Goal: Transaction & Acquisition: Purchase product/service

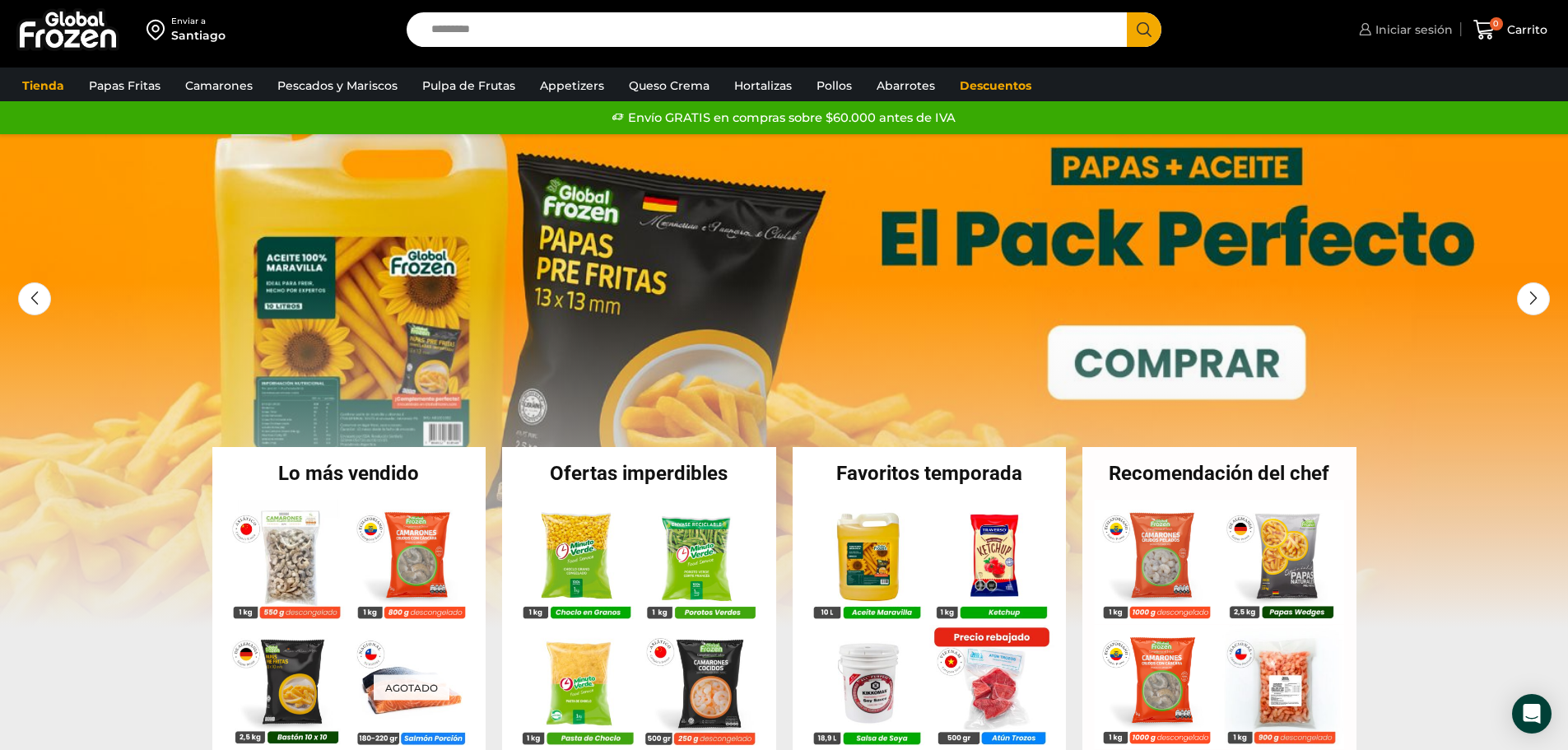
click at [1406, 28] on span "Iniciar sesión" at bounding box center [1412, 29] width 81 height 16
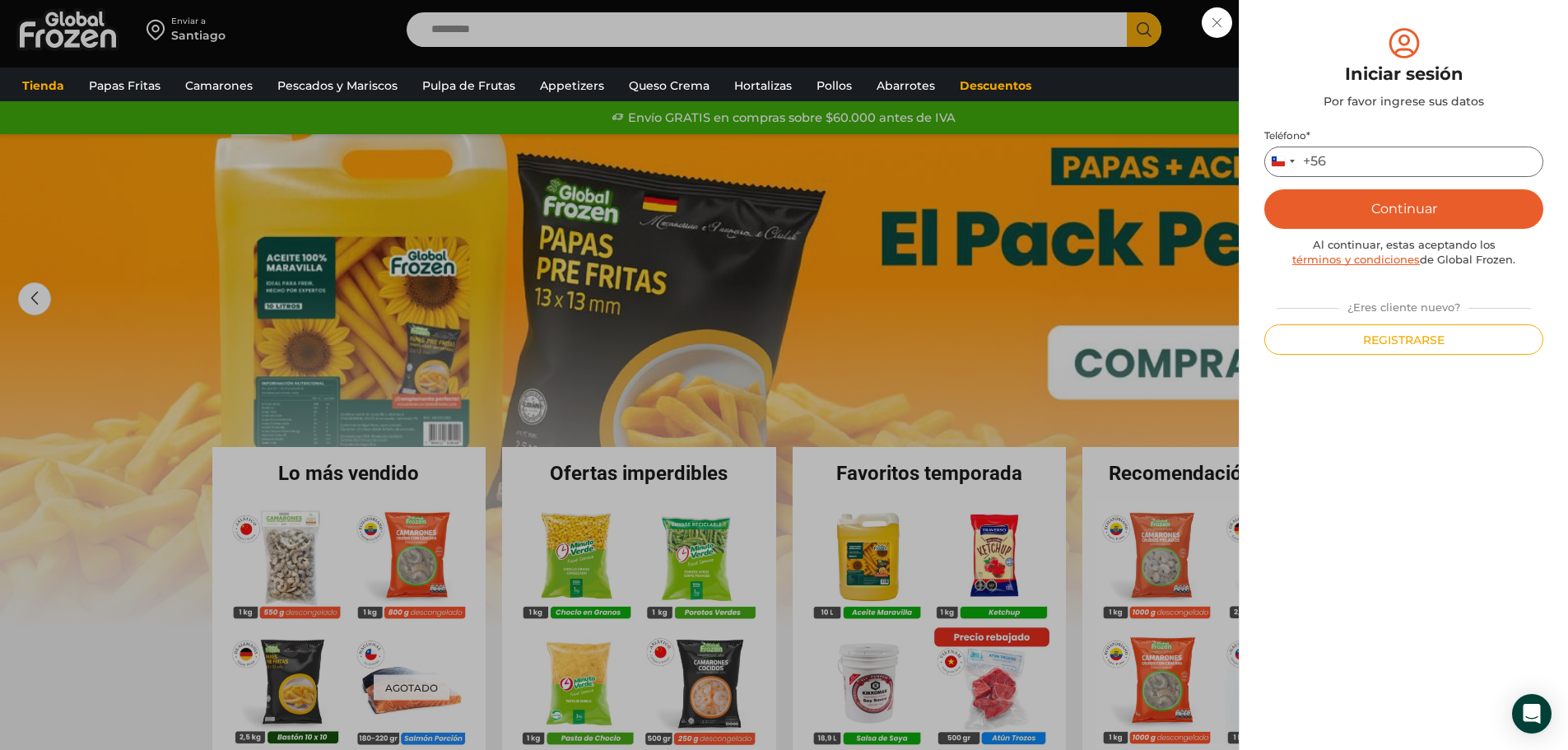
click at [1387, 155] on input "Teléfono *" at bounding box center [1403, 161] width 279 height 30
type input "*********"
click at [1422, 207] on button "Continuar" at bounding box center [1403, 209] width 279 height 40
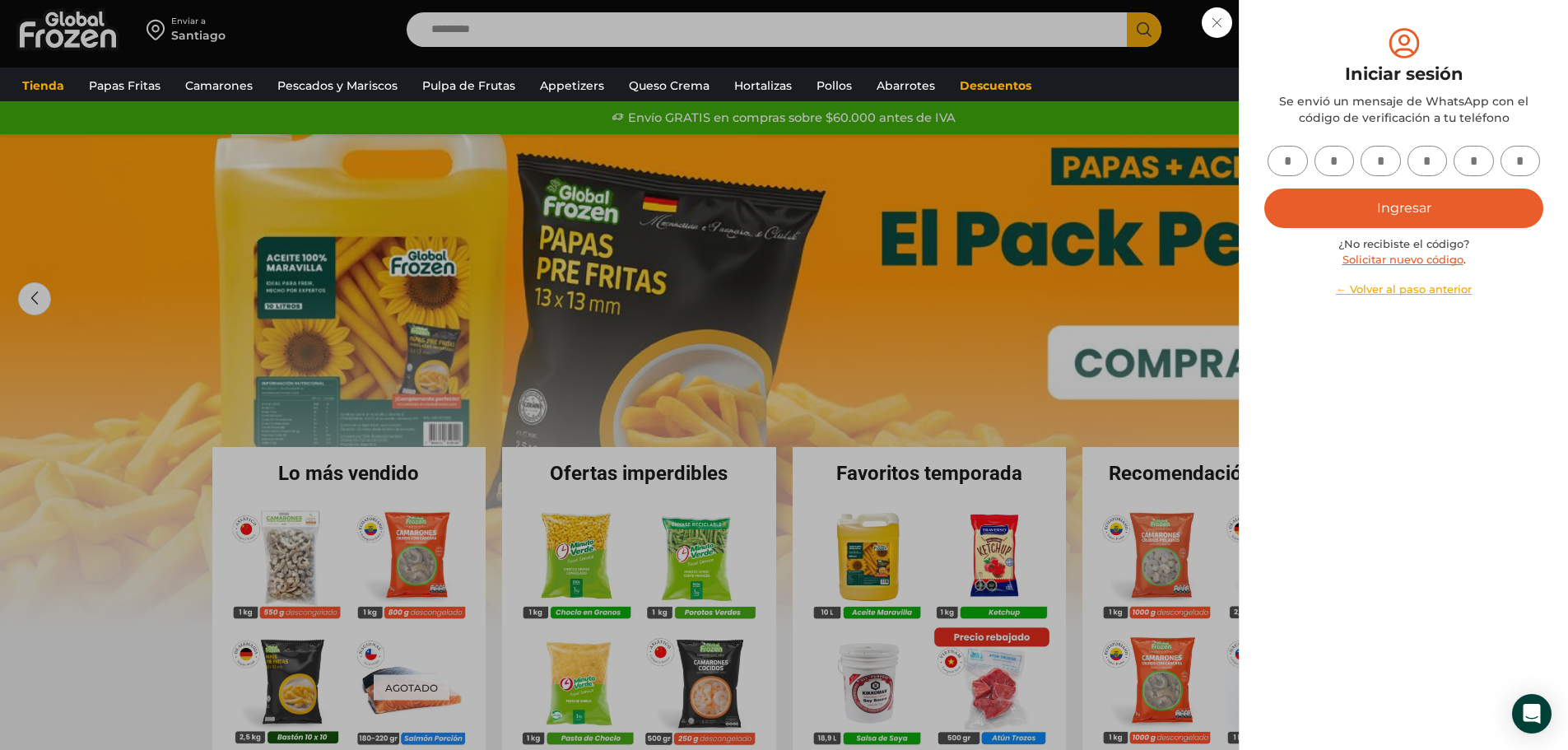
drag, startPoint x: 1297, startPoint y: 163, endPoint x: 1292, endPoint y: 170, distance: 8.6
click at [1297, 164] on input "text" at bounding box center [1288, 161] width 41 height 30
type input "*"
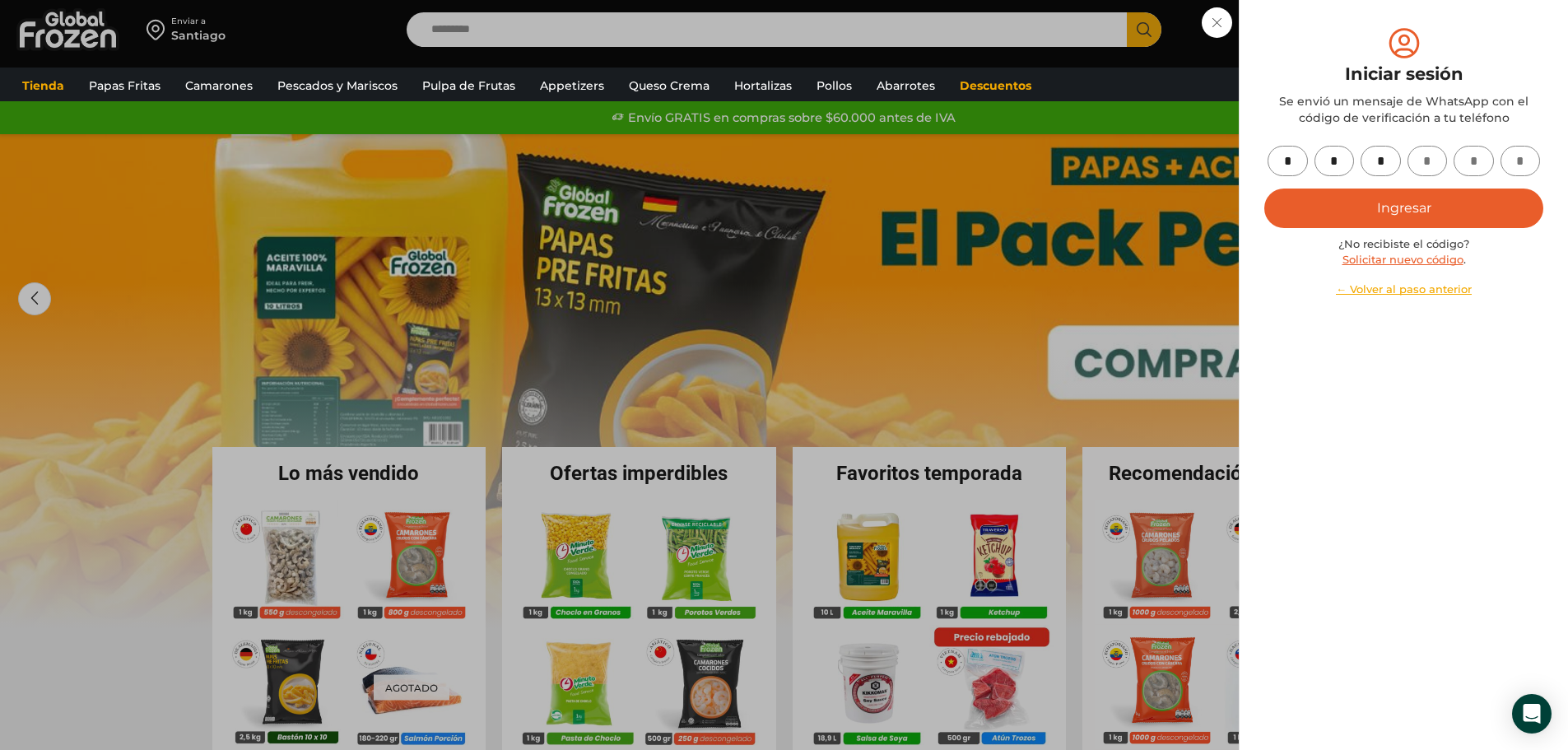
type input "*"
click at [1421, 209] on button "Ingresar" at bounding box center [1403, 208] width 279 height 40
click at [1405, 200] on button "Ingresar" at bounding box center [1403, 208] width 279 height 40
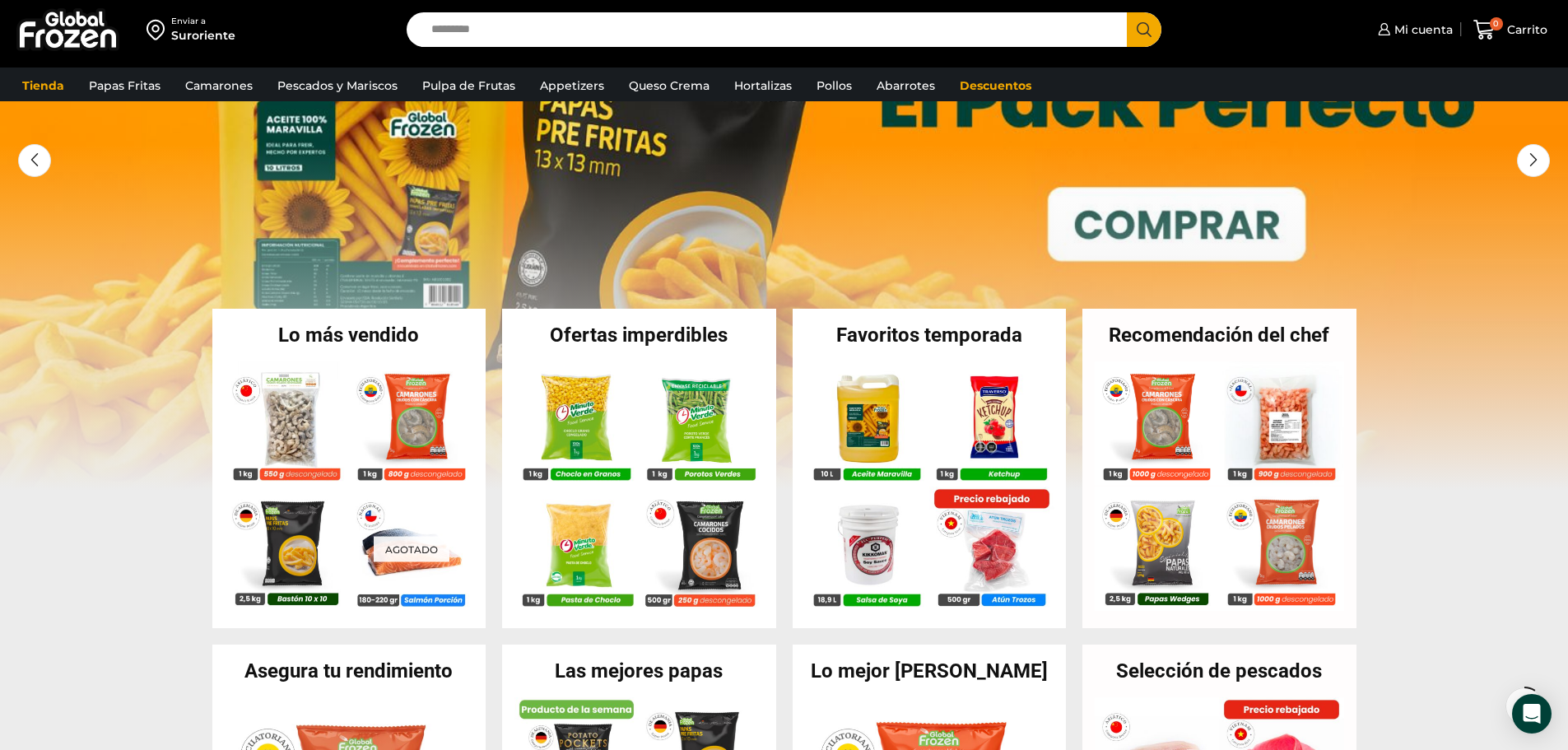
scroll to position [165, 0]
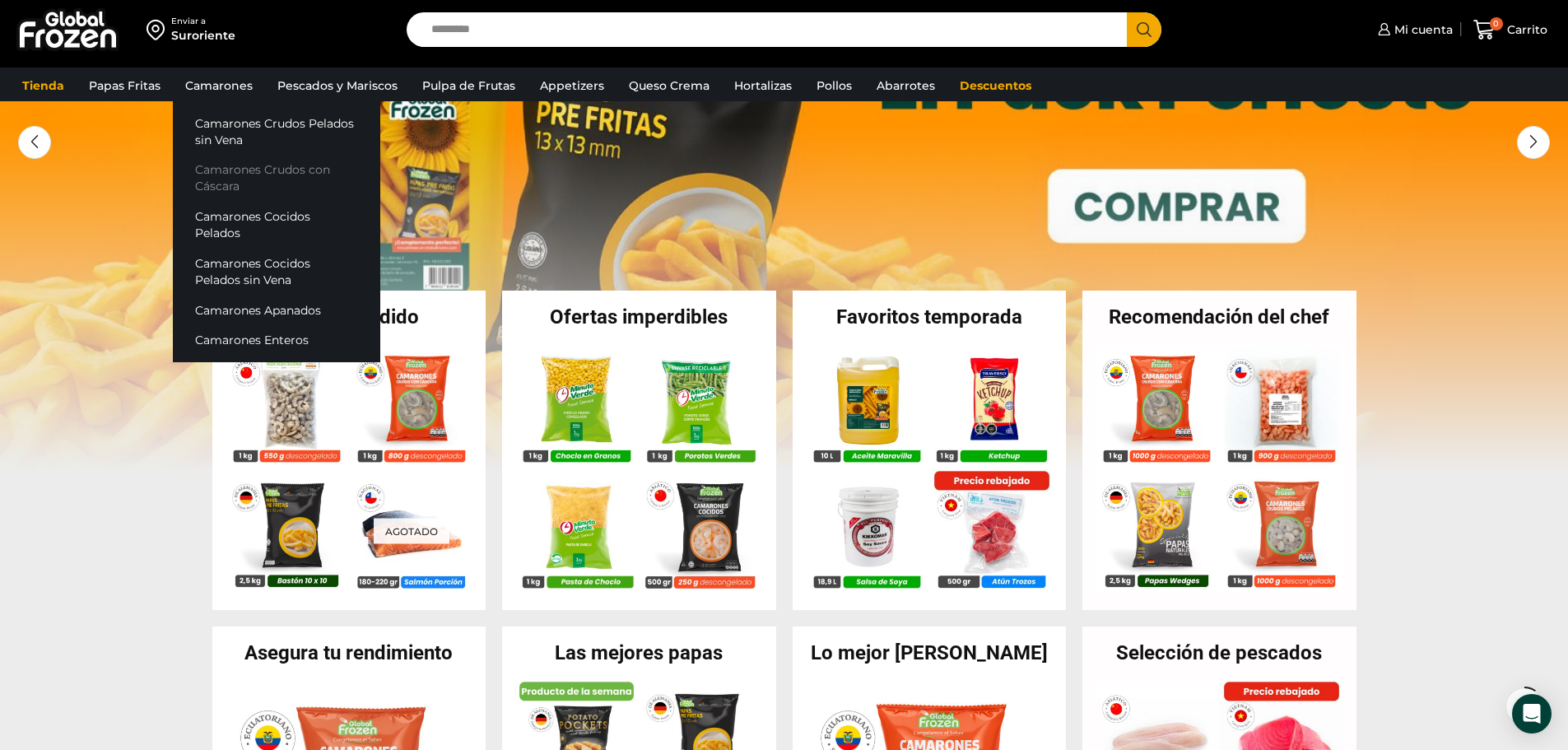
click at [225, 177] on link "Camarones Crudos con Cáscara" at bounding box center [276, 178] width 207 height 47
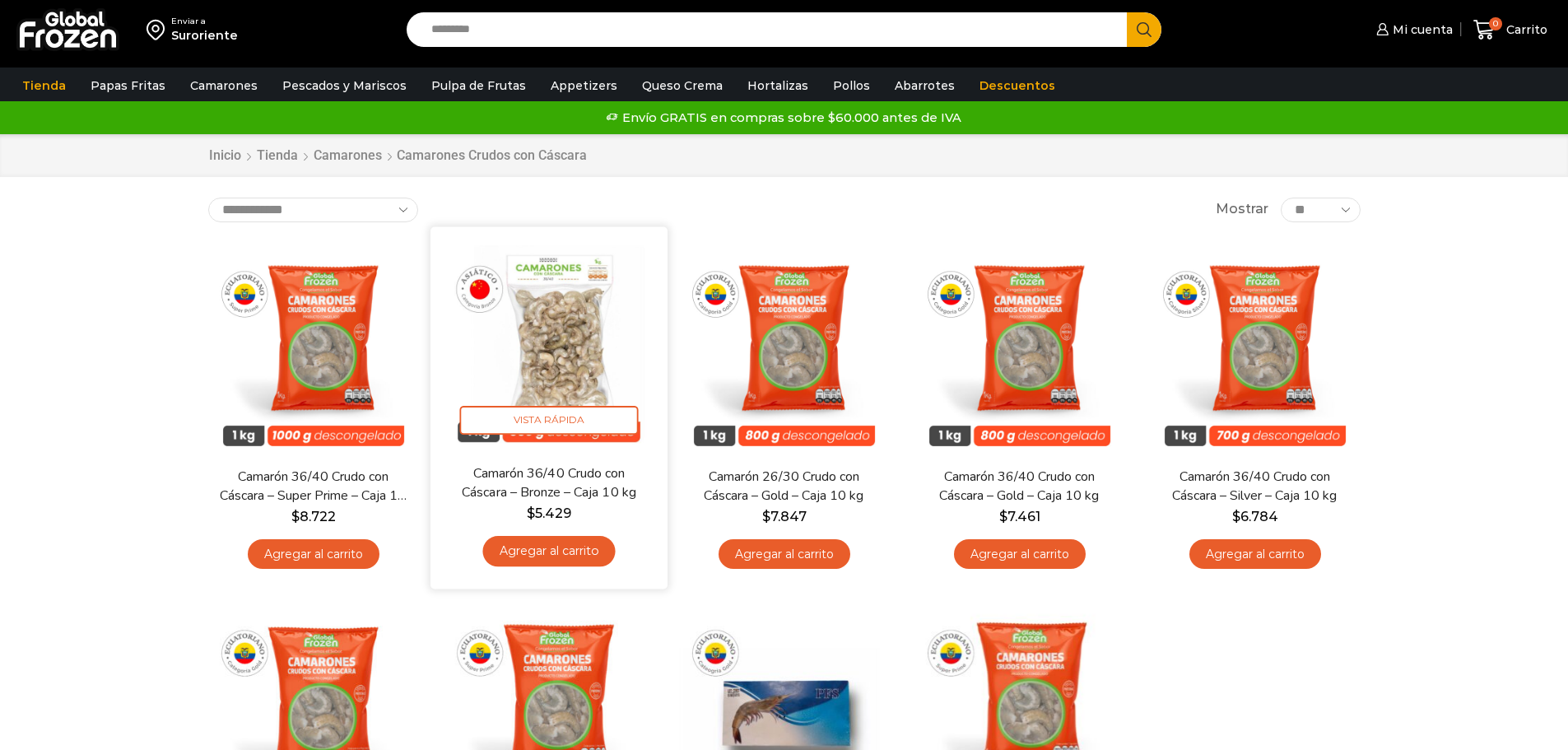
click at [509, 551] on link "Agregar al carrito" at bounding box center [549, 551] width 133 height 30
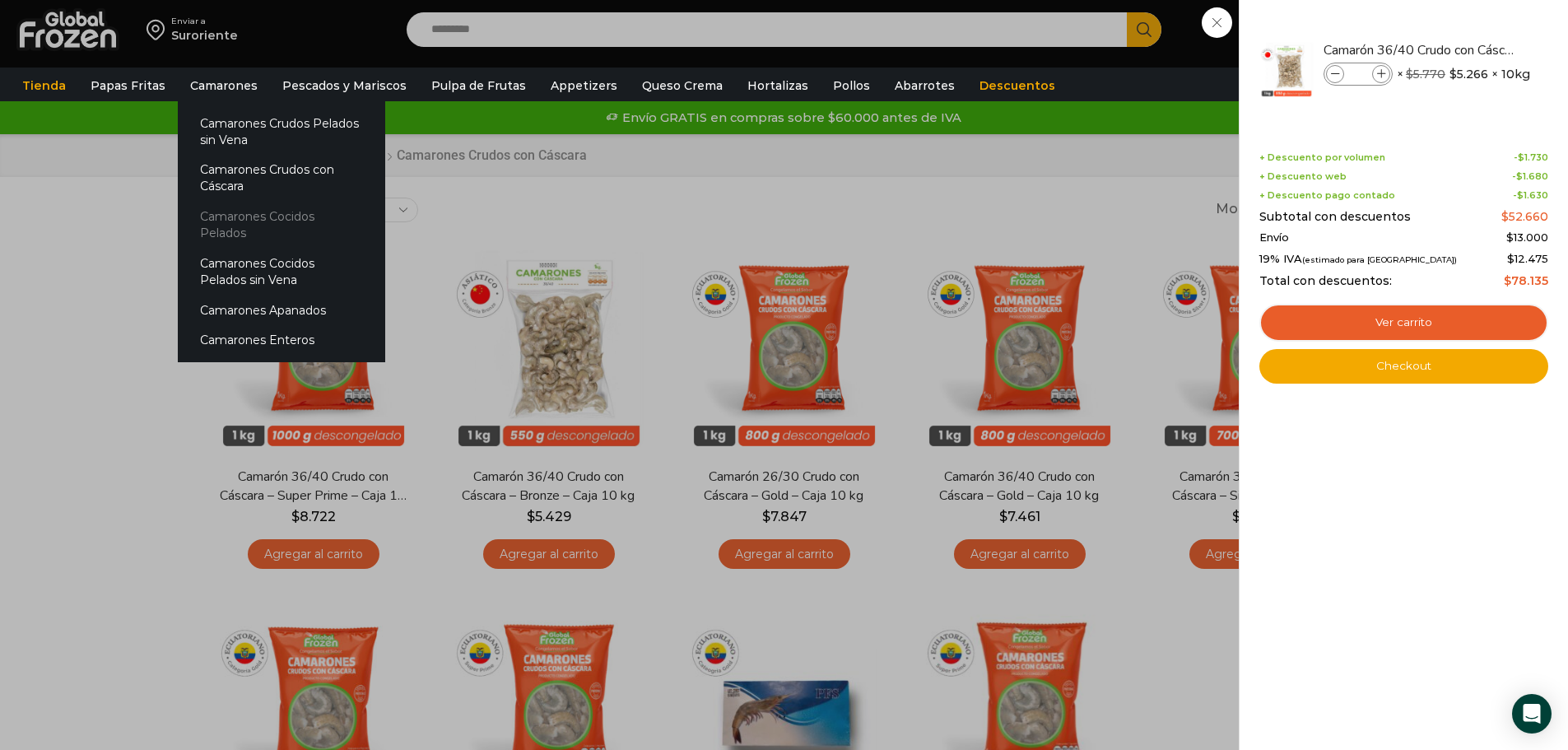
click at [239, 218] on link "Camarones Cocidos Pelados" at bounding box center [281, 225] width 207 height 47
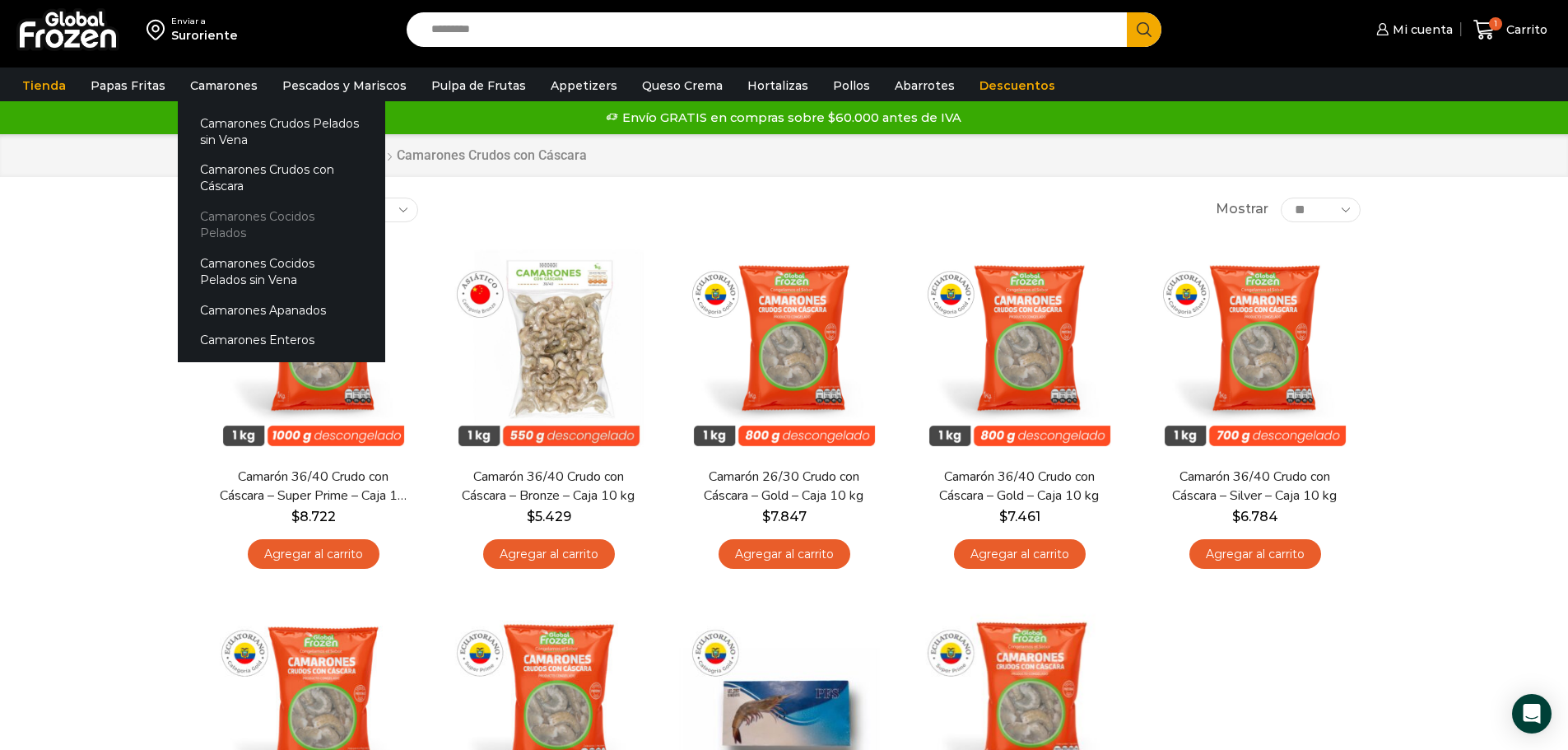
click at [229, 211] on link "Camarones Cocidos Pelados" at bounding box center [281, 225] width 207 height 47
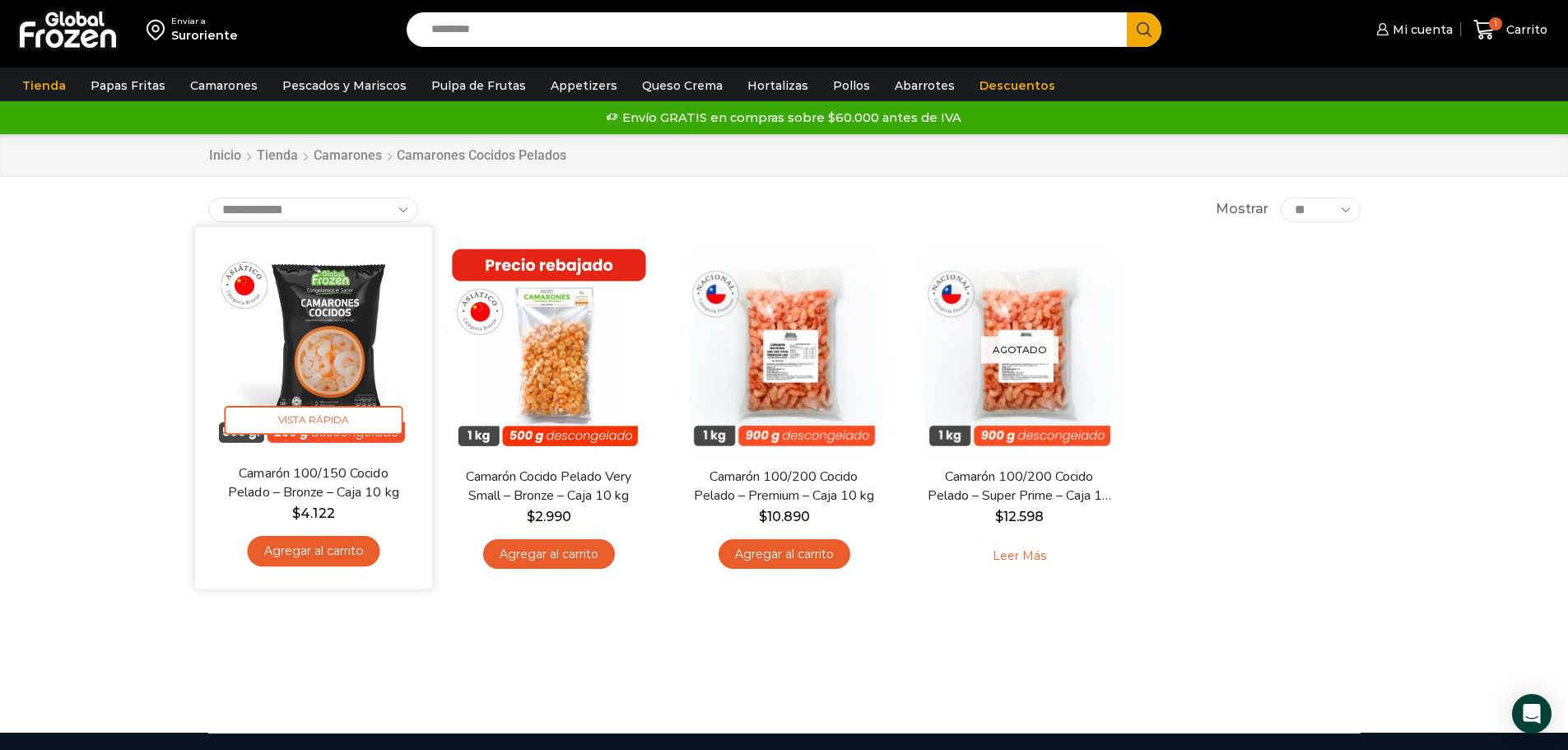
click at [297, 550] on link "Agregar al carrito" at bounding box center [313, 551] width 133 height 30
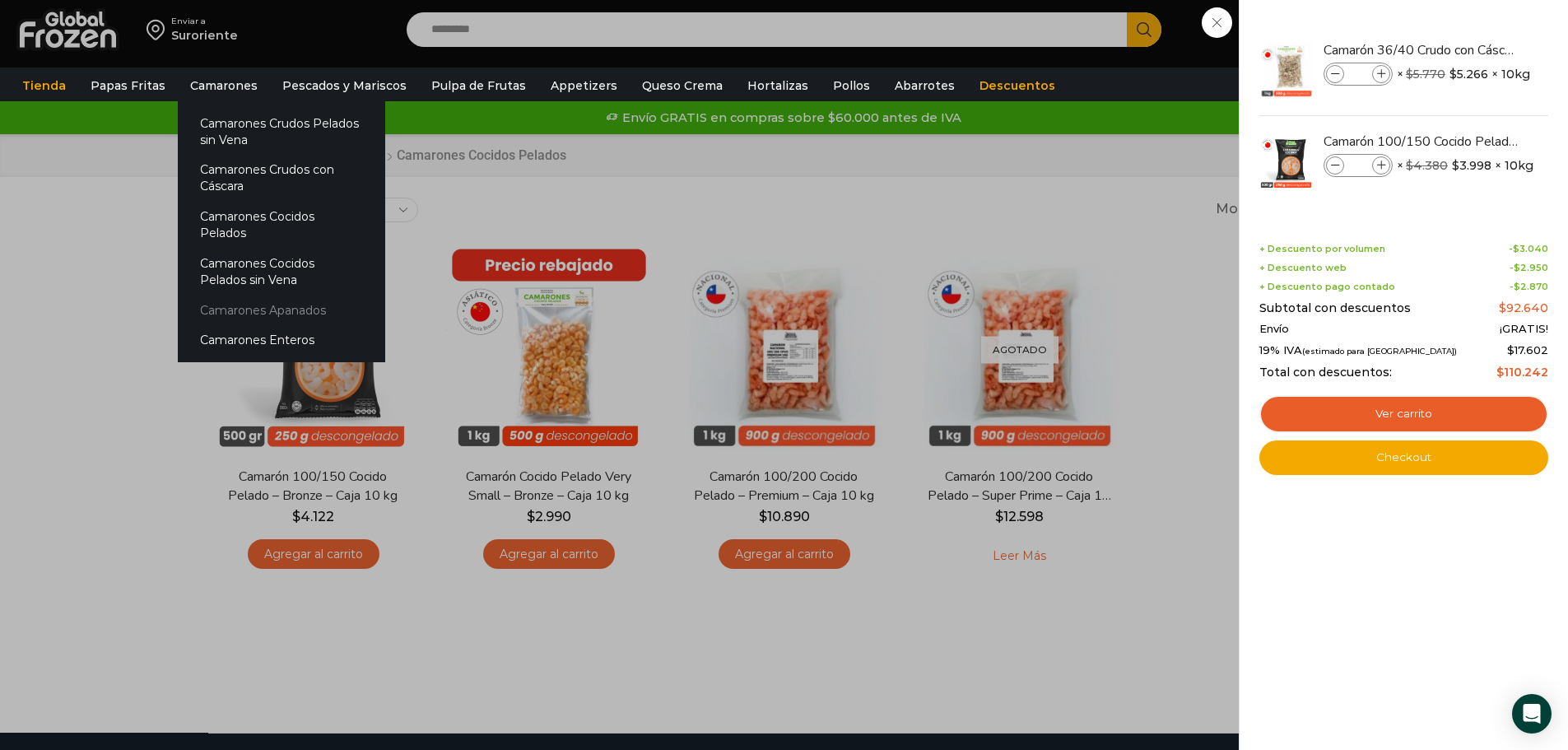
click at [226, 297] on link "Camarones Apanados" at bounding box center [281, 310] width 207 height 30
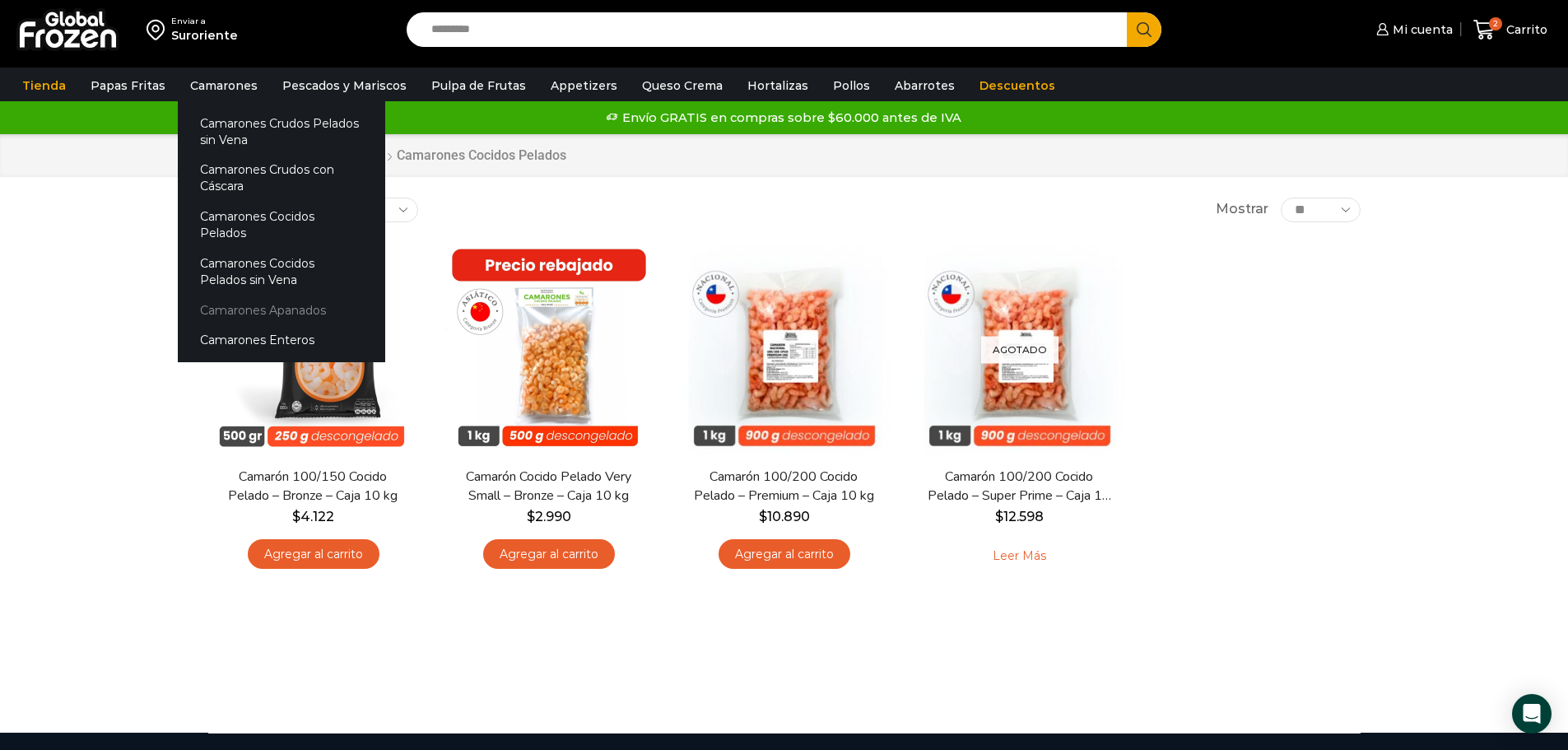
click at [224, 295] on link "Camarones Apanados" at bounding box center [281, 310] width 207 height 30
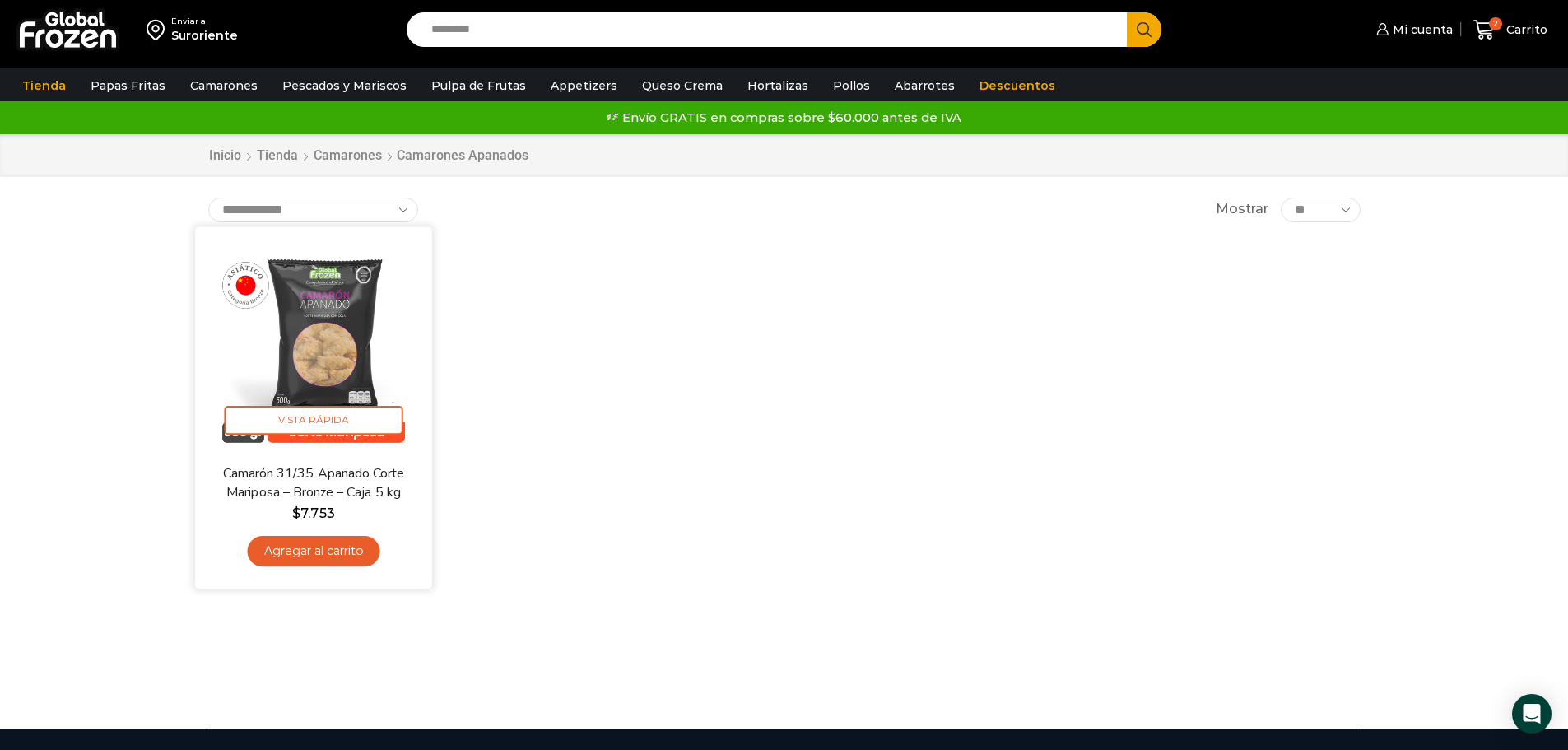
click at [272, 549] on link "Agregar al carrito" at bounding box center [313, 551] width 133 height 30
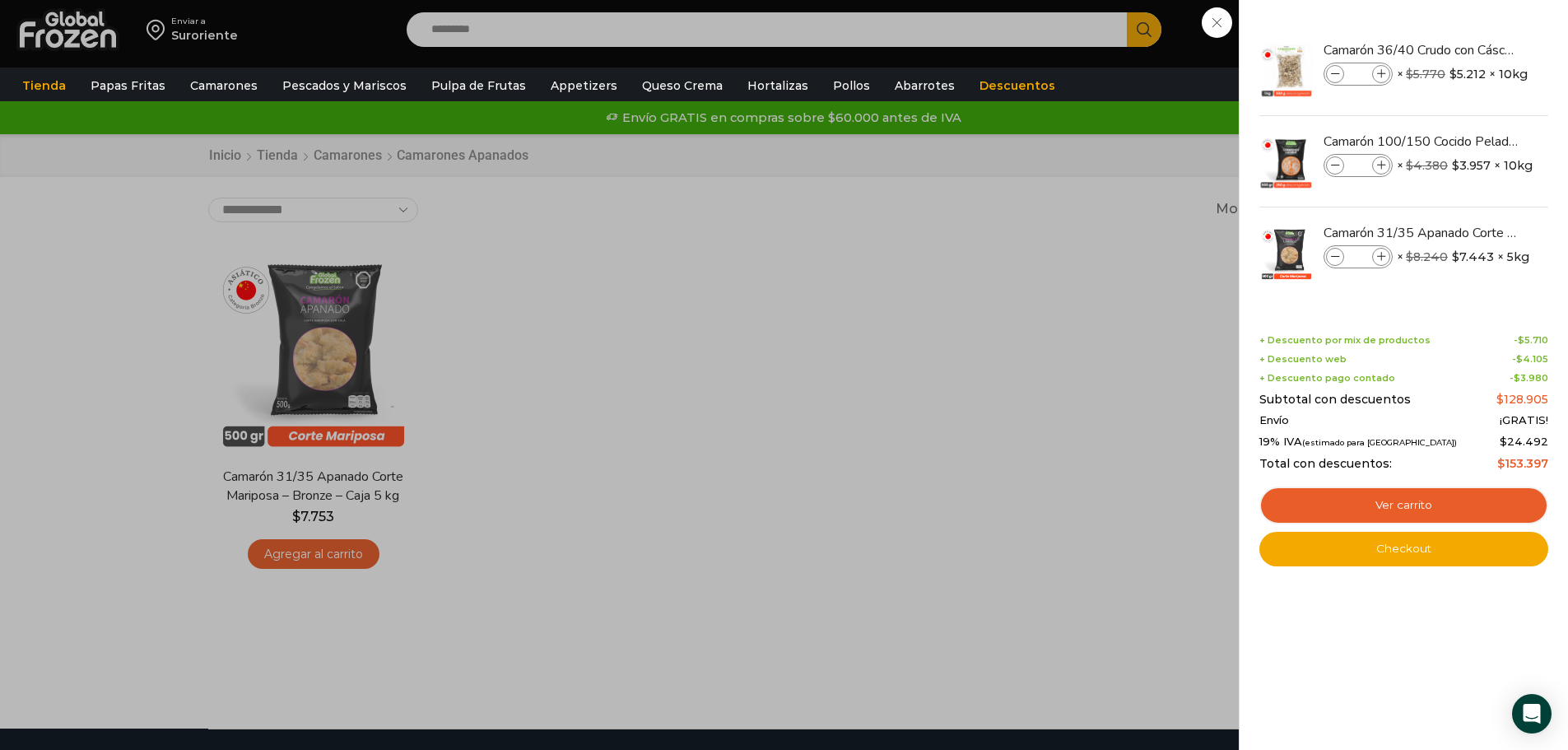
click at [1470, 49] on div "3 Carrito 3 3 Shopping Cart *" at bounding box center [1510, 29] width 82 height 39
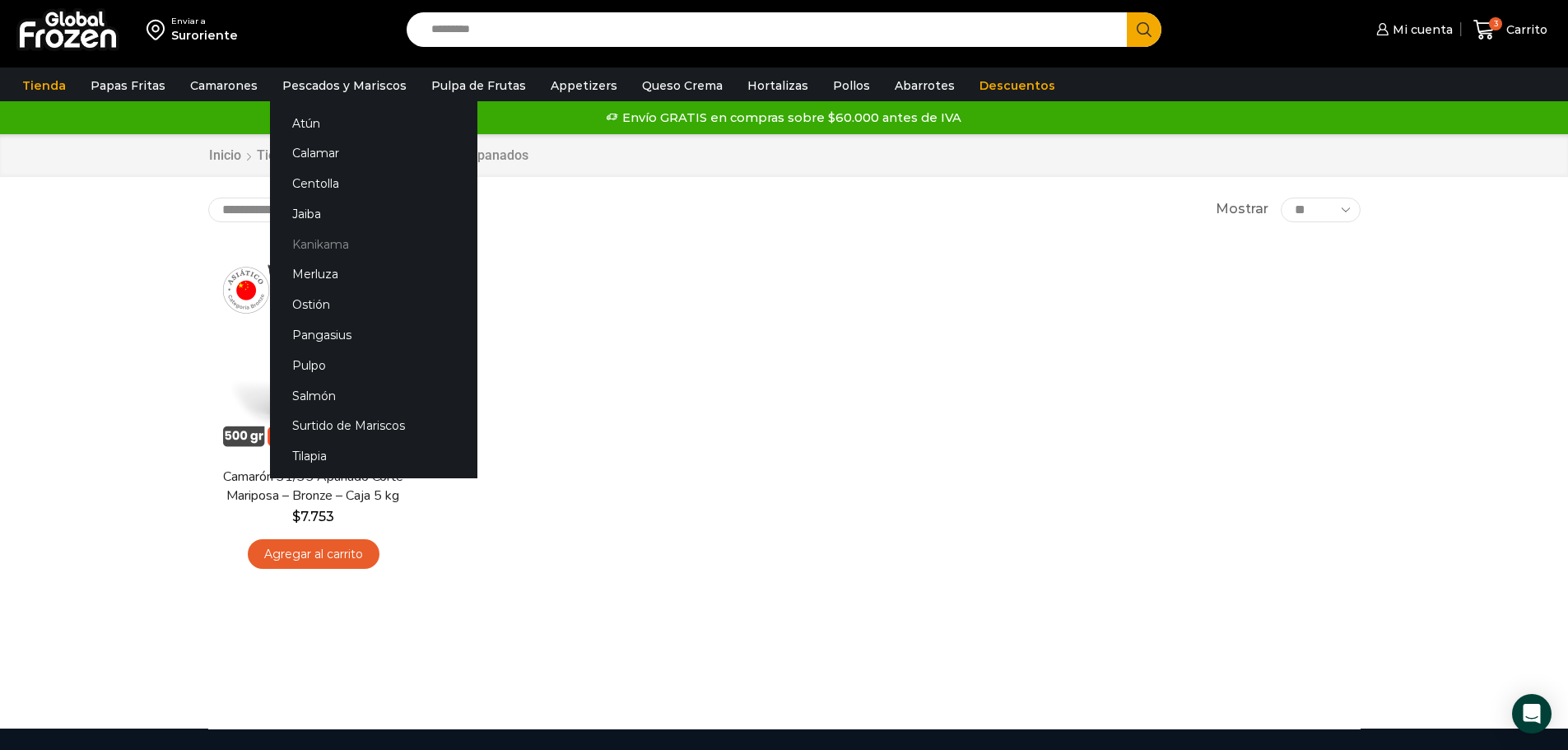
click at [339, 243] on link "Kanikama" at bounding box center [374, 243] width 207 height 30
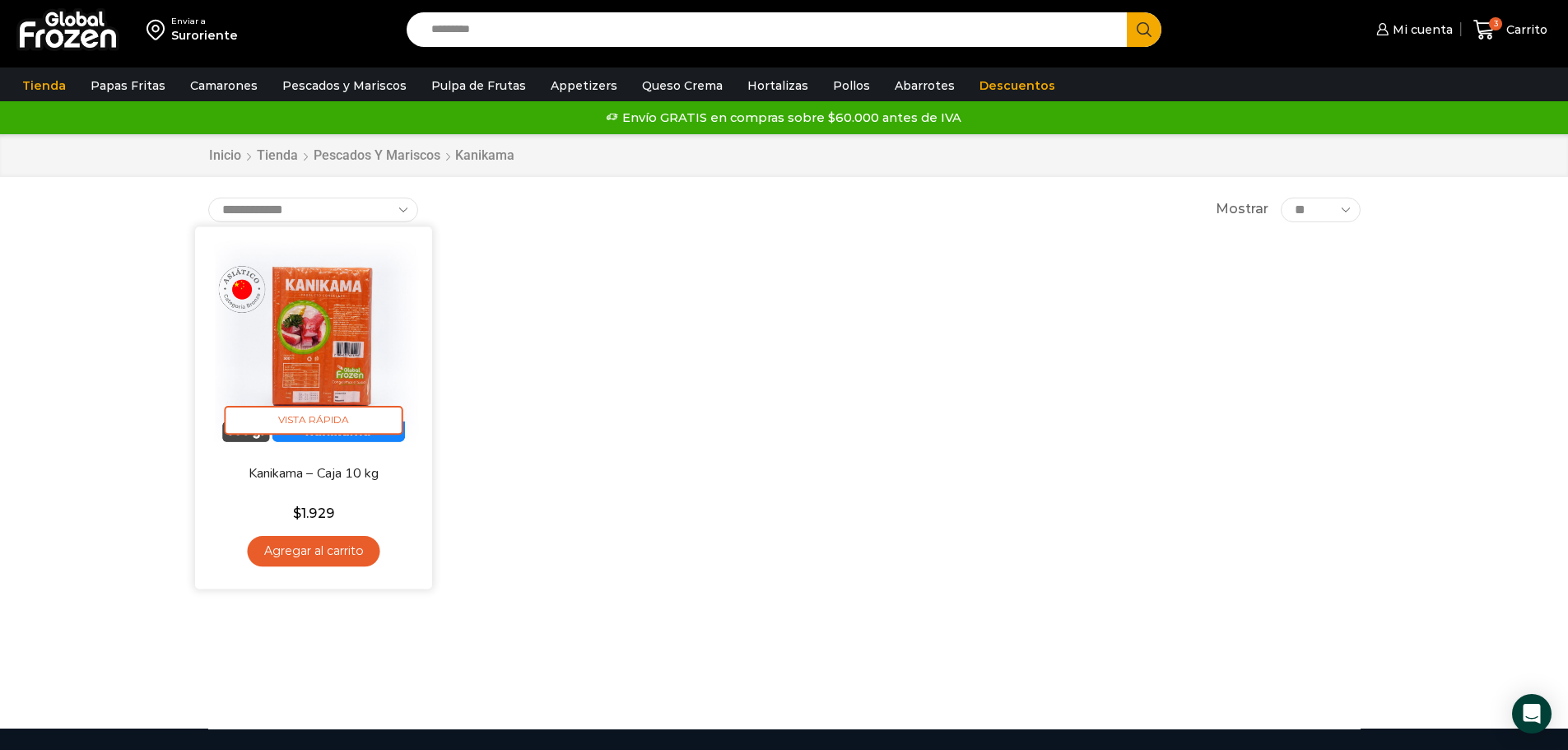
click at [325, 556] on link "Agregar al carrito" at bounding box center [313, 551] width 133 height 30
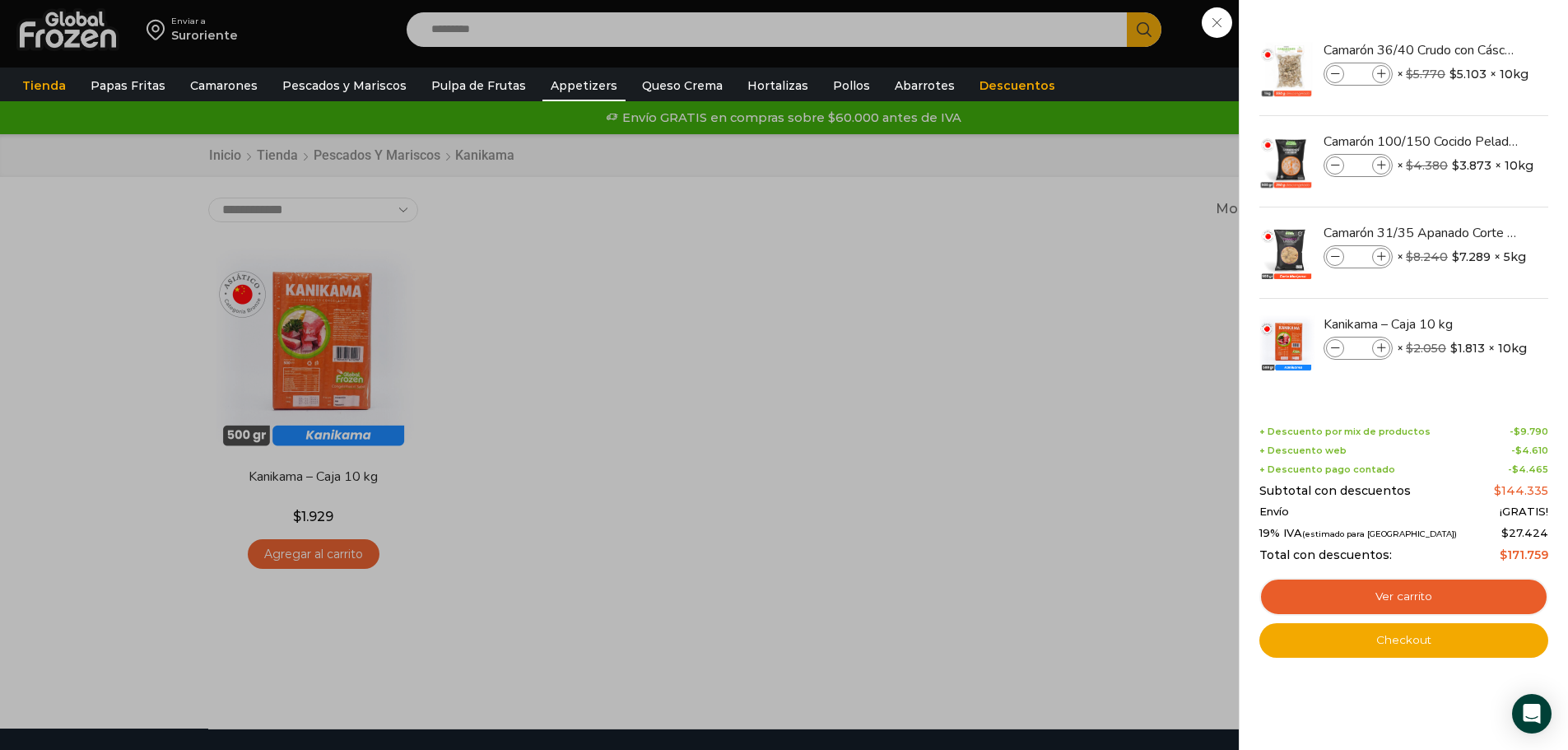
click at [580, 91] on link "Appetizers" at bounding box center [584, 85] width 83 height 31
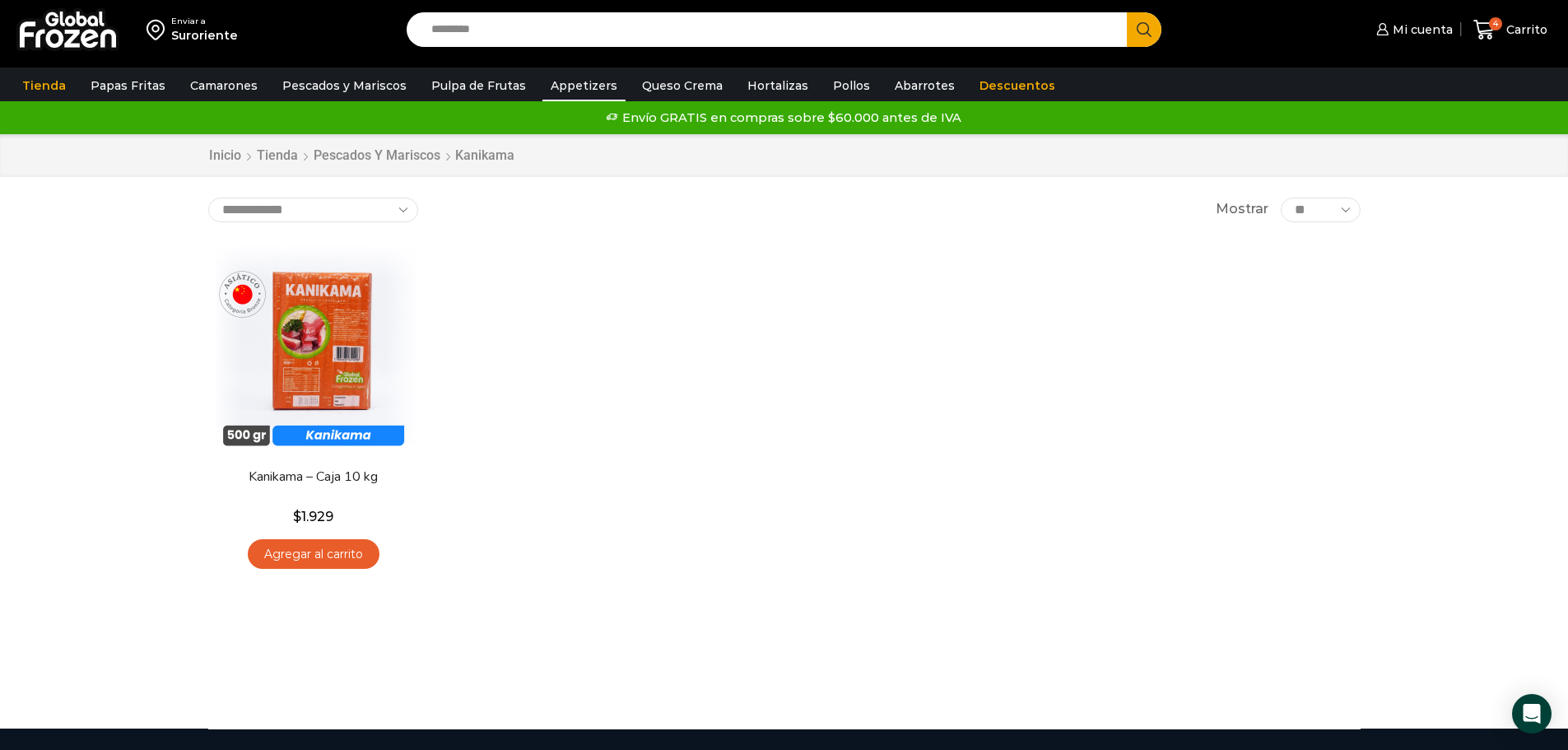
click at [555, 86] on link "Appetizers" at bounding box center [584, 85] width 83 height 31
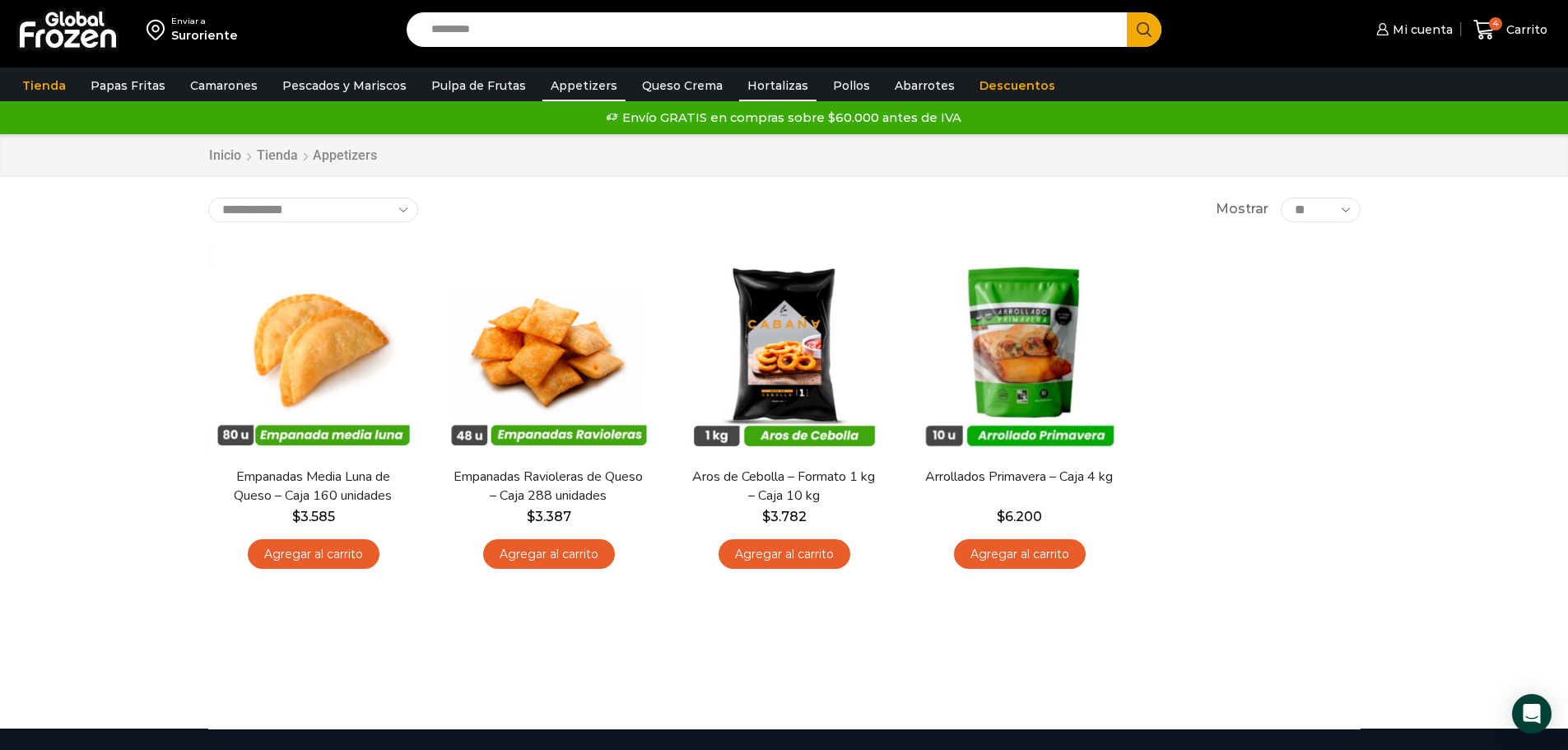
click at [755, 84] on link "Hortalizas" at bounding box center [778, 85] width 78 height 31
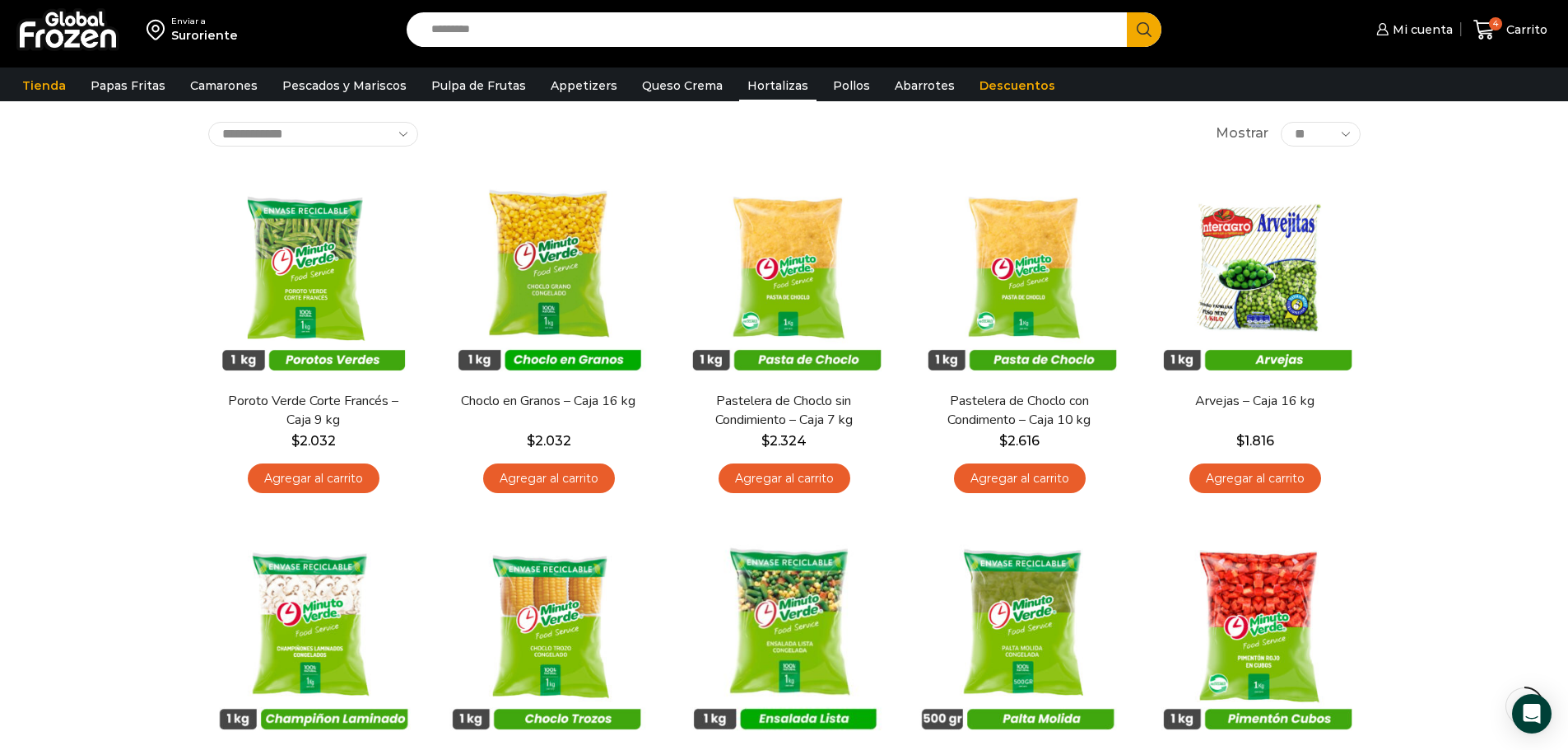
scroll to position [330, 0]
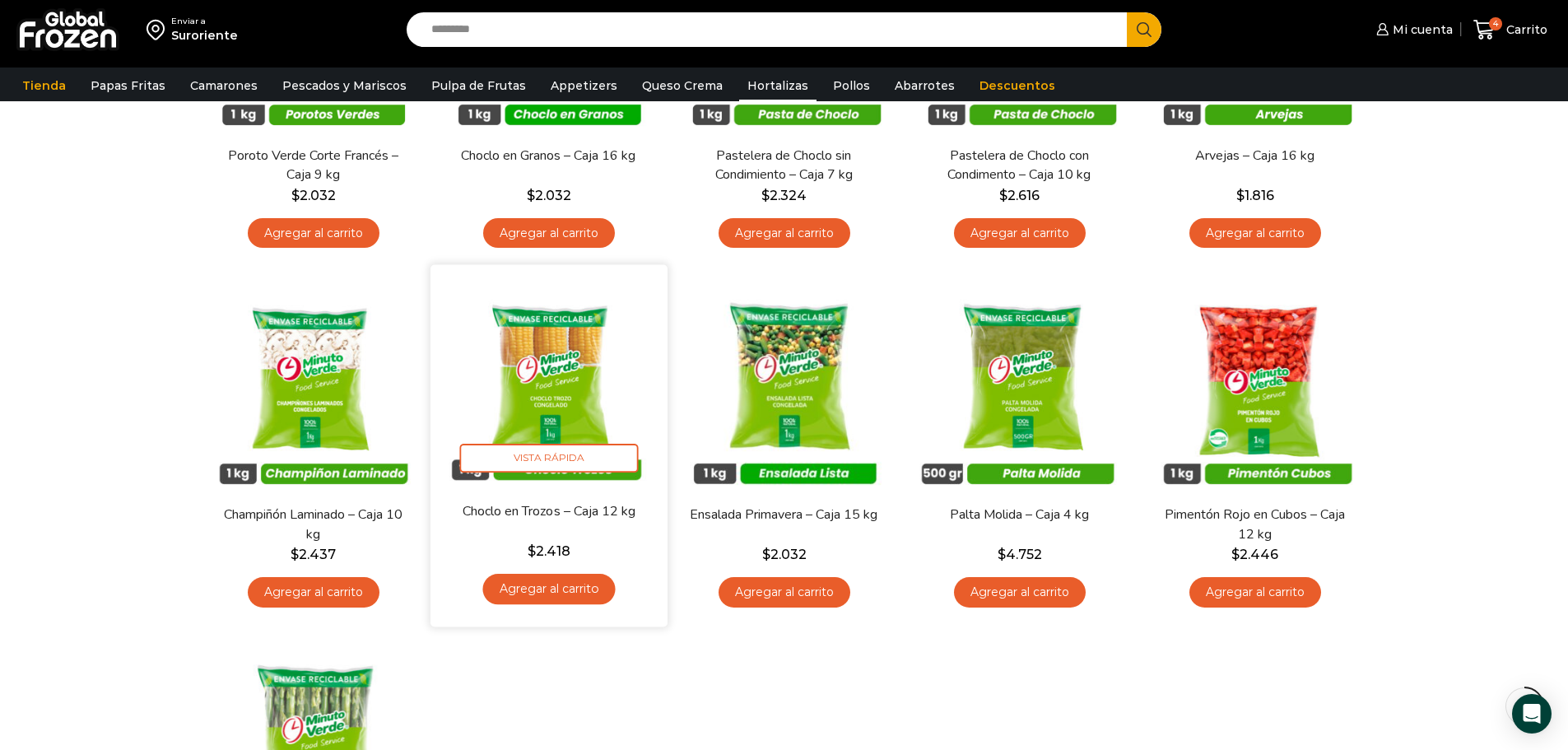
click at [555, 591] on link "Agregar al carrito" at bounding box center [549, 589] width 133 height 30
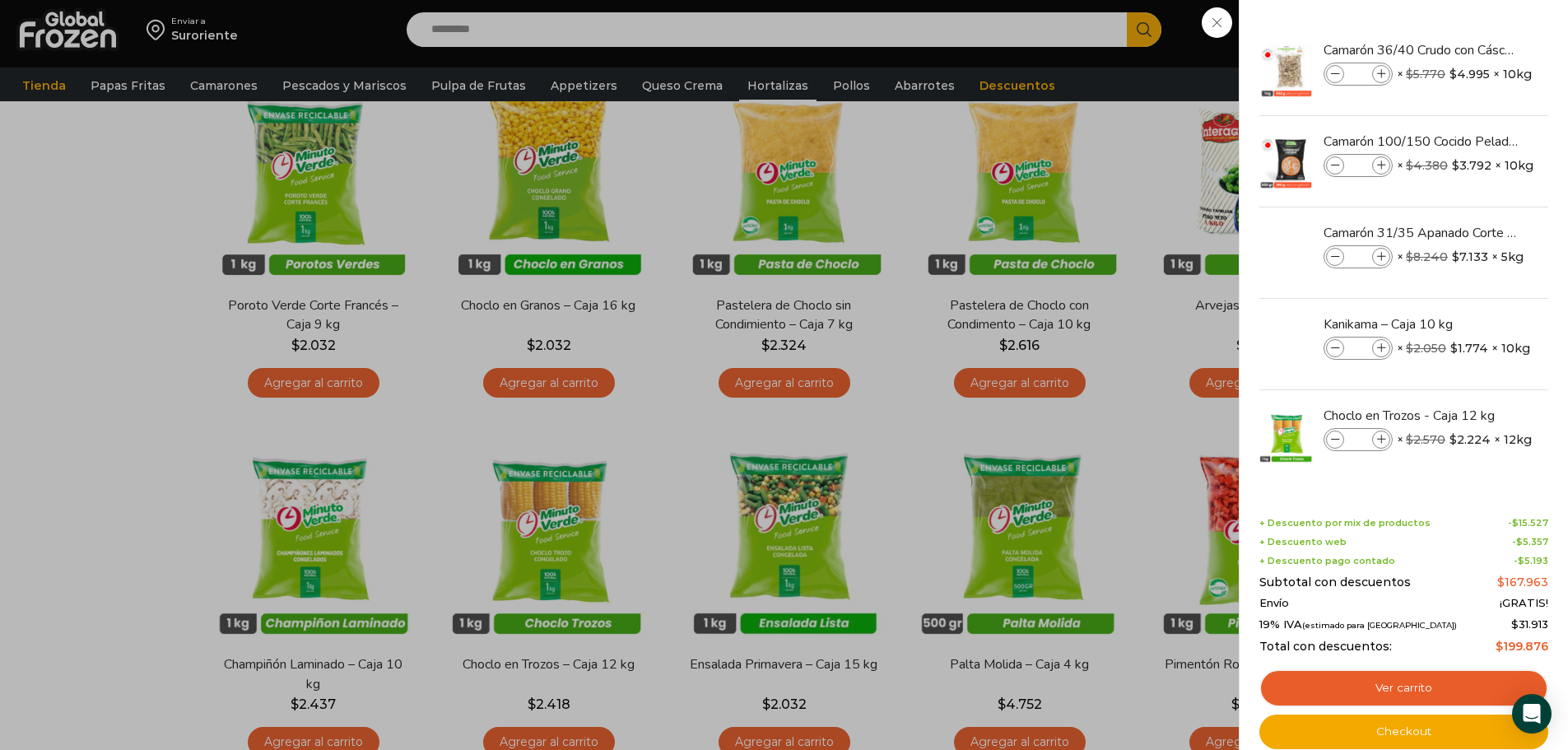
scroll to position [0, 0]
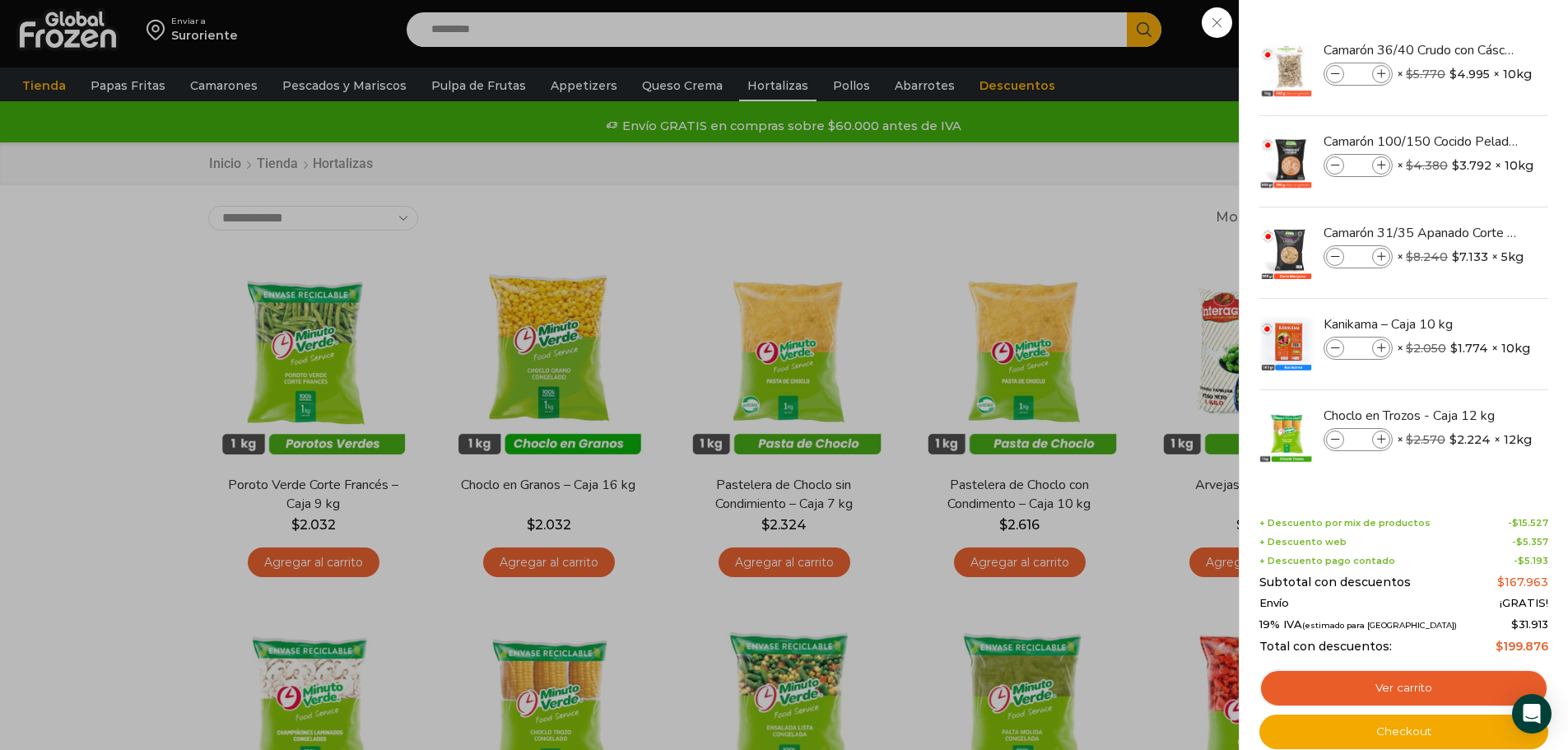
click at [1470, 49] on div "5 Carrito 5 5 Shopping Cart *" at bounding box center [1510, 29] width 82 height 39
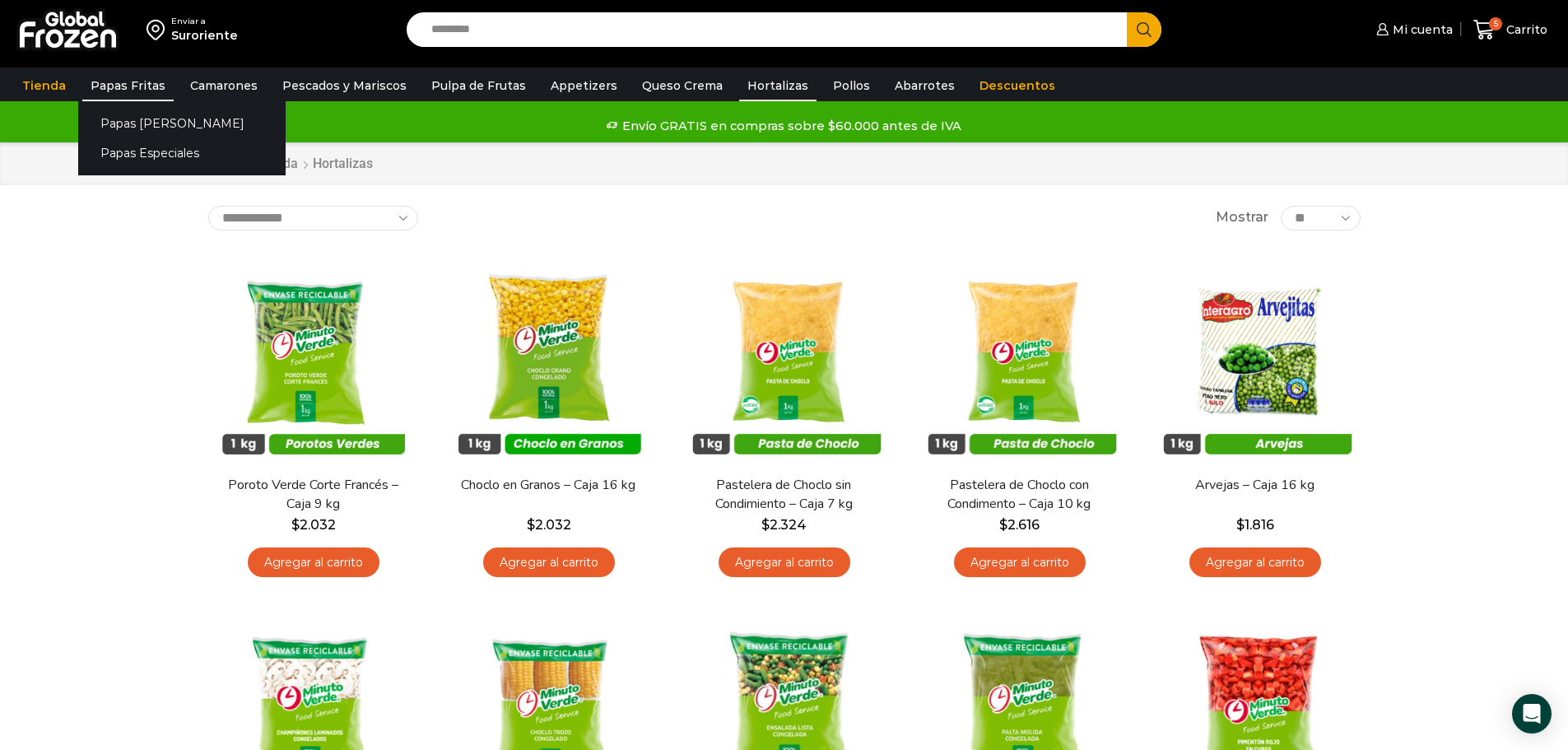
click at [124, 84] on link "Papas Fritas" at bounding box center [128, 85] width 91 height 31
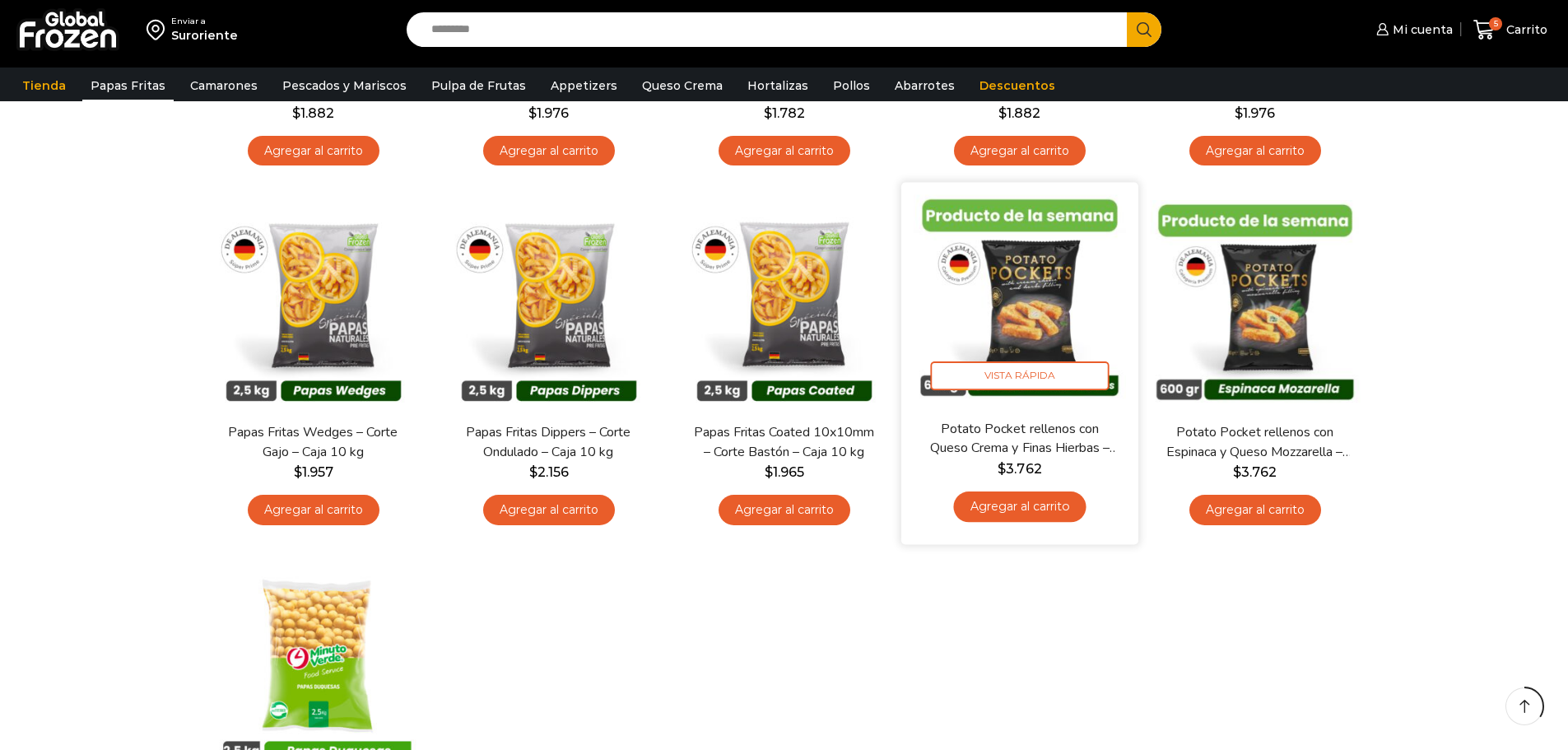
scroll to position [412, 0]
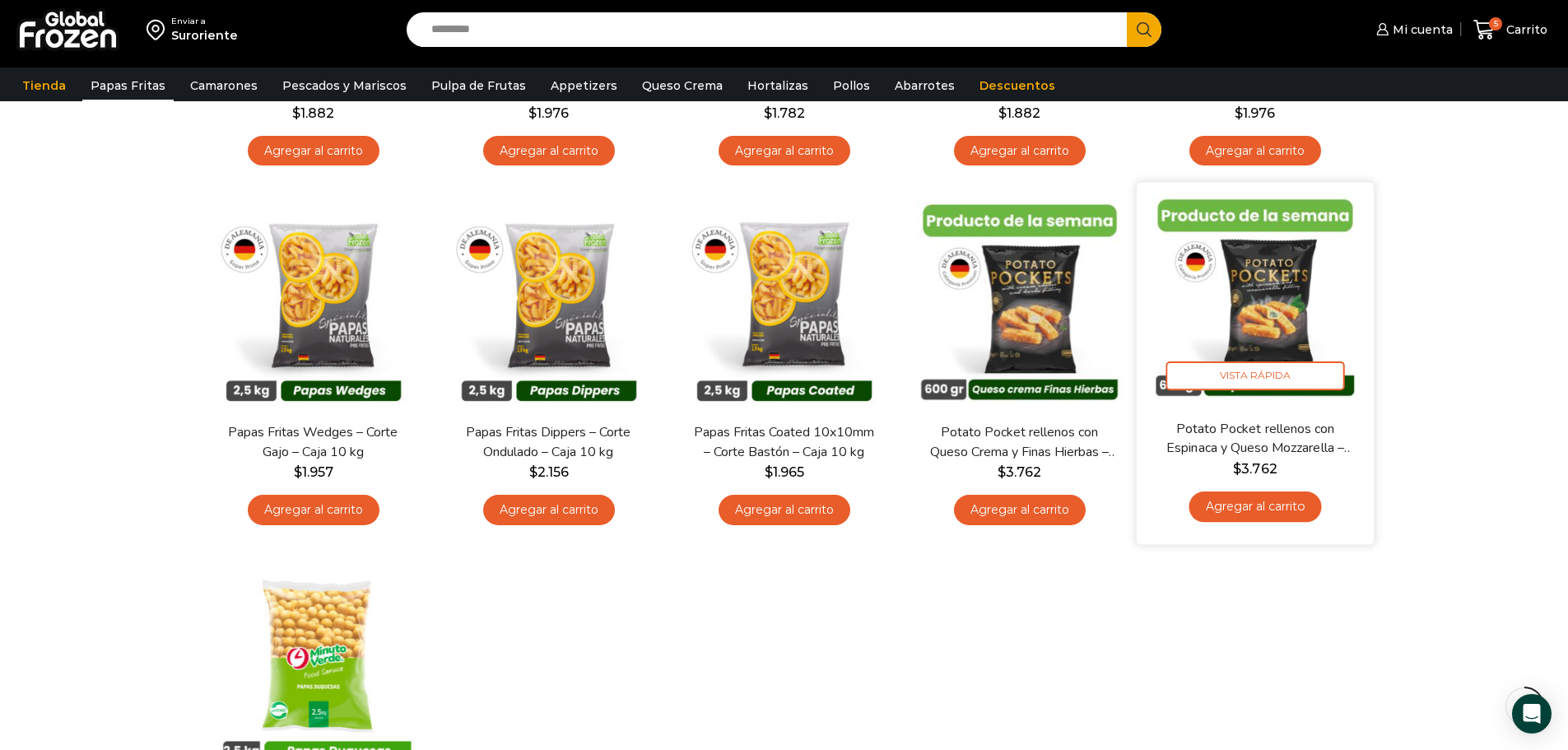
click at [1238, 498] on link "Agregar al carrito" at bounding box center [1256, 507] width 133 height 30
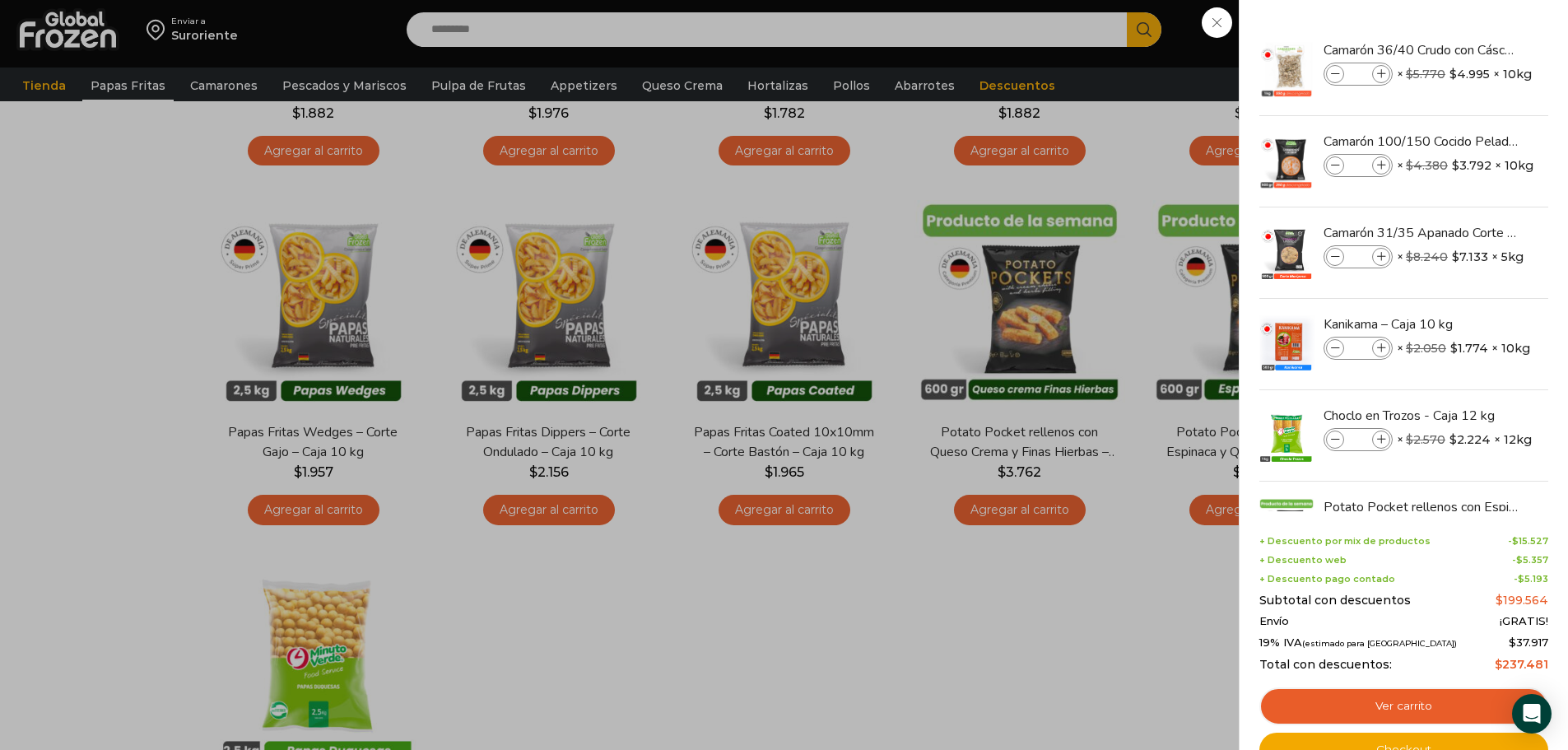
click at [1470, 49] on div "6 Carrito 6 6 Shopping Cart *" at bounding box center [1510, 29] width 82 height 39
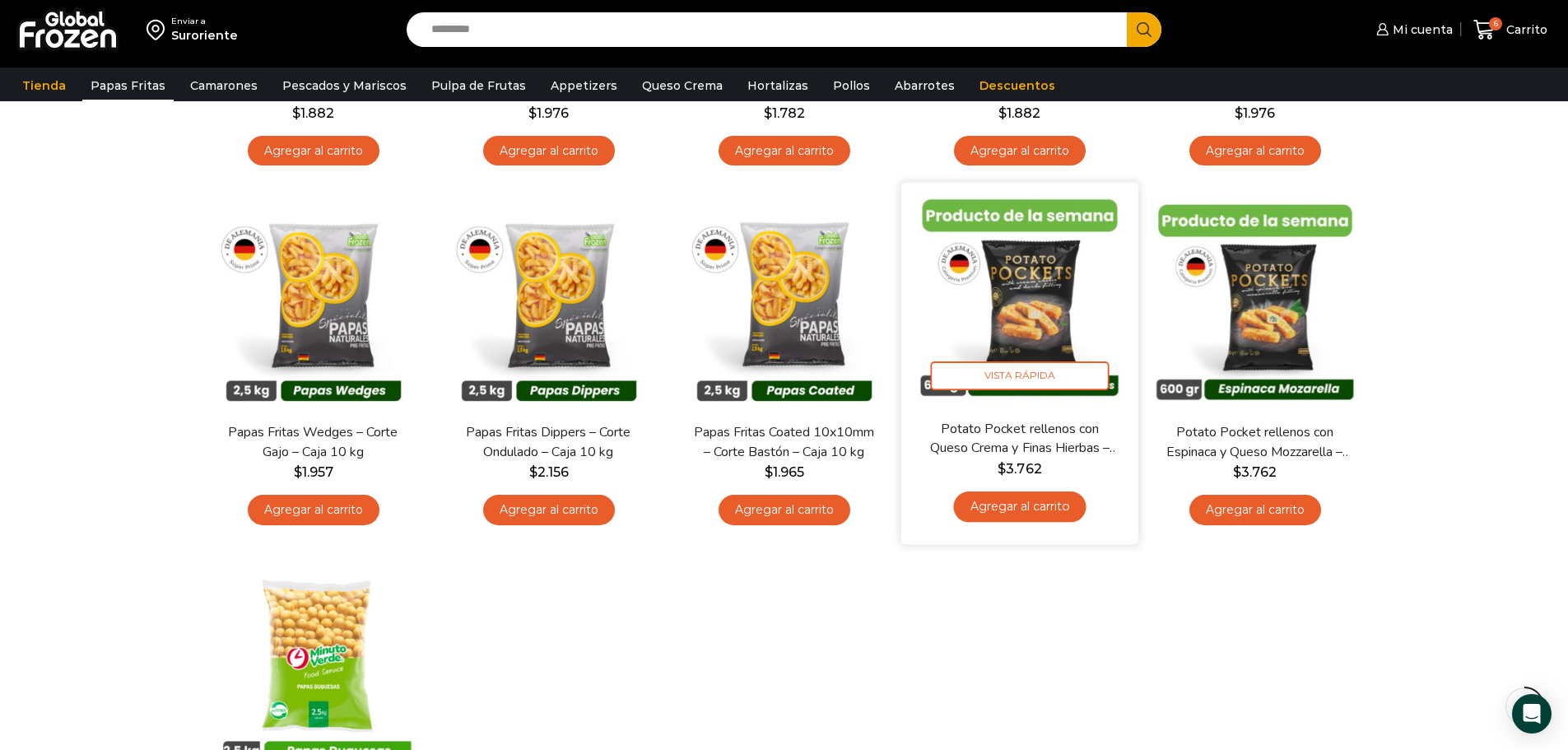
click at [996, 505] on link "Agregar al carrito" at bounding box center [1020, 507] width 133 height 30
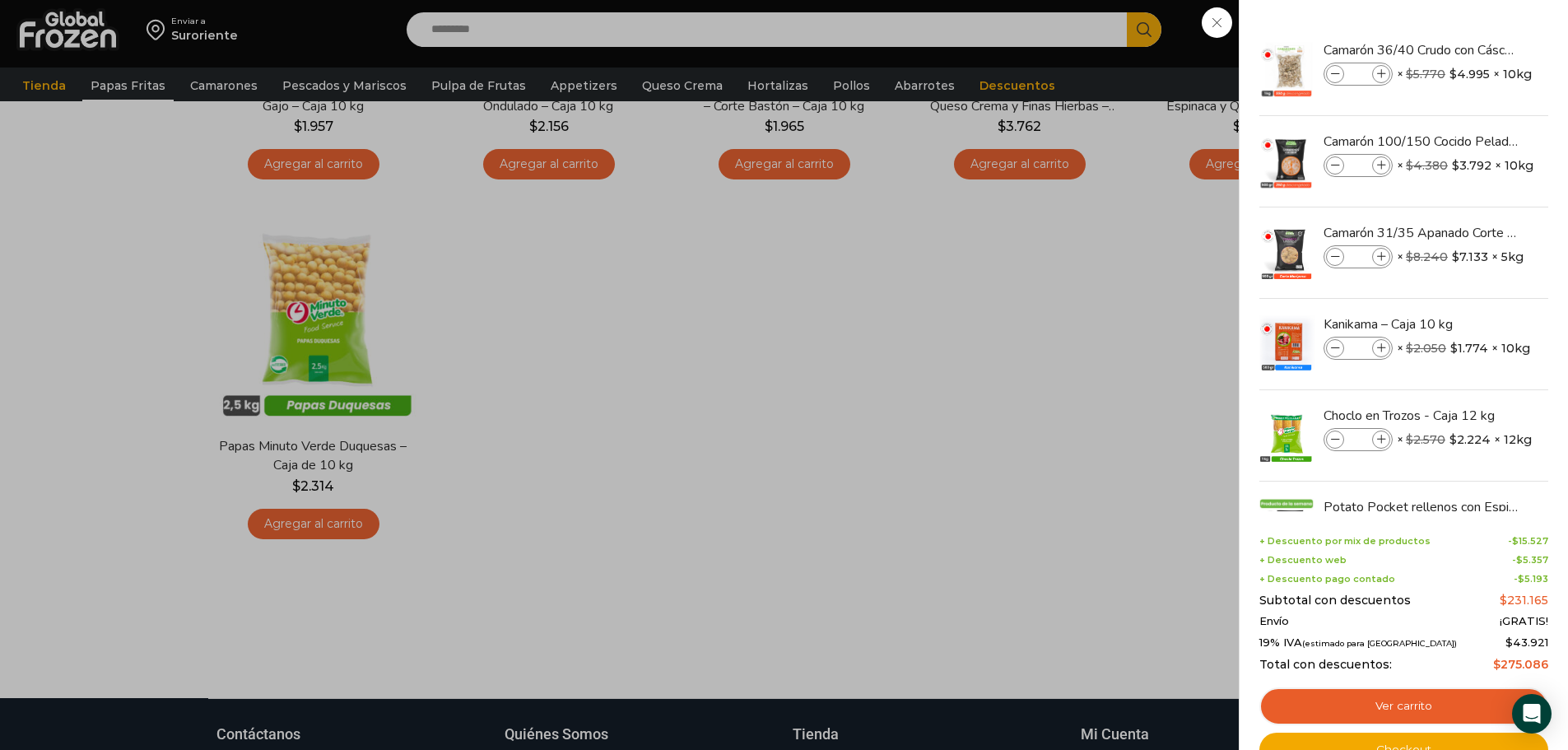
scroll to position [823, 0]
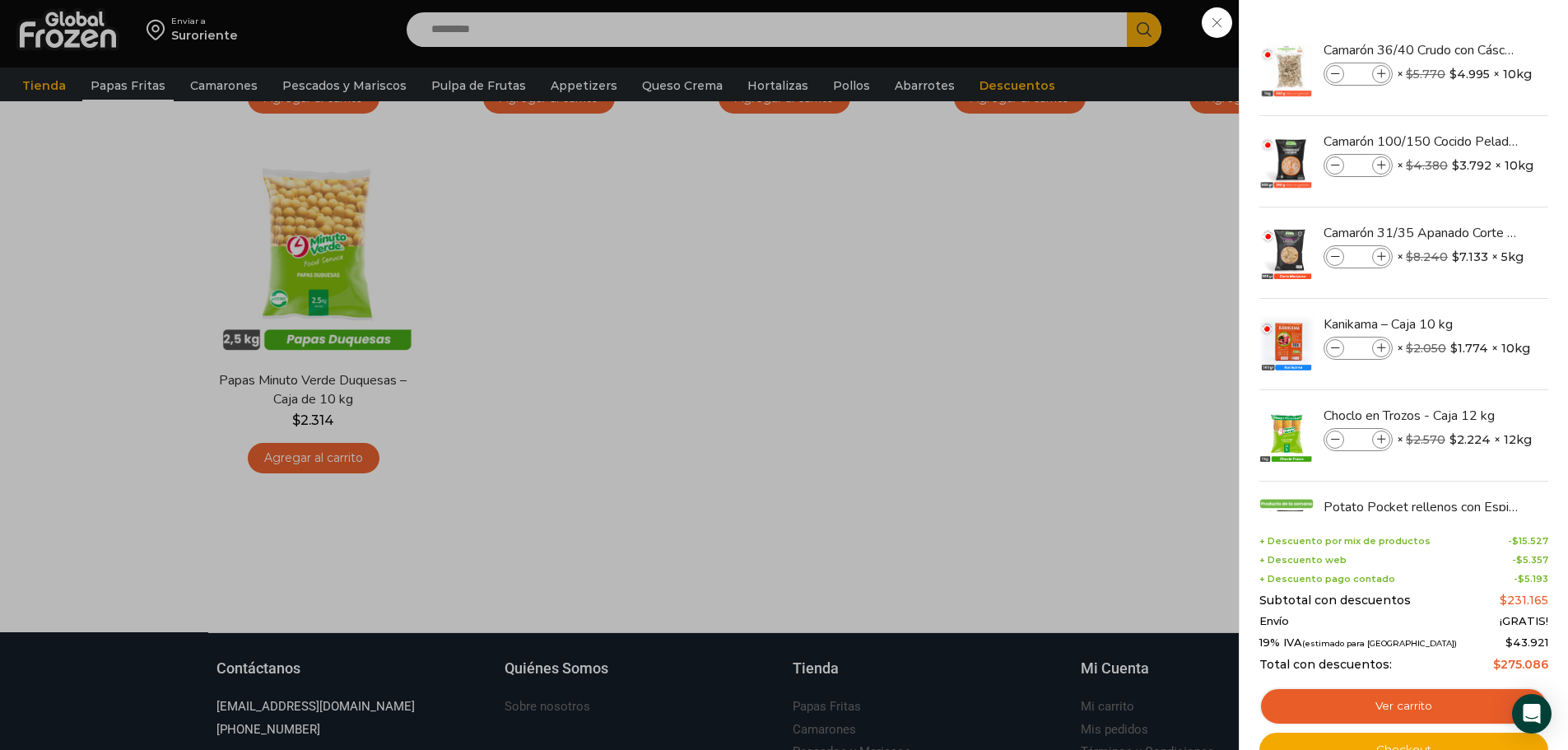
click at [1470, 49] on div "7 Carrito 7 7 Shopping Cart *" at bounding box center [1510, 29] width 82 height 39
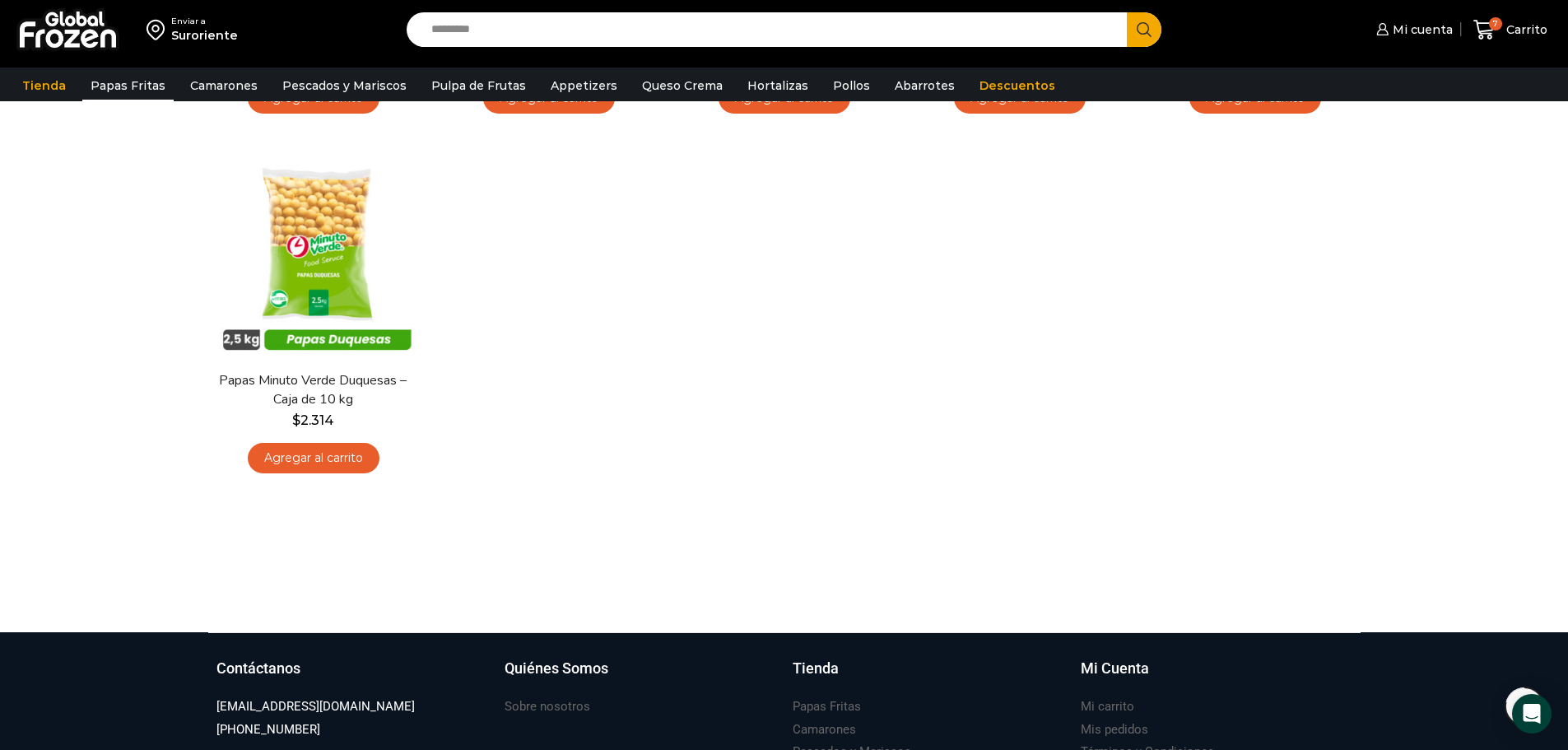
click at [317, 463] on link "Agregar al carrito" at bounding box center [313, 457] width 132 height 30
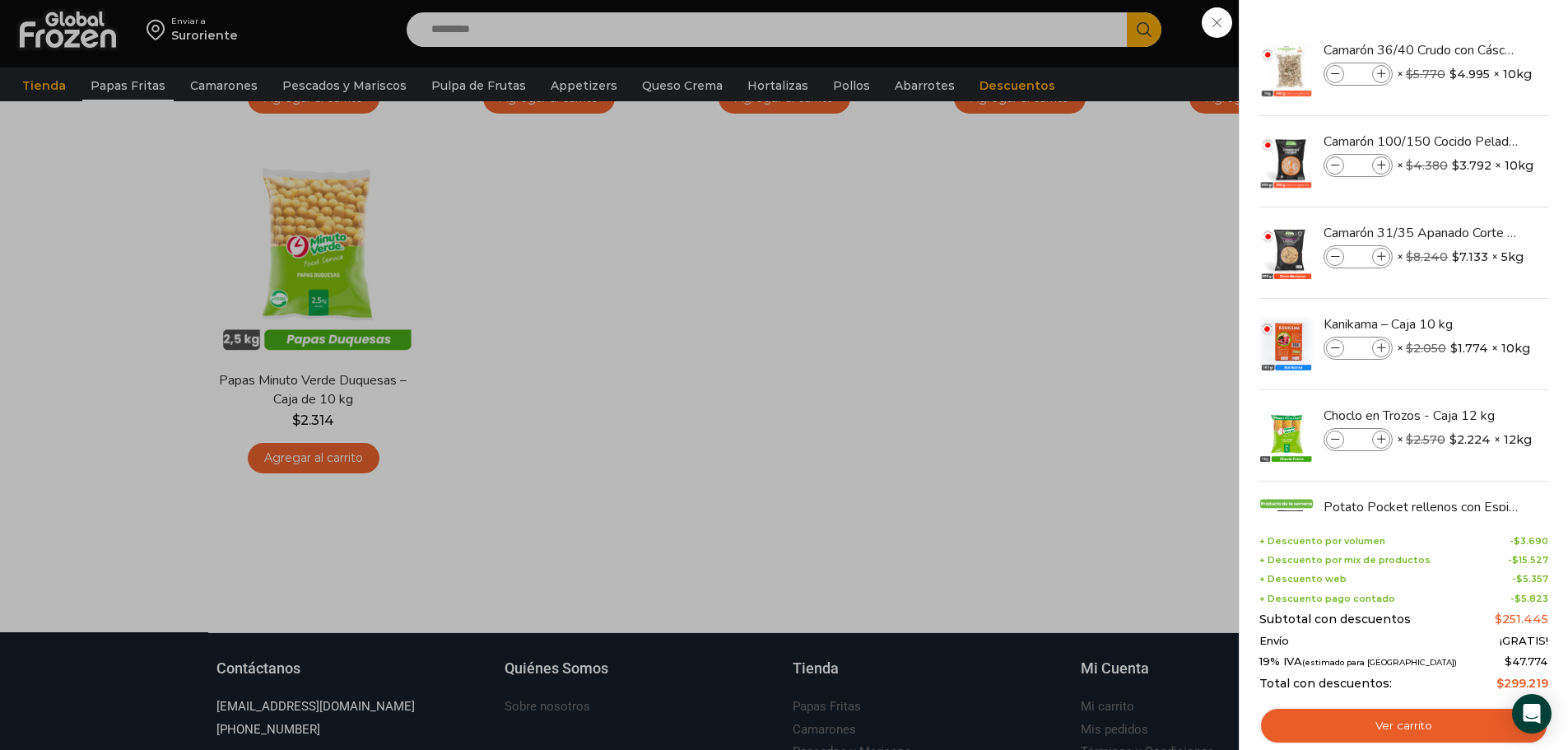
click at [1470, 49] on div "8 Carrito 8 8 Shopping Cart *" at bounding box center [1510, 29] width 82 height 39
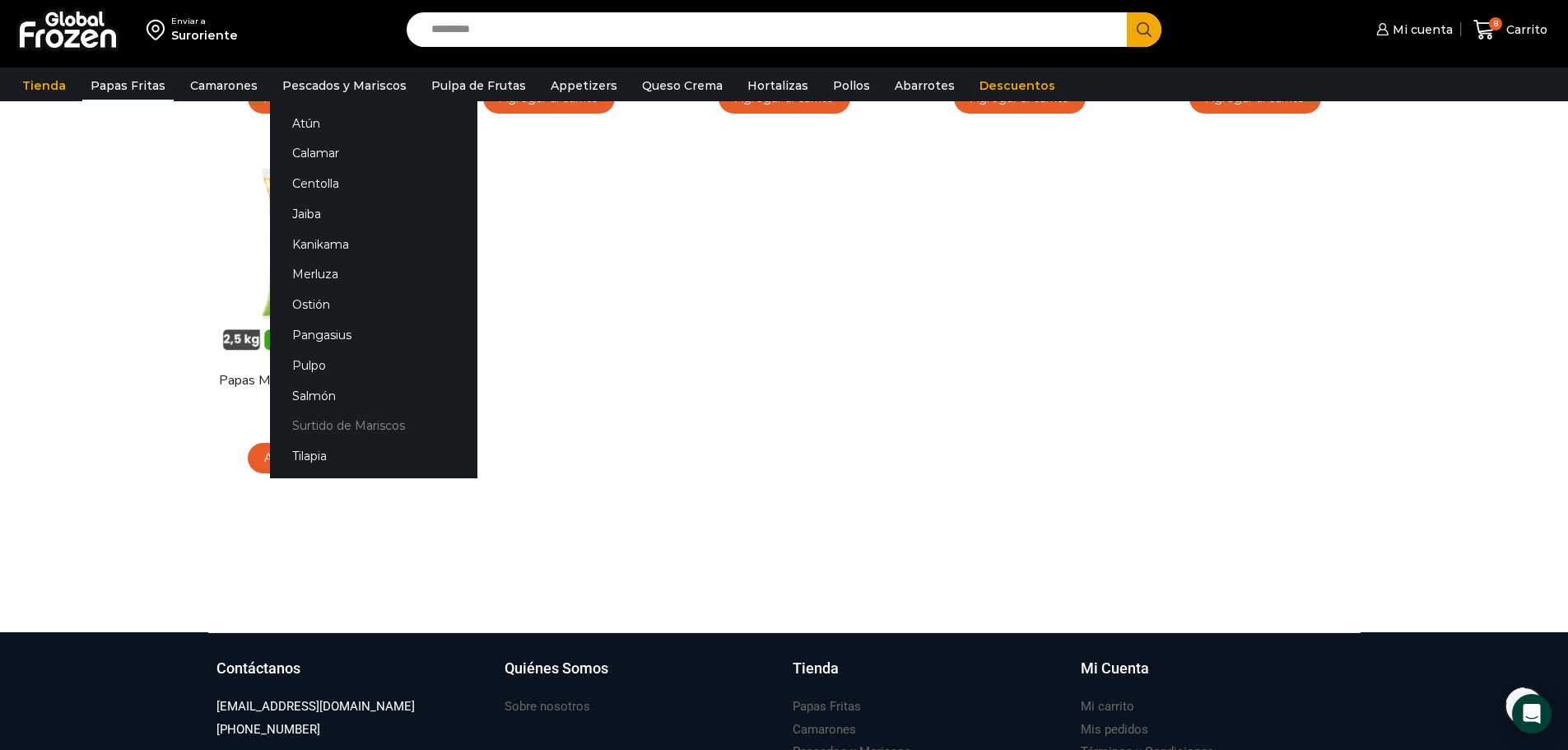
click at [360, 419] on link "Surtido de Mariscos" at bounding box center [374, 425] width 207 height 30
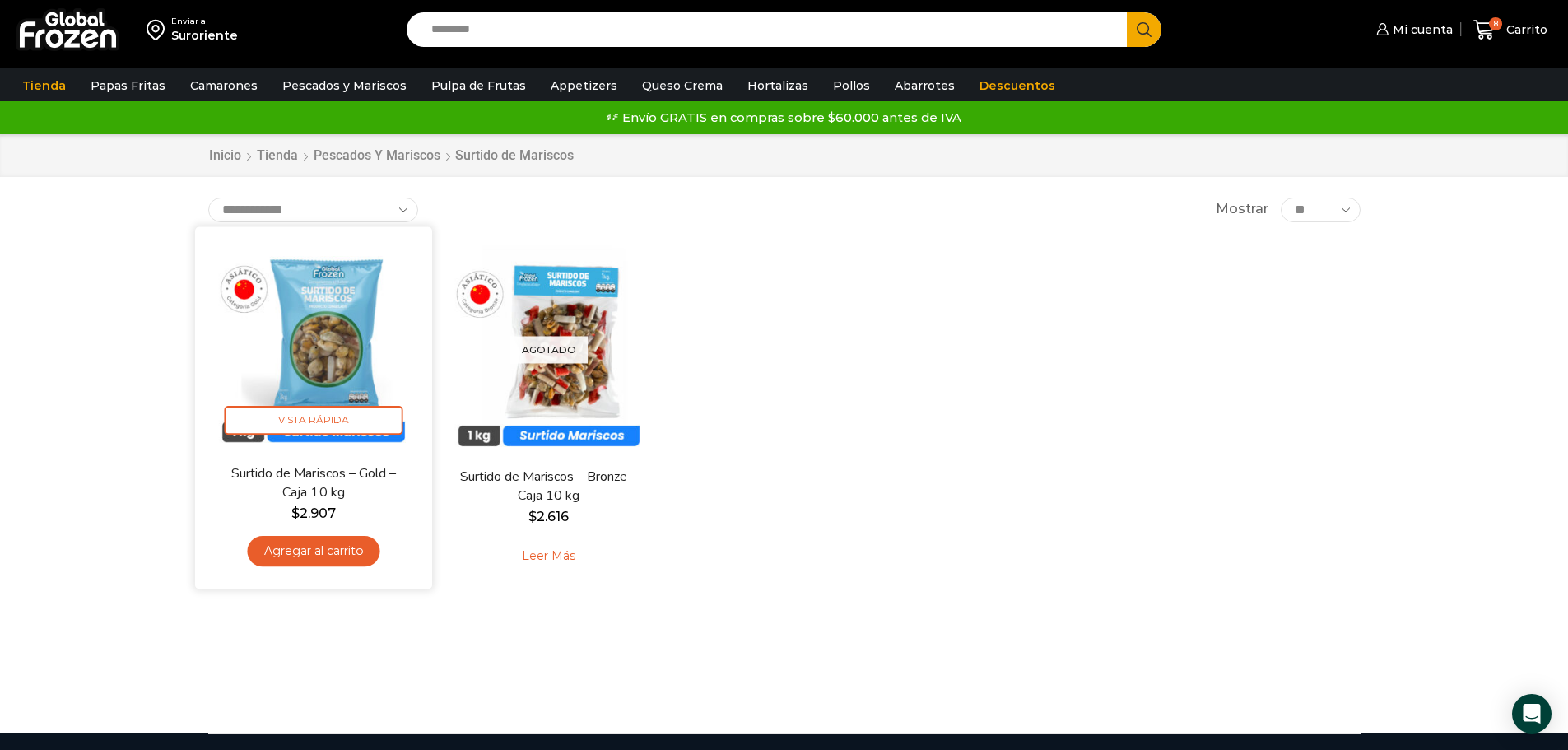
click at [321, 549] on link "Agregar al carrito" at bounding box center [313, 551] width 133 height 30
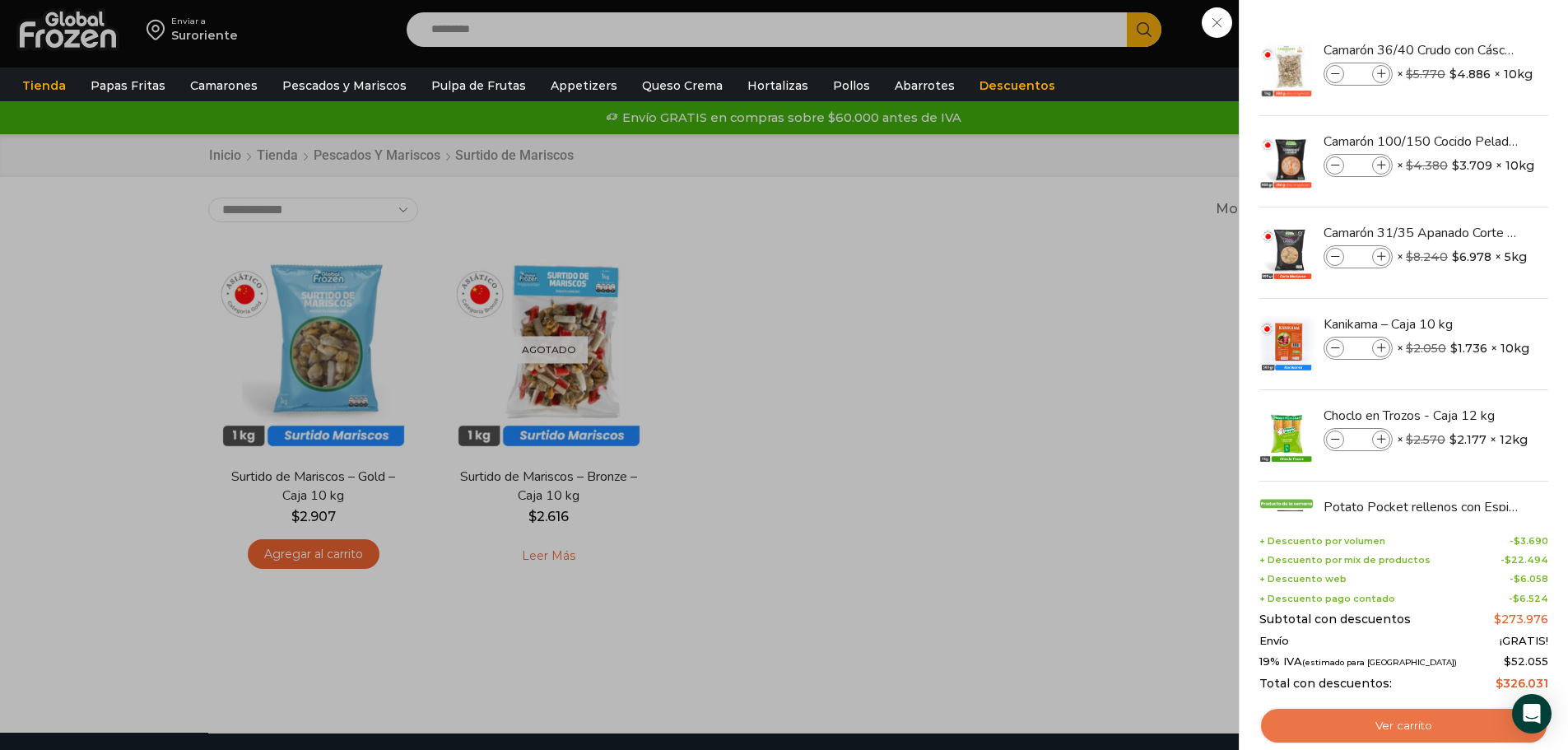
click at [1420, 722] on link "Ver carrito" at bounding box center [1404, 727] width 289 height 38
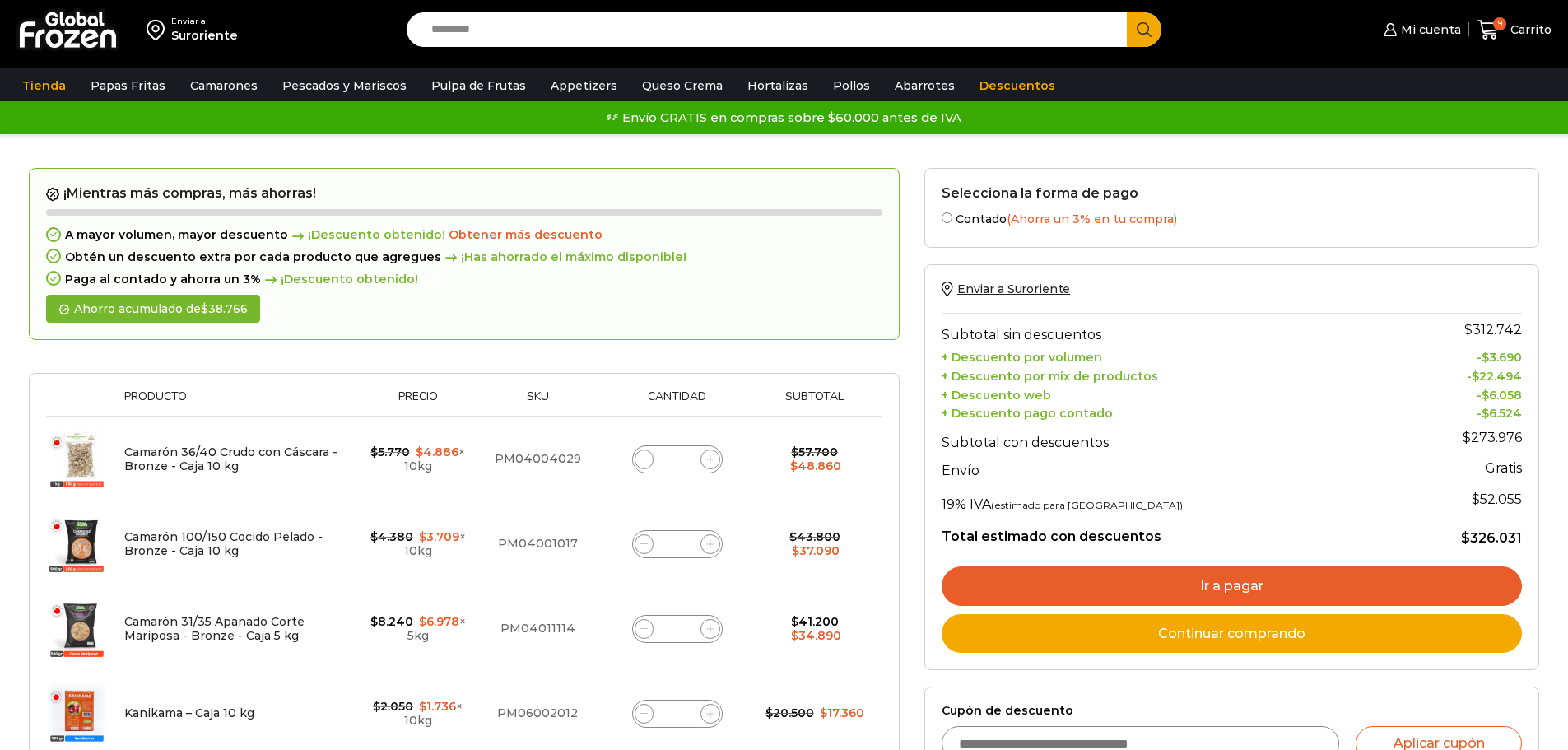
click at [683, 458] on input "*" at bounding box center [677, 459] width 23 height 23
type input "*"
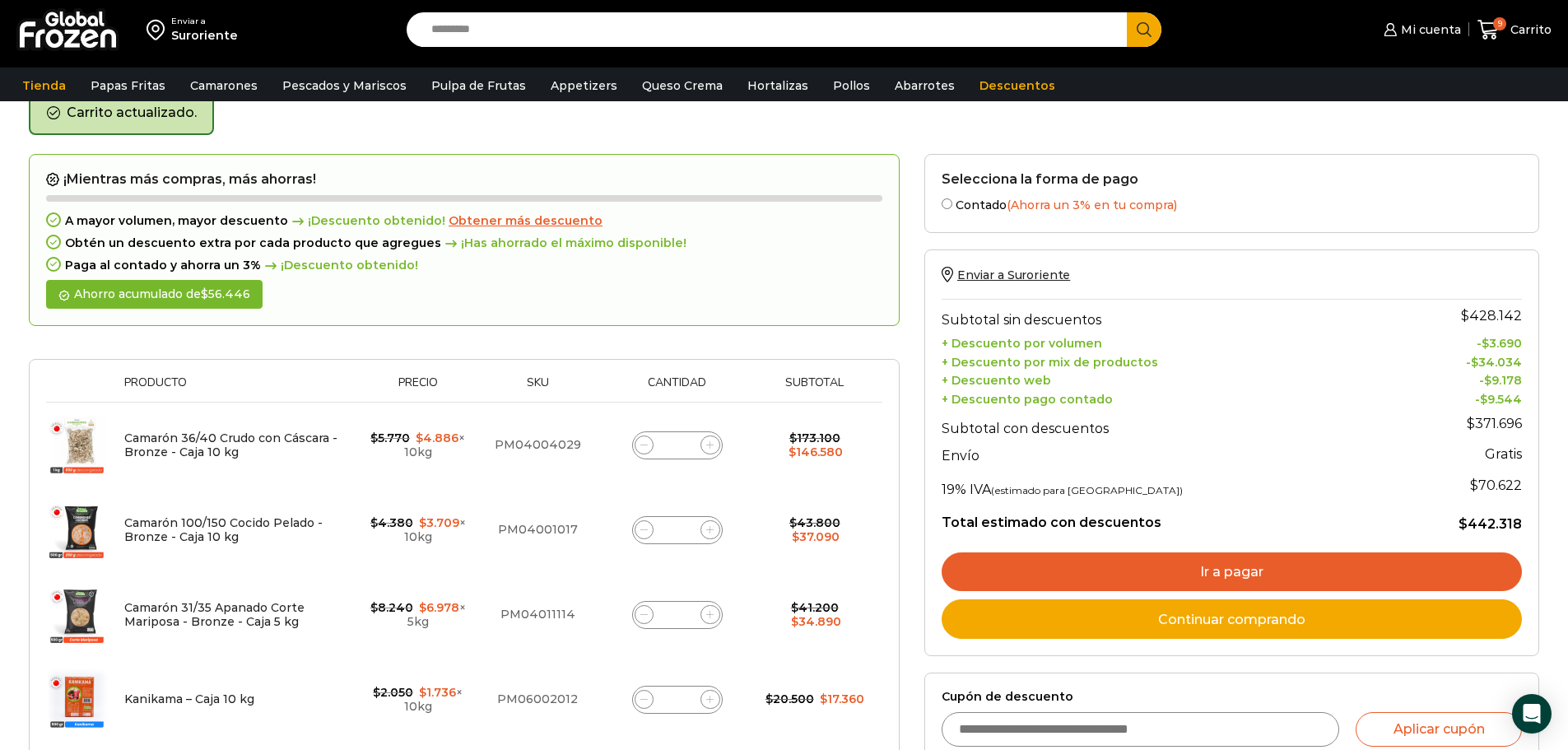
scroll to position [85, 0]
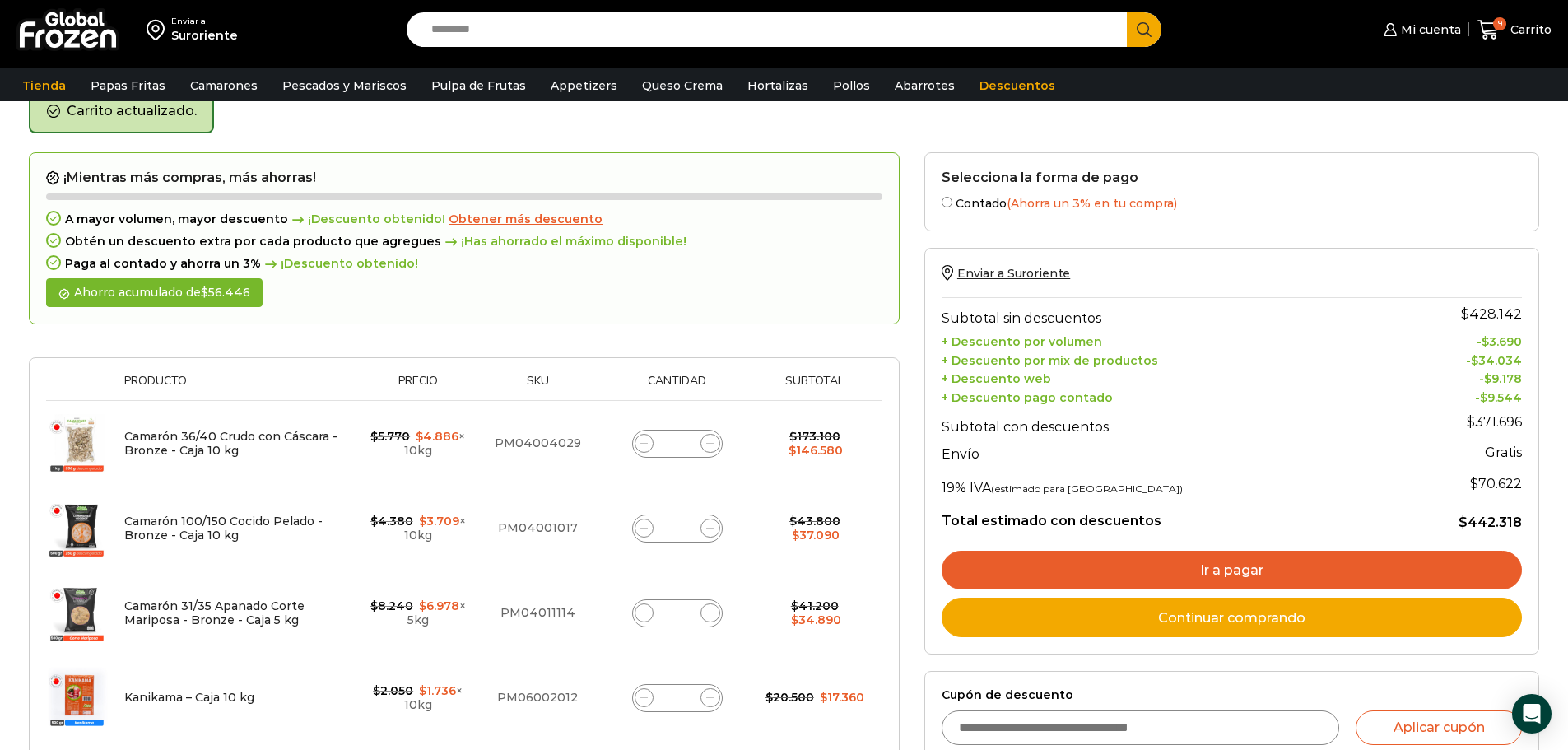
click at [690, 531] on div "Camarón 100/150 Cocido Pelado - Bronze - Caja 10 kg cantidad *" at bounding box center [677, 528] width 91 height 28
click at [685, 523] on input "*" at bounding box center [677, 528] width 23 height 23
type input "*"
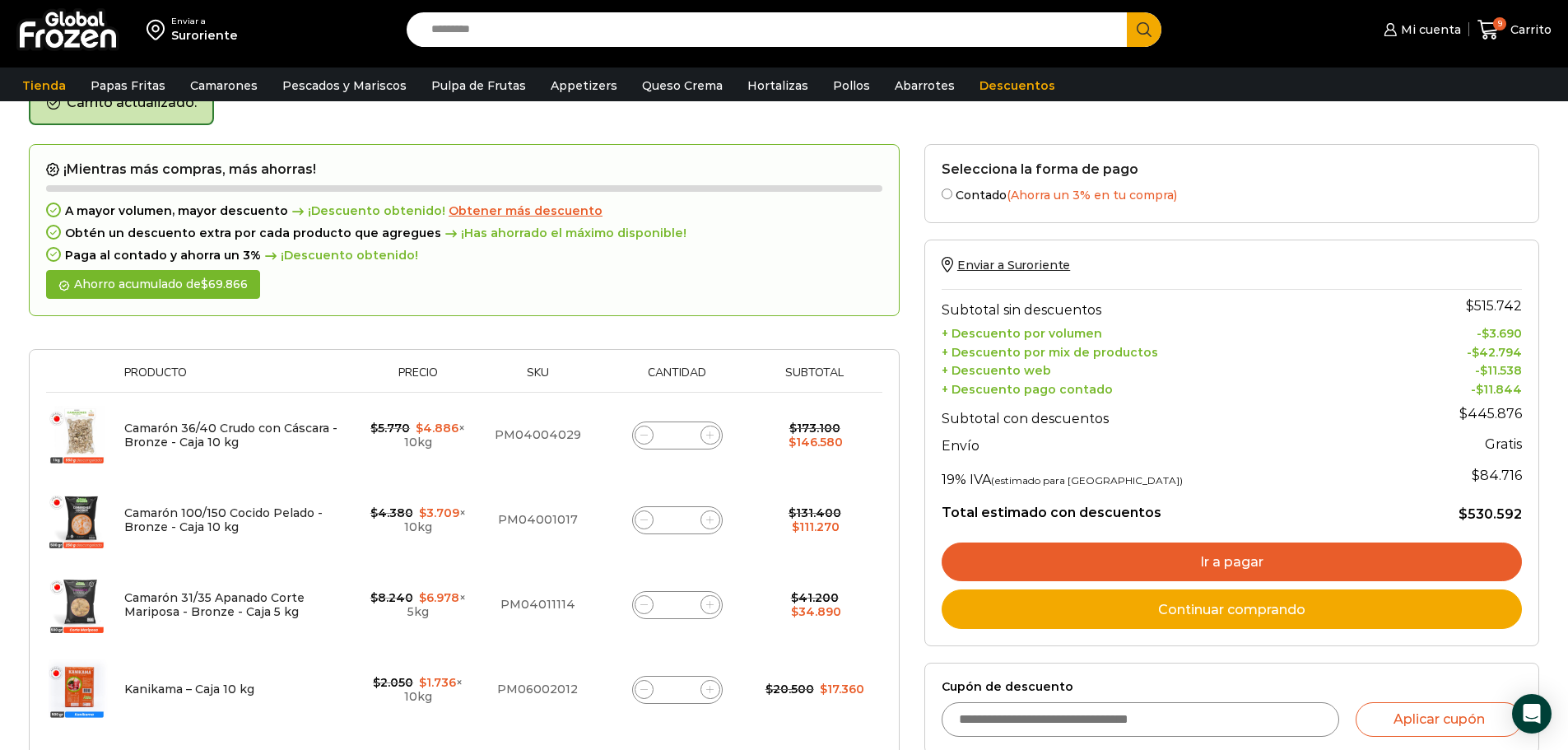
scroll to position [175, 0]
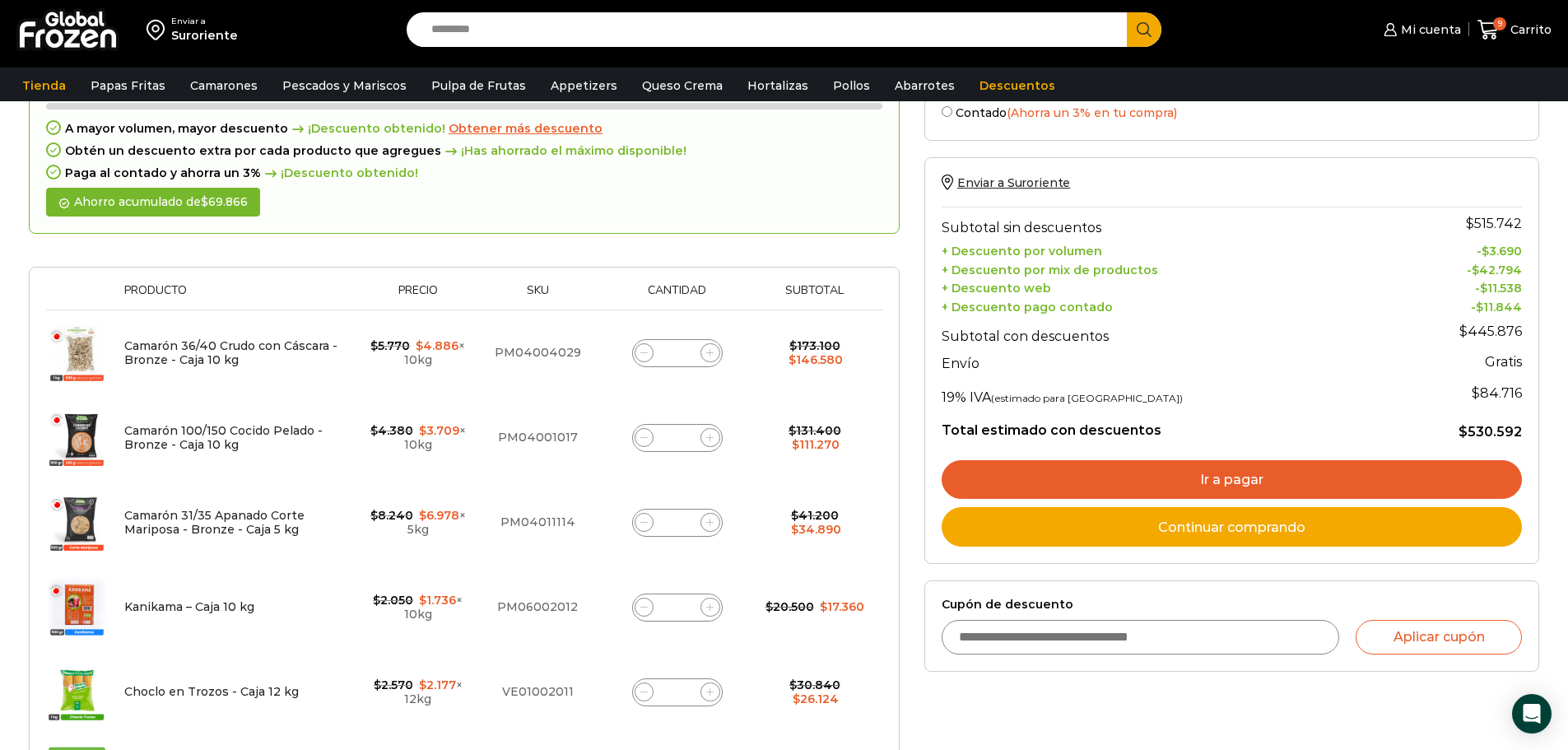
click at [683, 603] on input "*" at bounding box center [677, 608] width 23 height 23
type input "**"
click at [727, 634] on td "Kanikama – Caja 10 kg cantidad **" at bounding box center [677, 607] width 156 height 85
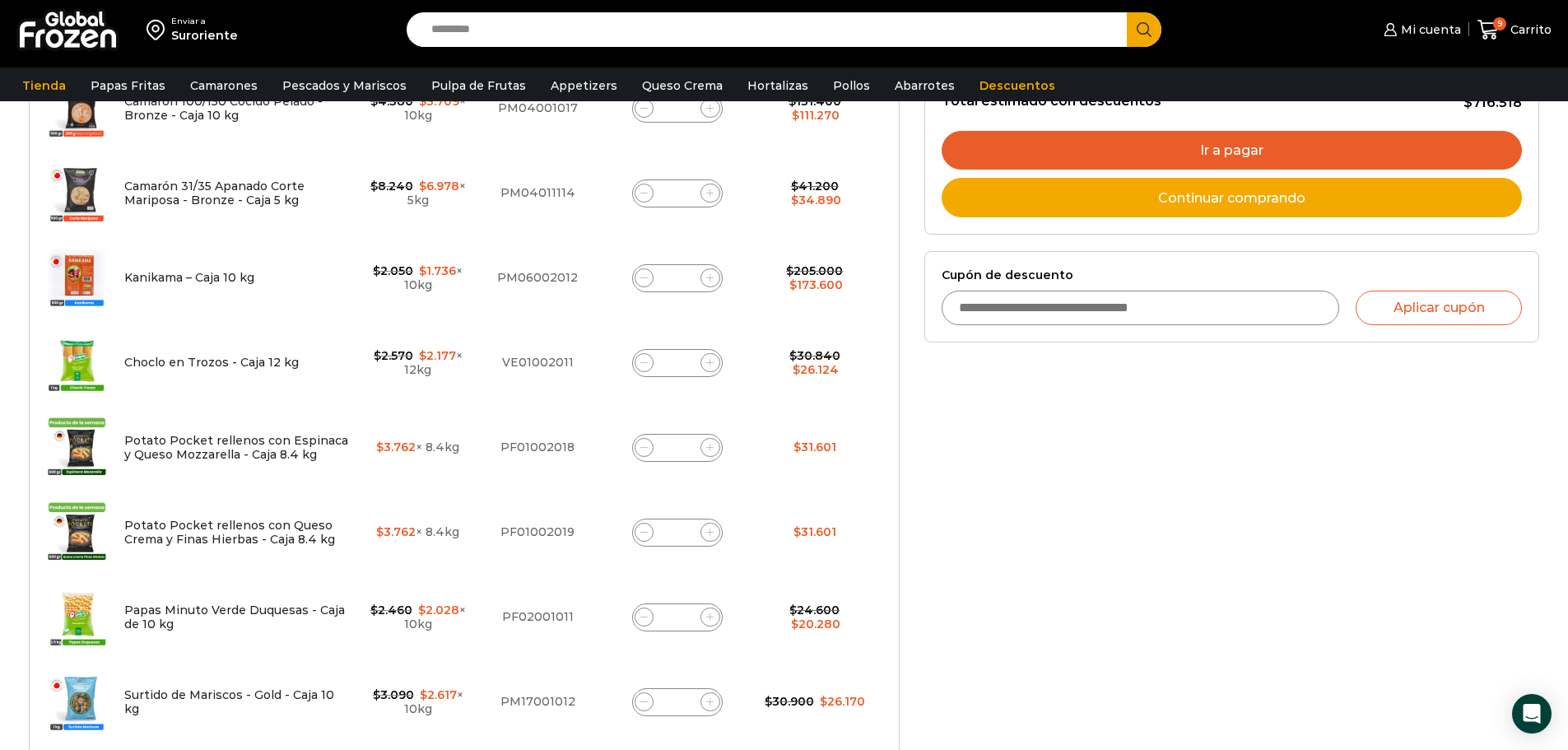
scroll to position [340, 0]
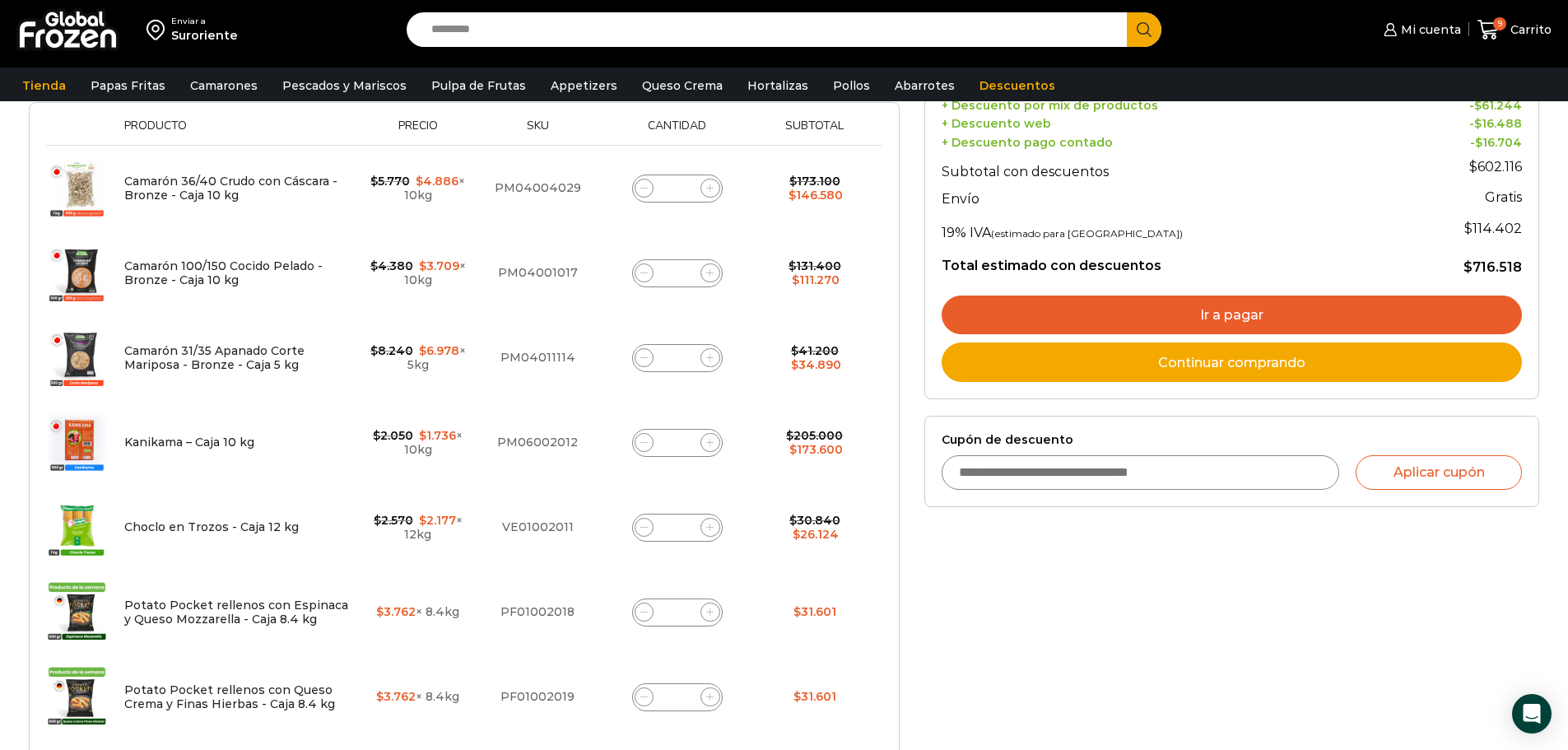
click at [687, 529] on input "*" at bounding box center [677, 527] width 23 height 23
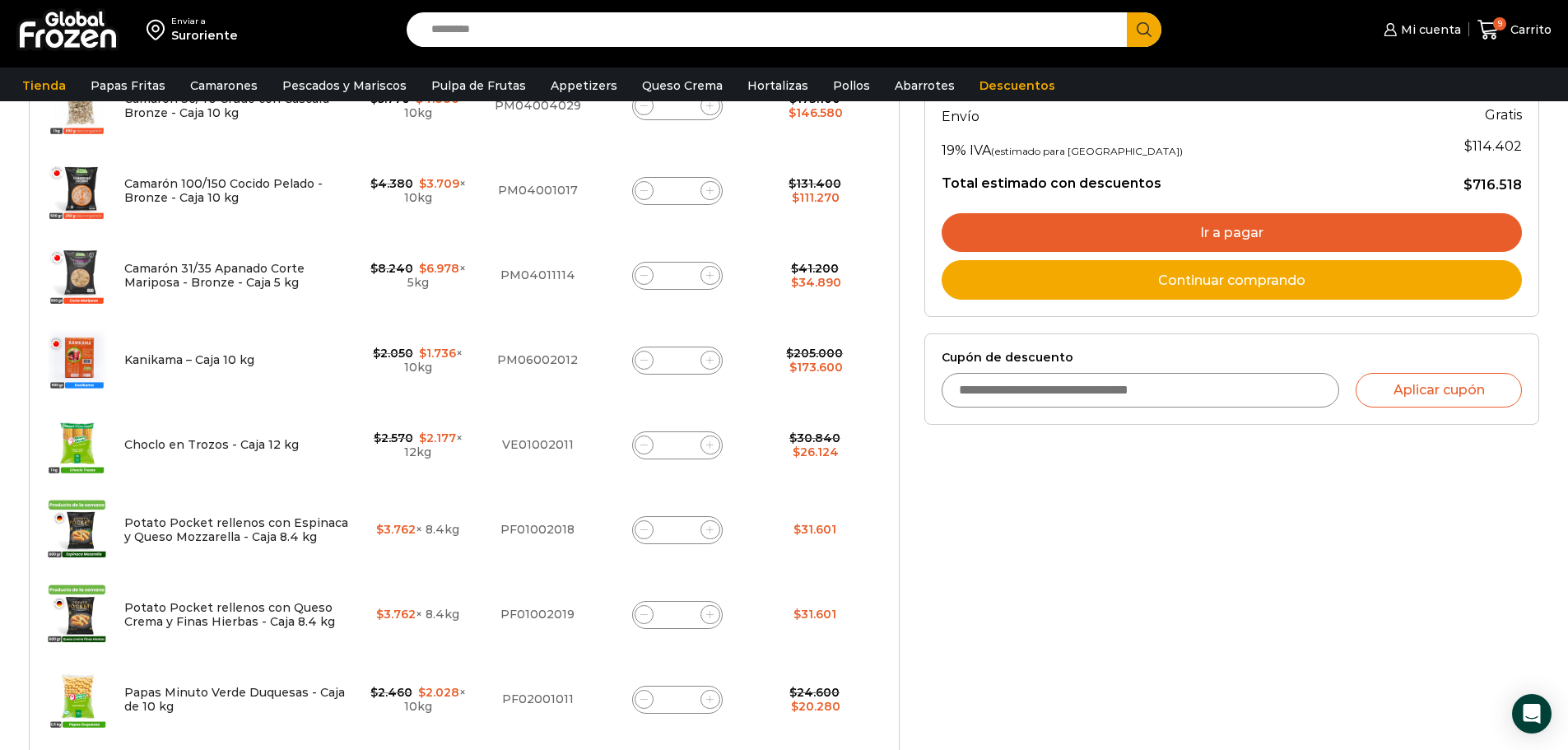
type input "*"
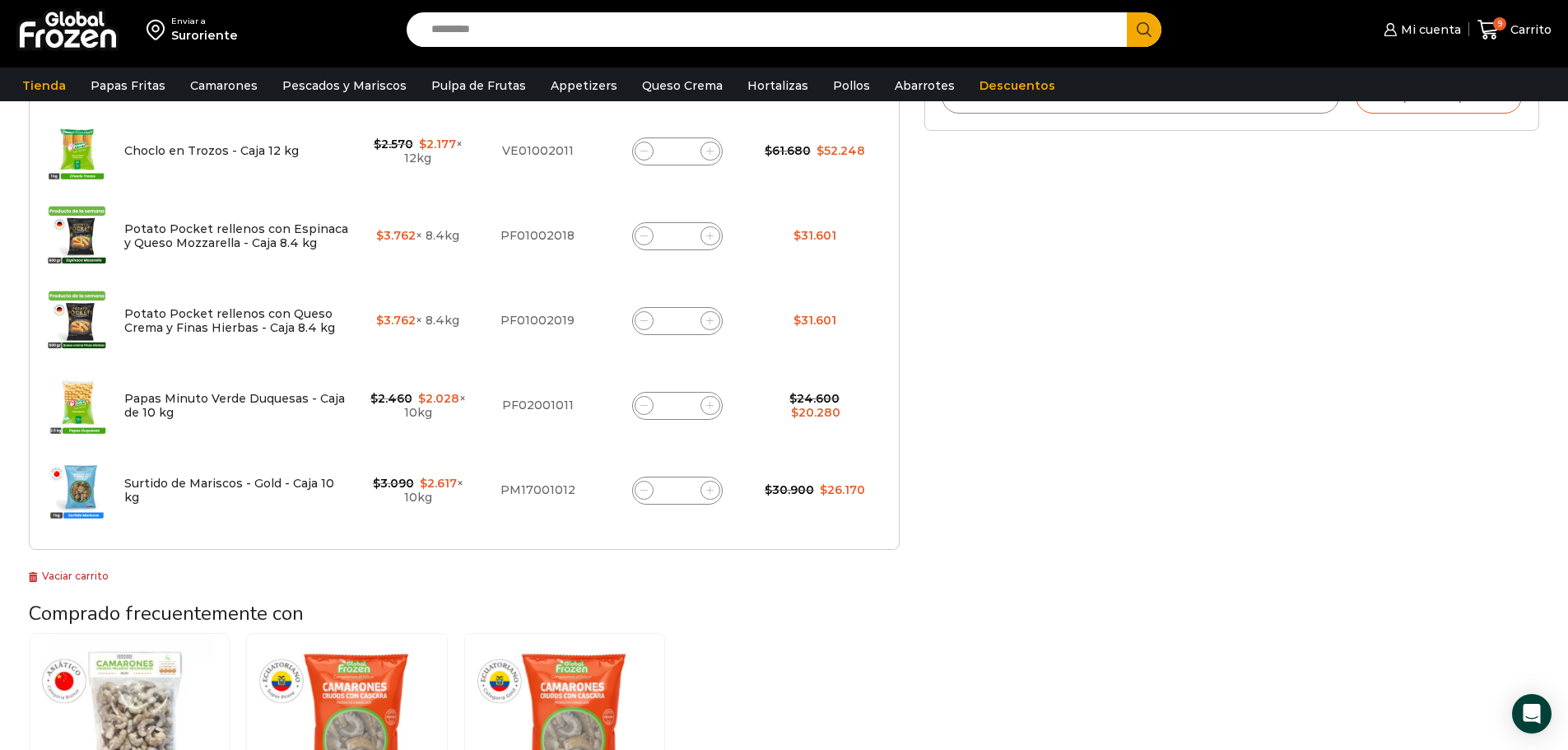
scroll to position [752, 0]
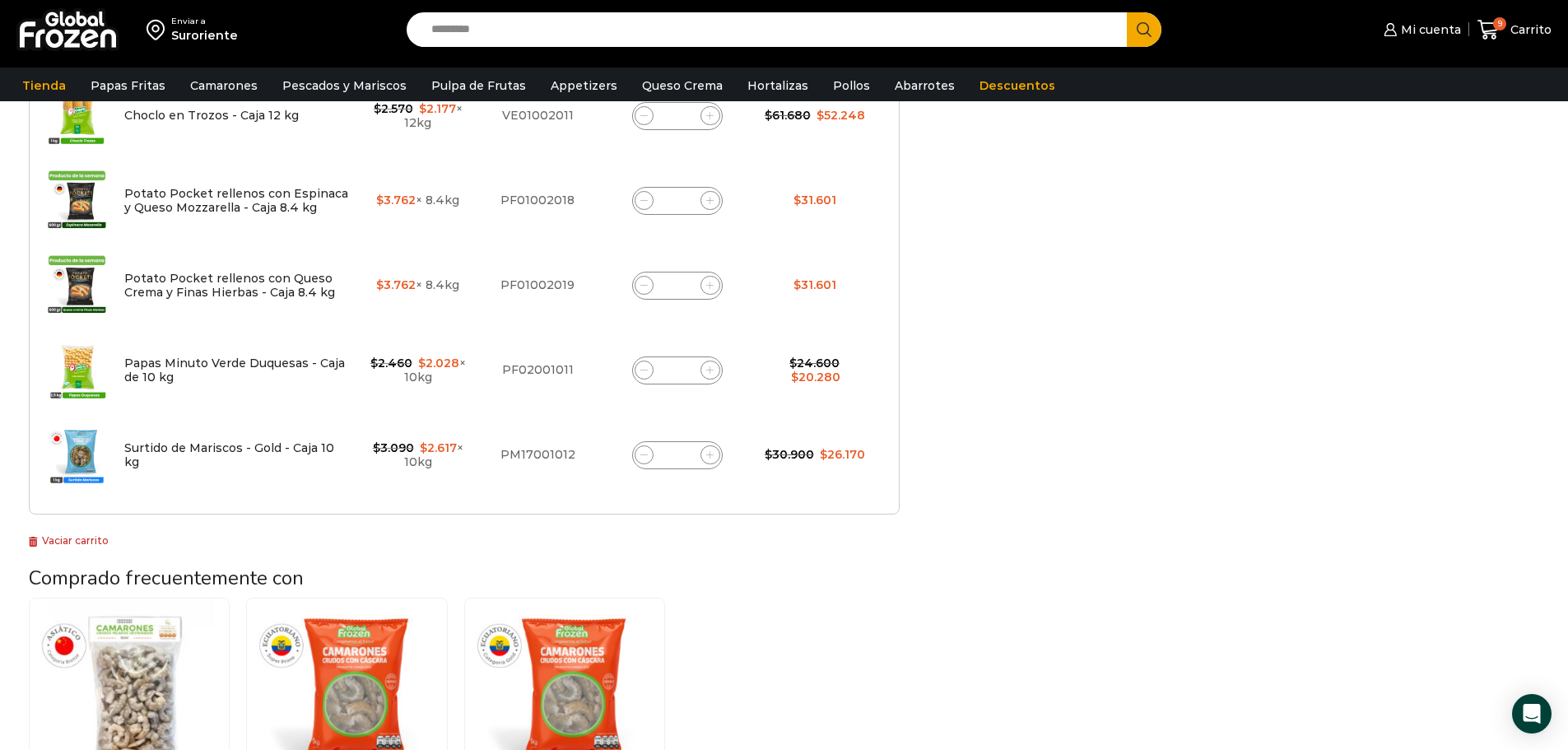
click at [686, 375] on input "*" at bounding box center [677, 370] width 23 height 23
type input "*"
click at [771, 569] on h3 "Comprado frecuentemente con" at bounding box center [463, 578] width 871 height 24
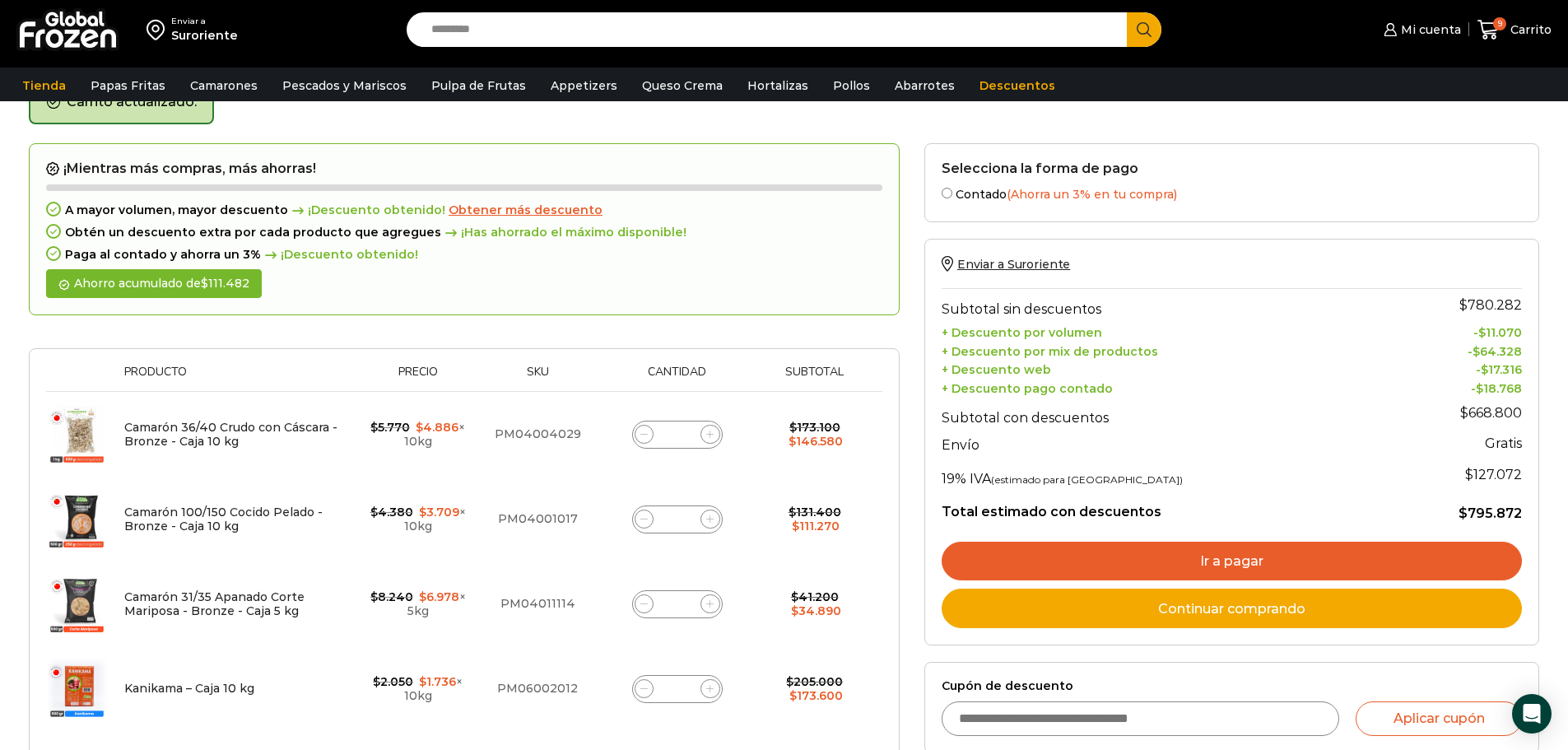
scroll to position [93, 0]
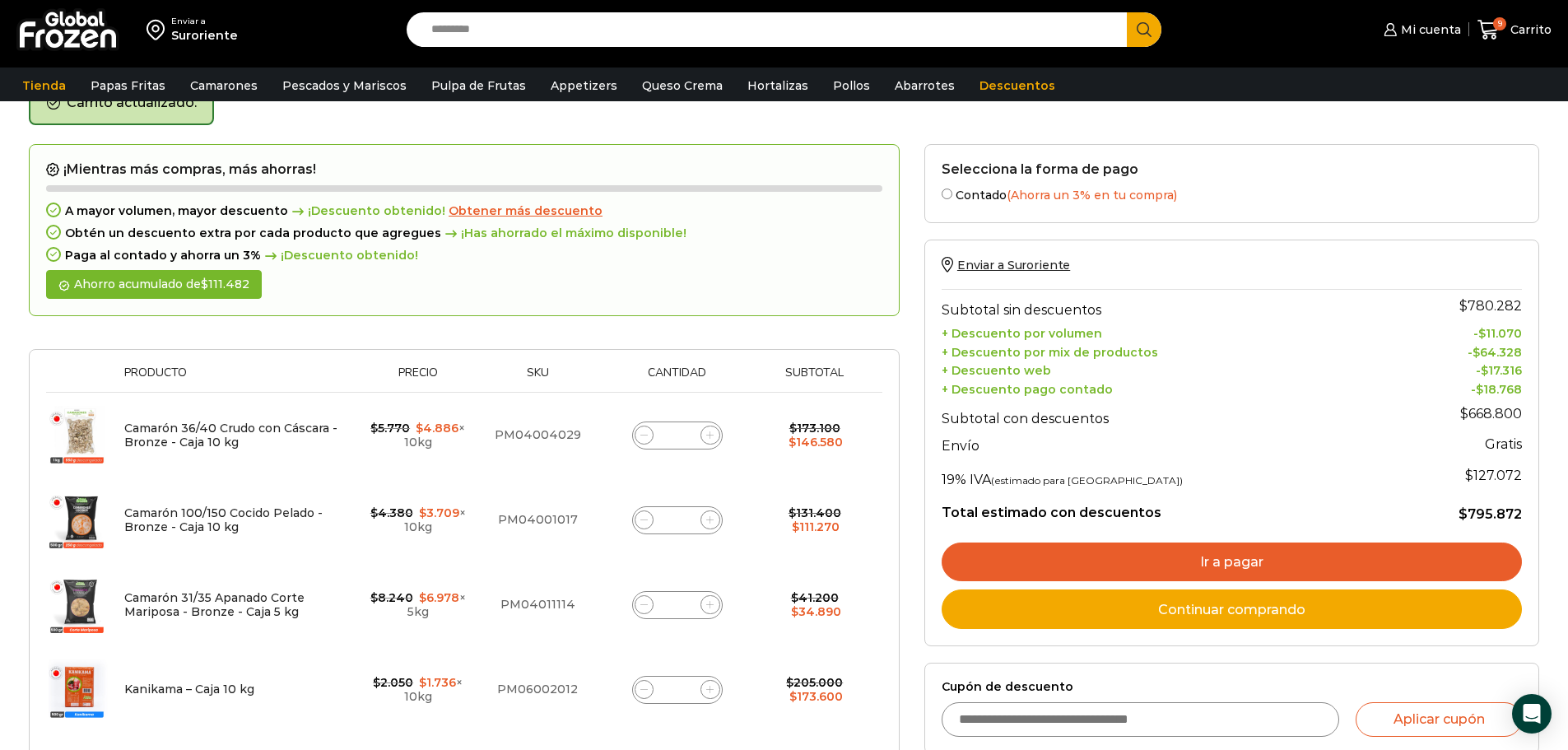
click at [690, 438] on div "Camarón 36/40 Crudo con Cáscara - Bronze - Caja 10 kg cantidad *" at bounding box center [677, 435] width 91 height 28
click at [685, 602] on input "*" at bounding box center [677, 605] width 23 height 23
type input "*"
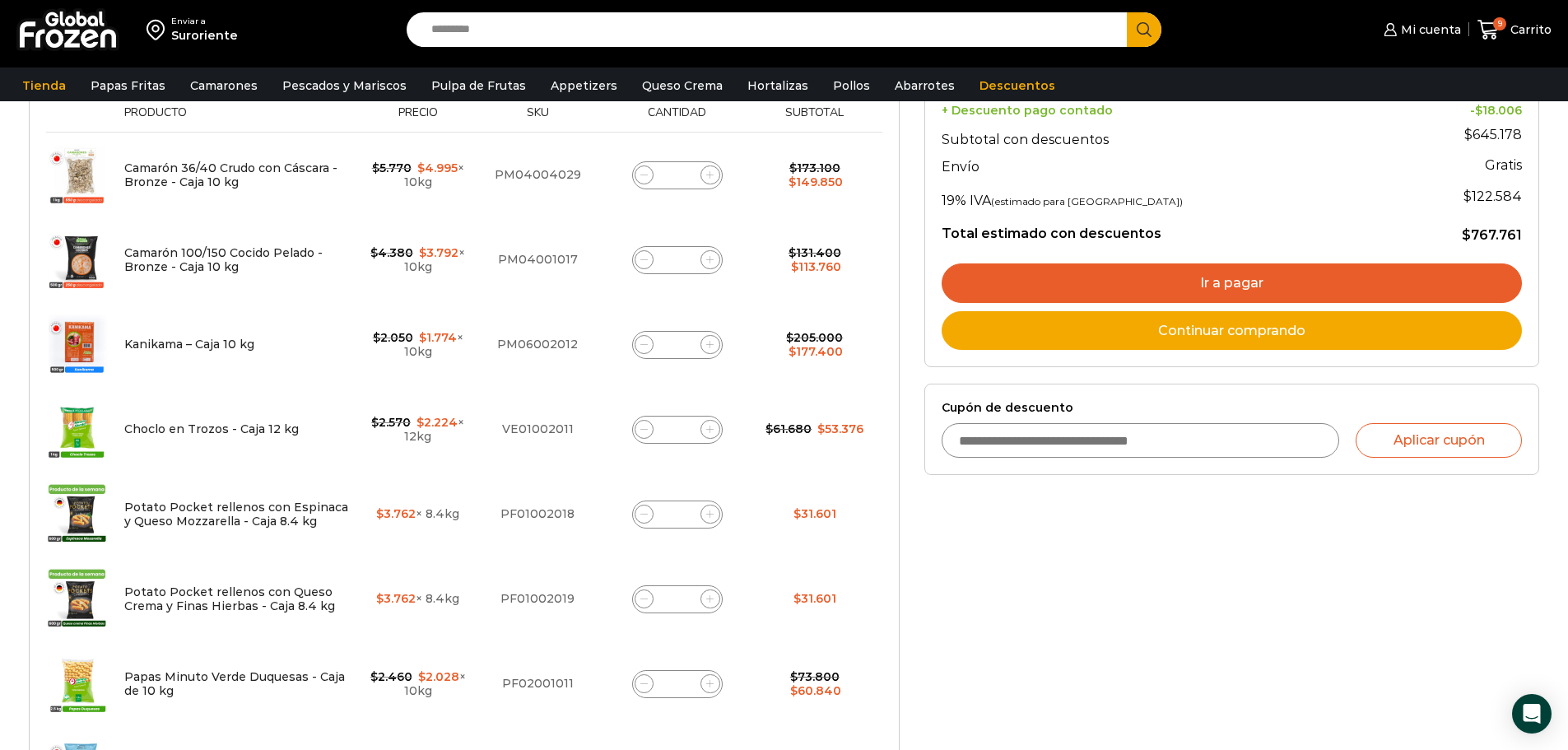
scroll to position [823, 0]
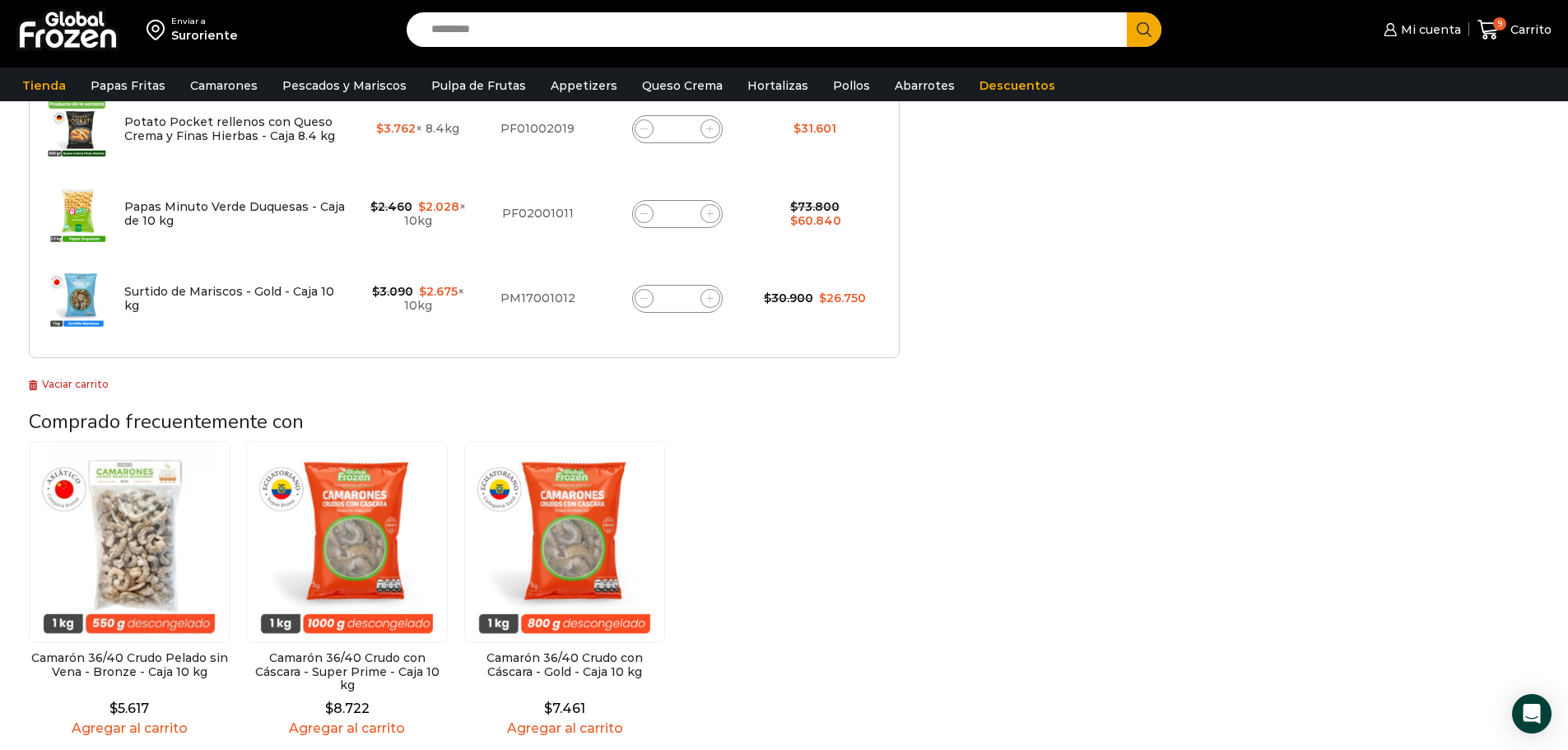
click at [683, 299] on input "*" at bounding box center [677, 299] width 23 height 23
type input "**"
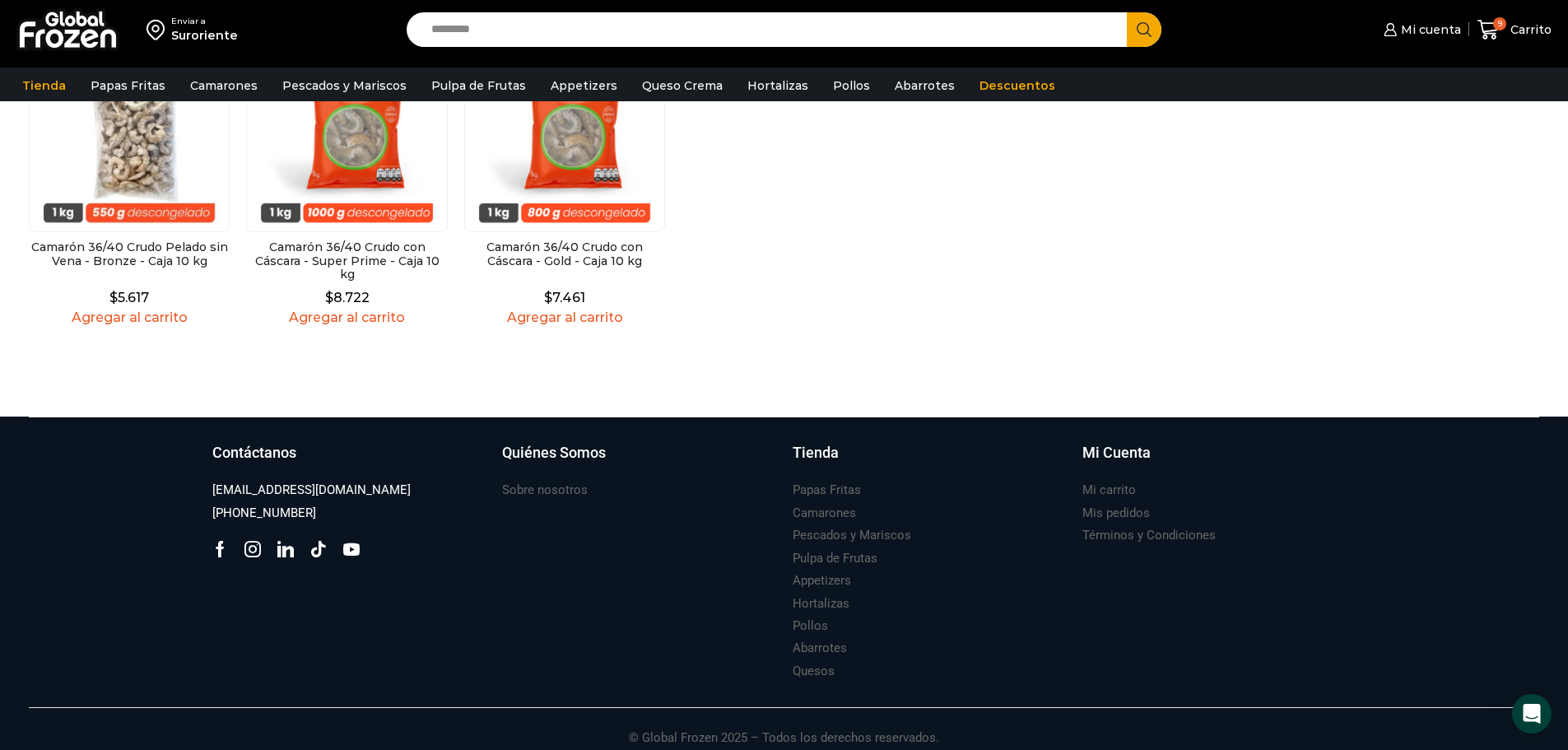
scroll to position [904, 0]
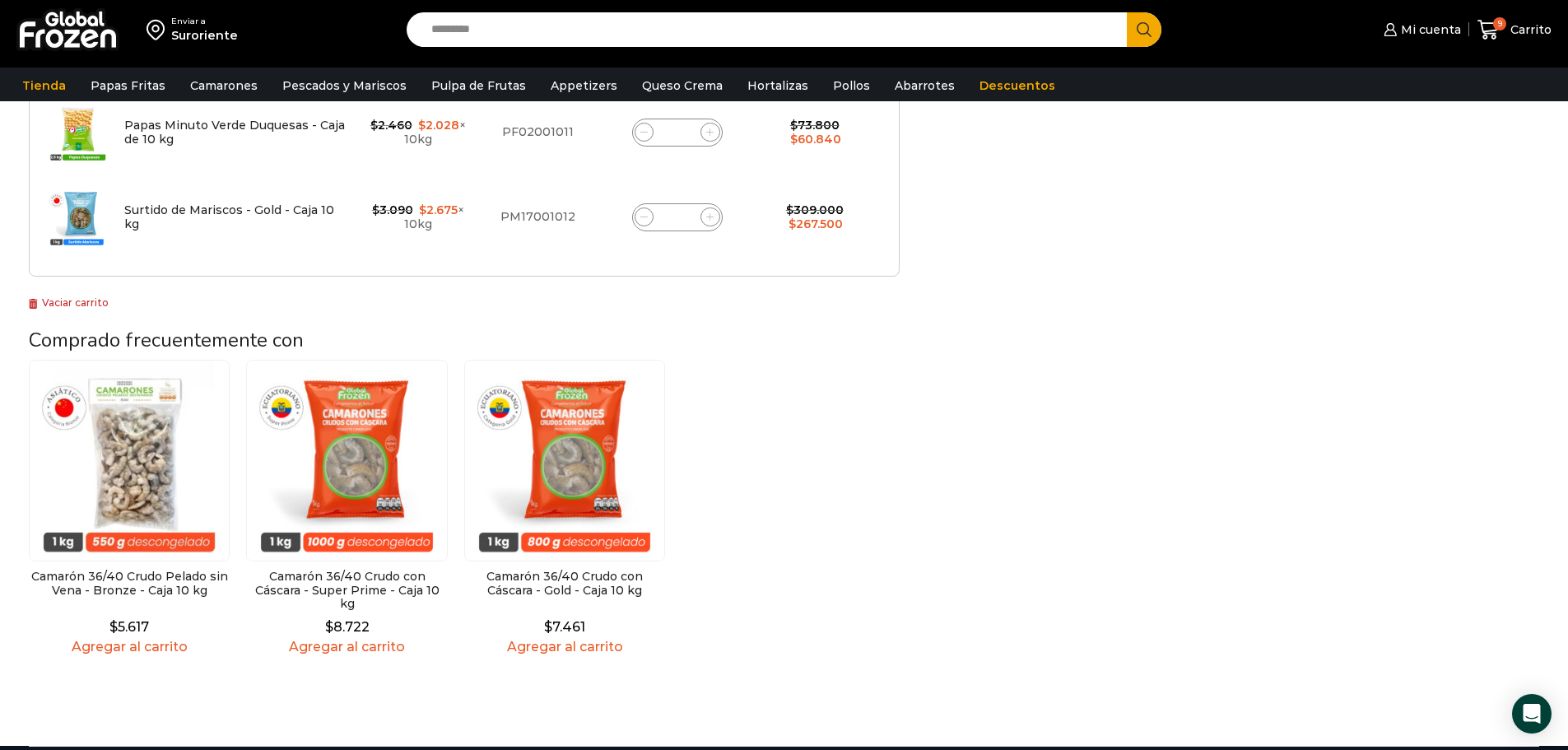
click at [685, 214] on input "**" at bounding box center [677, 217] width 23 height 23
type input "*"
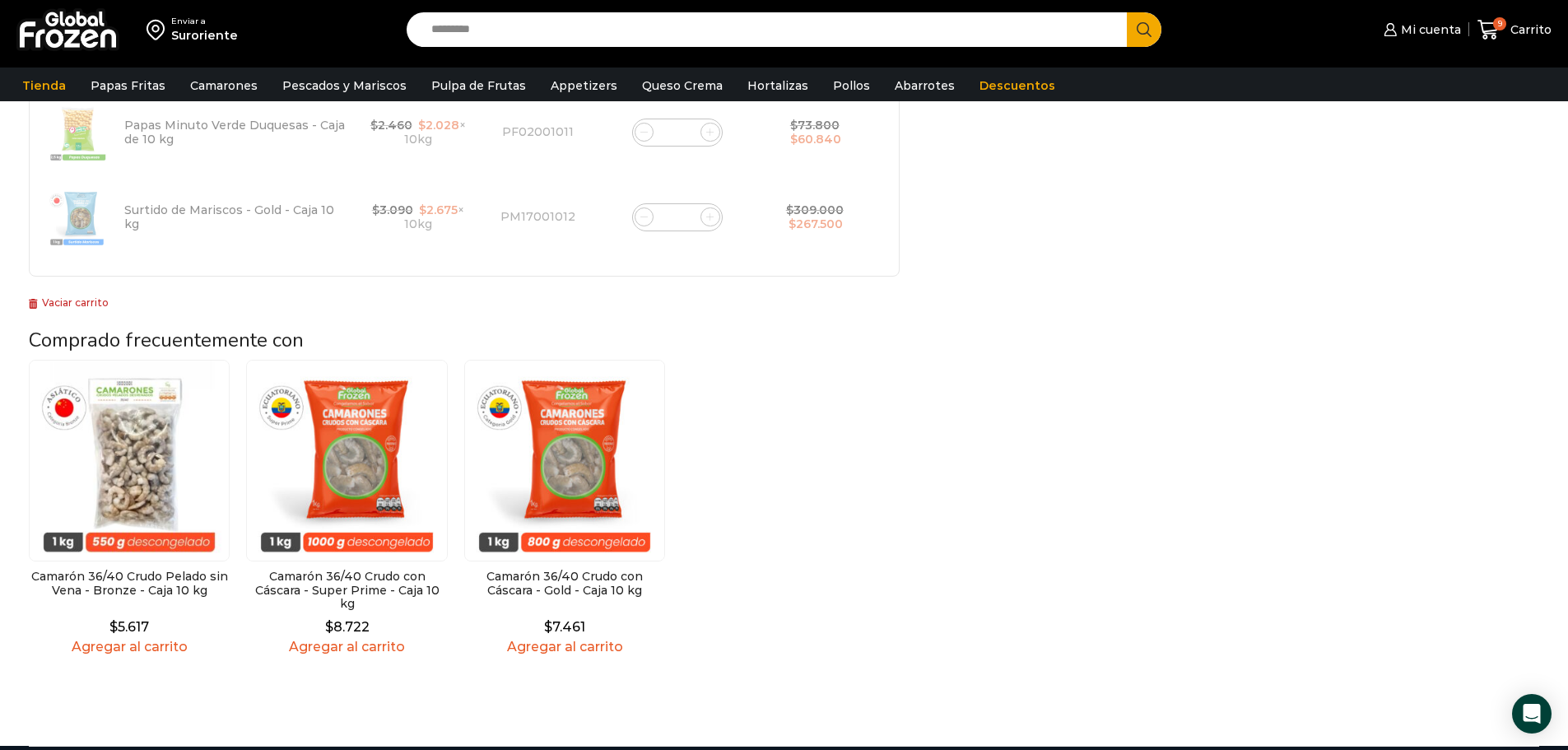
type input "*"
click at [743, 411] on div "Camarón 36/40 Crudo Pelado sin Vena - Bronze - Caja 10 kg $ 5.617 Agregar al ca…" at bounding box center [463, 507] width 871 height 295
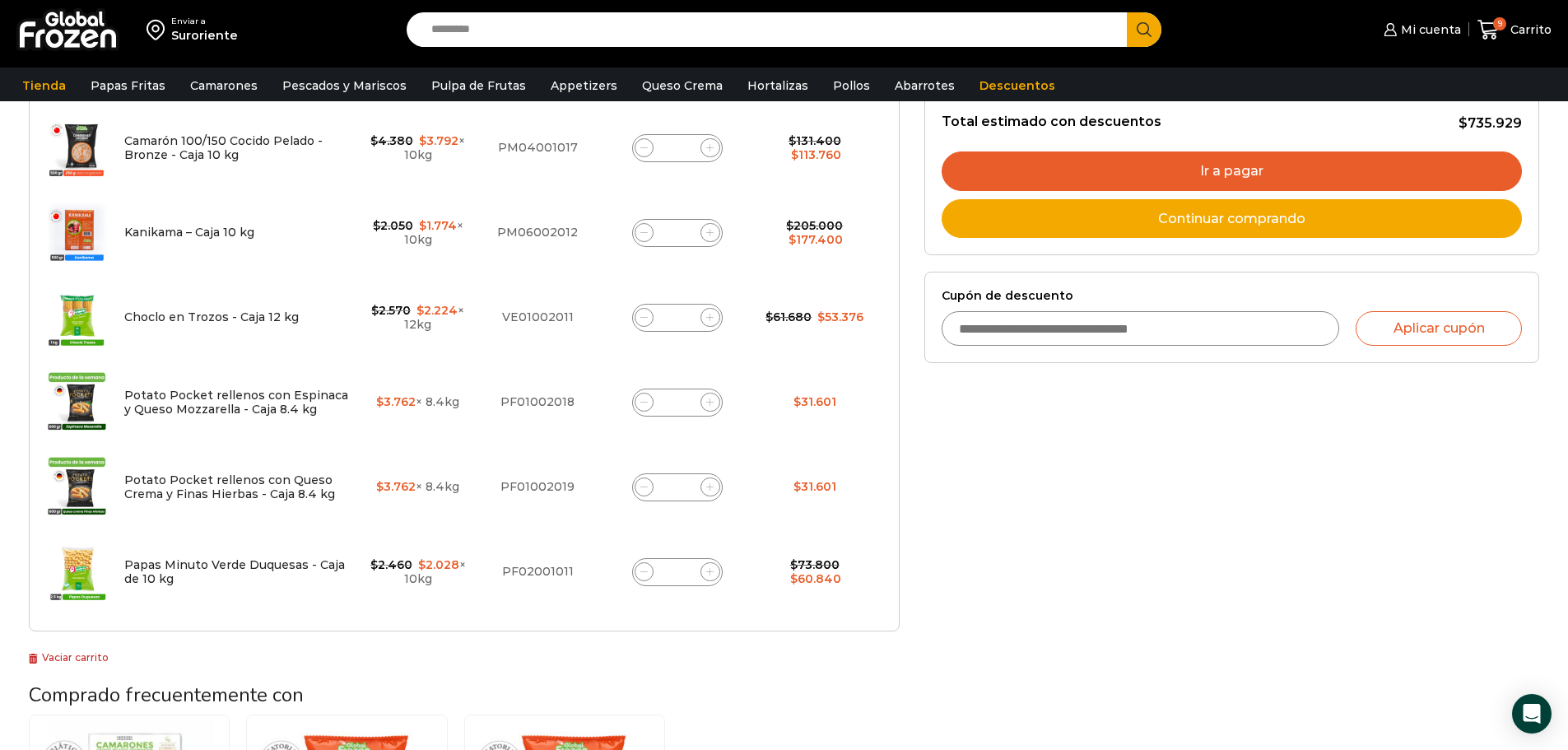
scroll to position [494, 0]
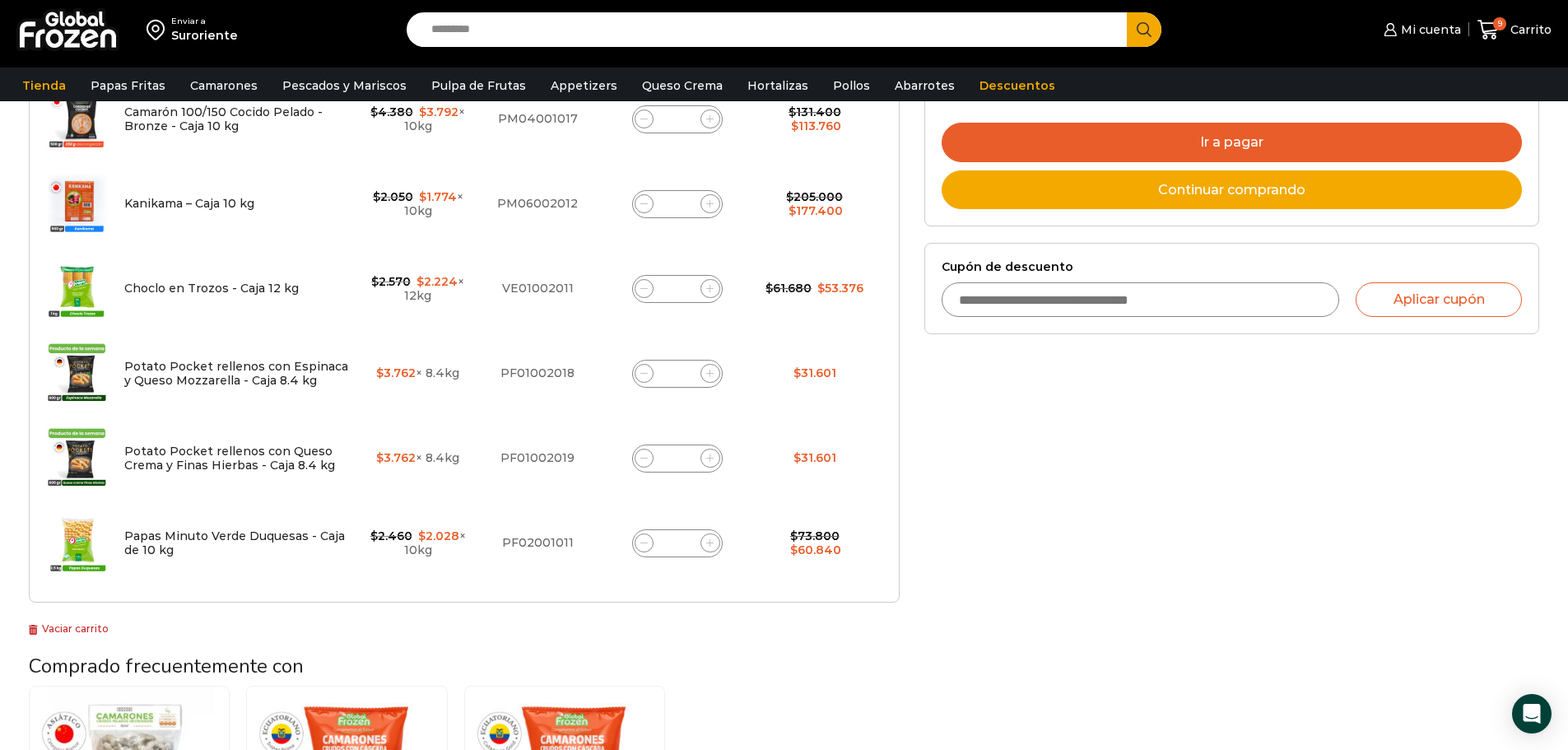
click at [683, 457] on input "*" at bounding box center [677, 458] width 23 height 23
type input "*"
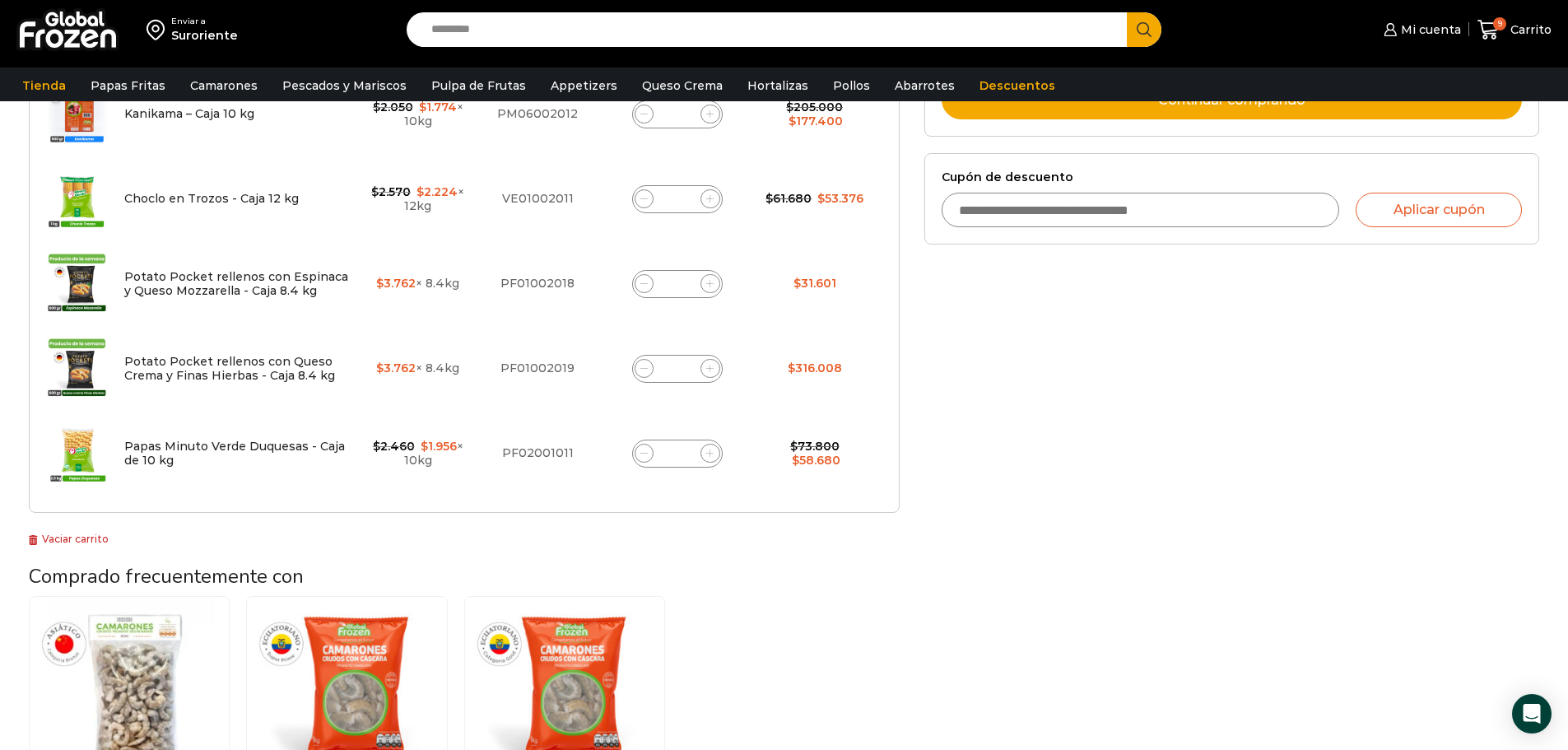
scroll to position [587, 0]
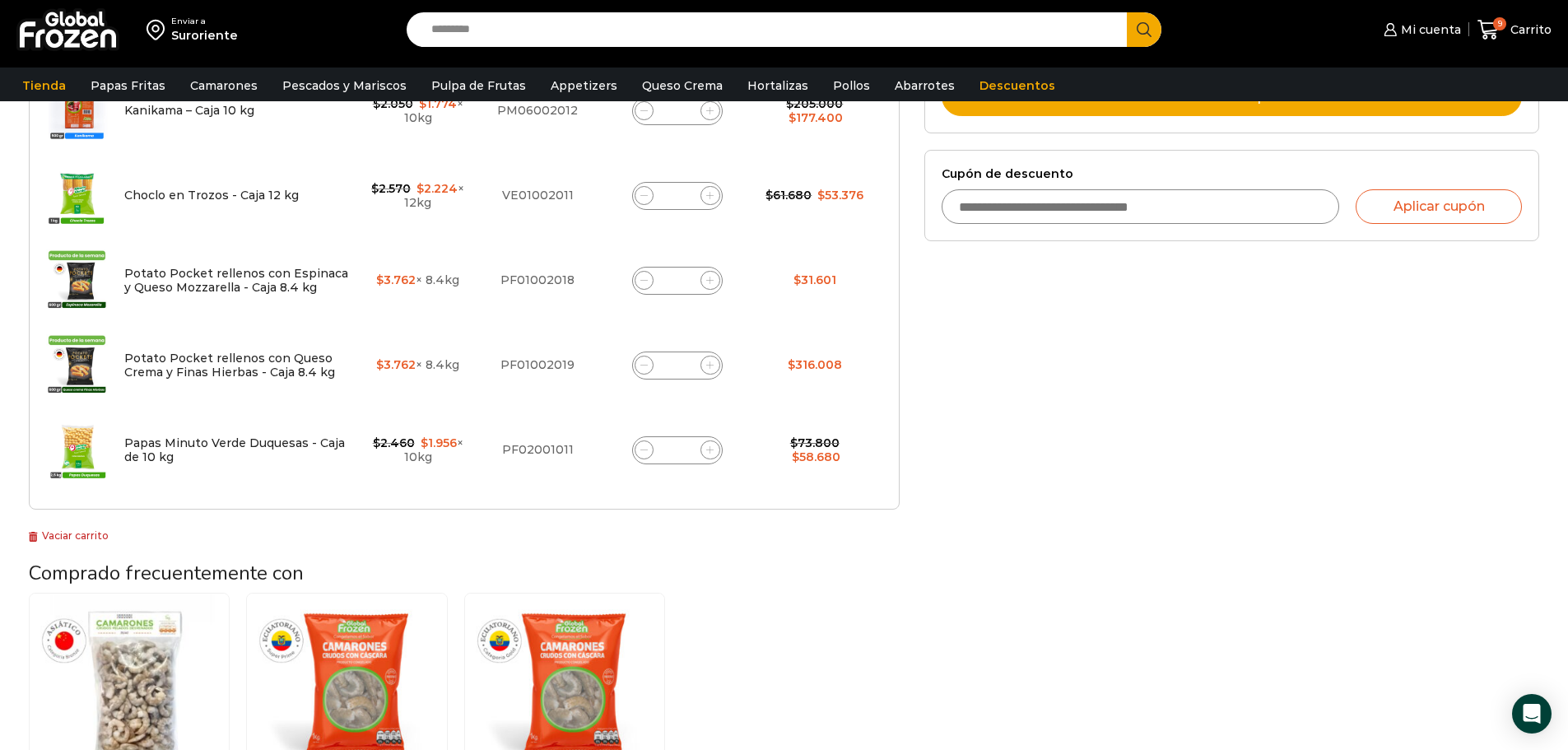
click at [690, 364] on div "Potato Pocket rellenos con Queso Crema y Finas Hierbas - Caja 8.4 kg cantidad **" at bounding box center [677, 365] width 91 height 28
click at [687, 365] on input "**" at bounding box center [677, 365] width 23 height 23
type input "*"
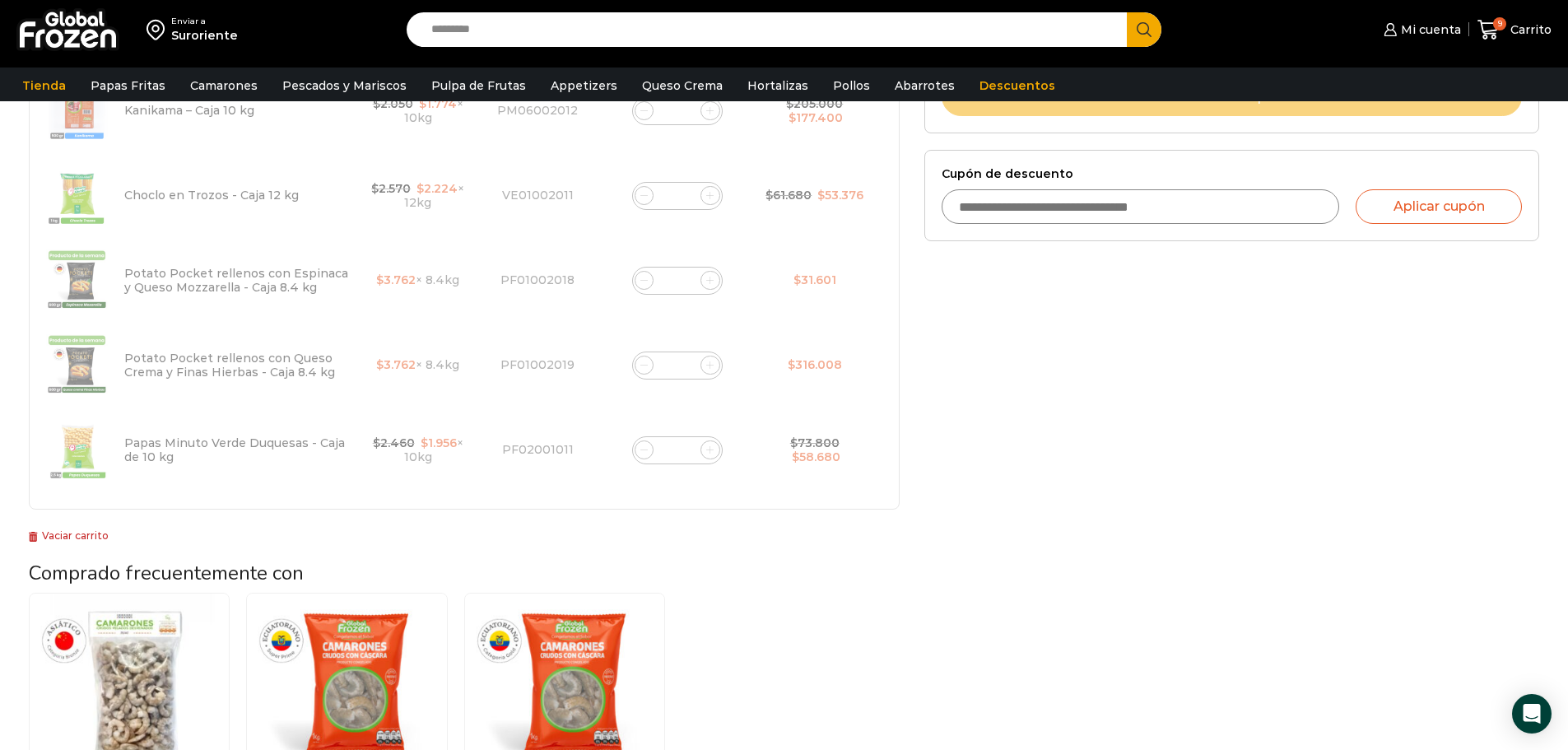
type input "*"
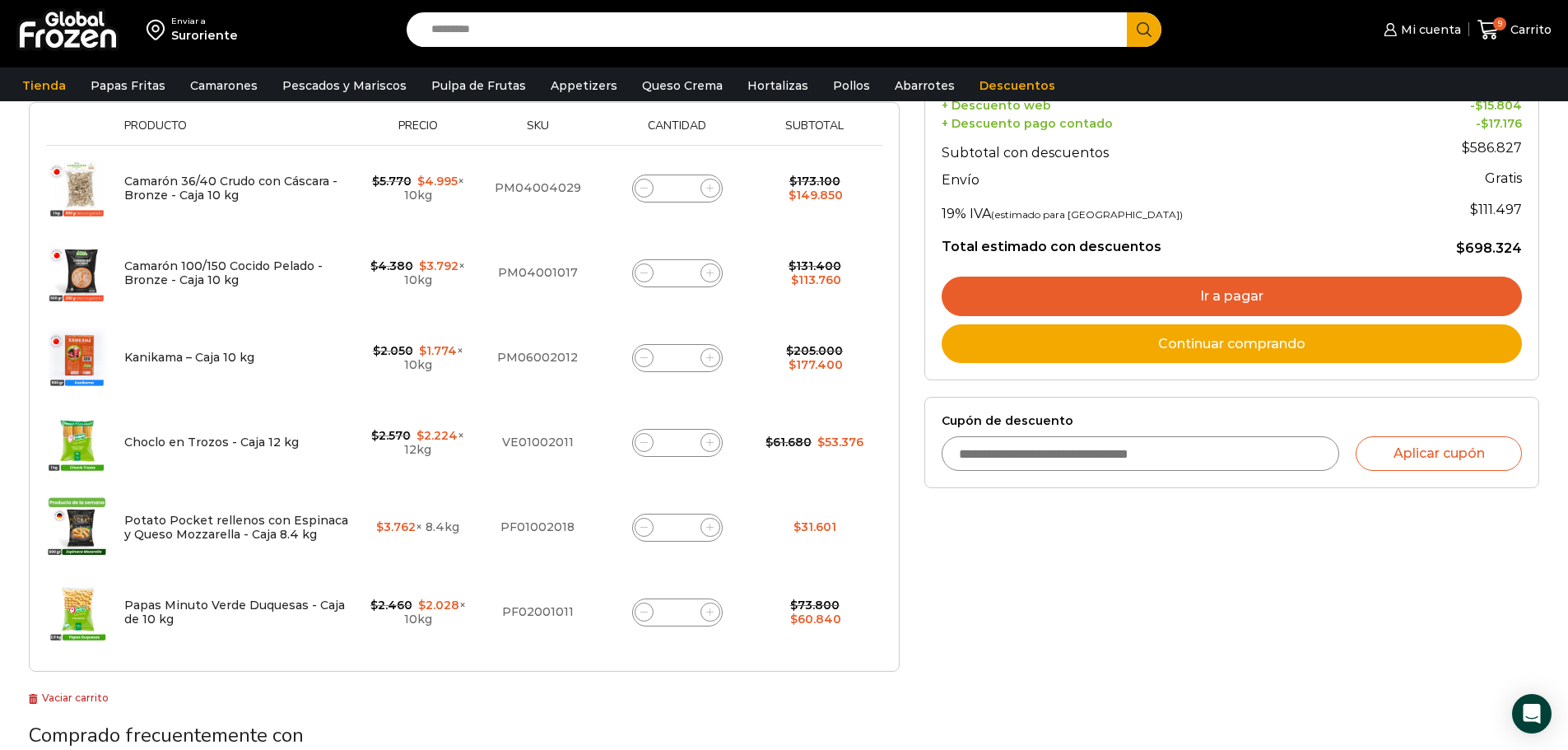
scroll to position [0, 0]
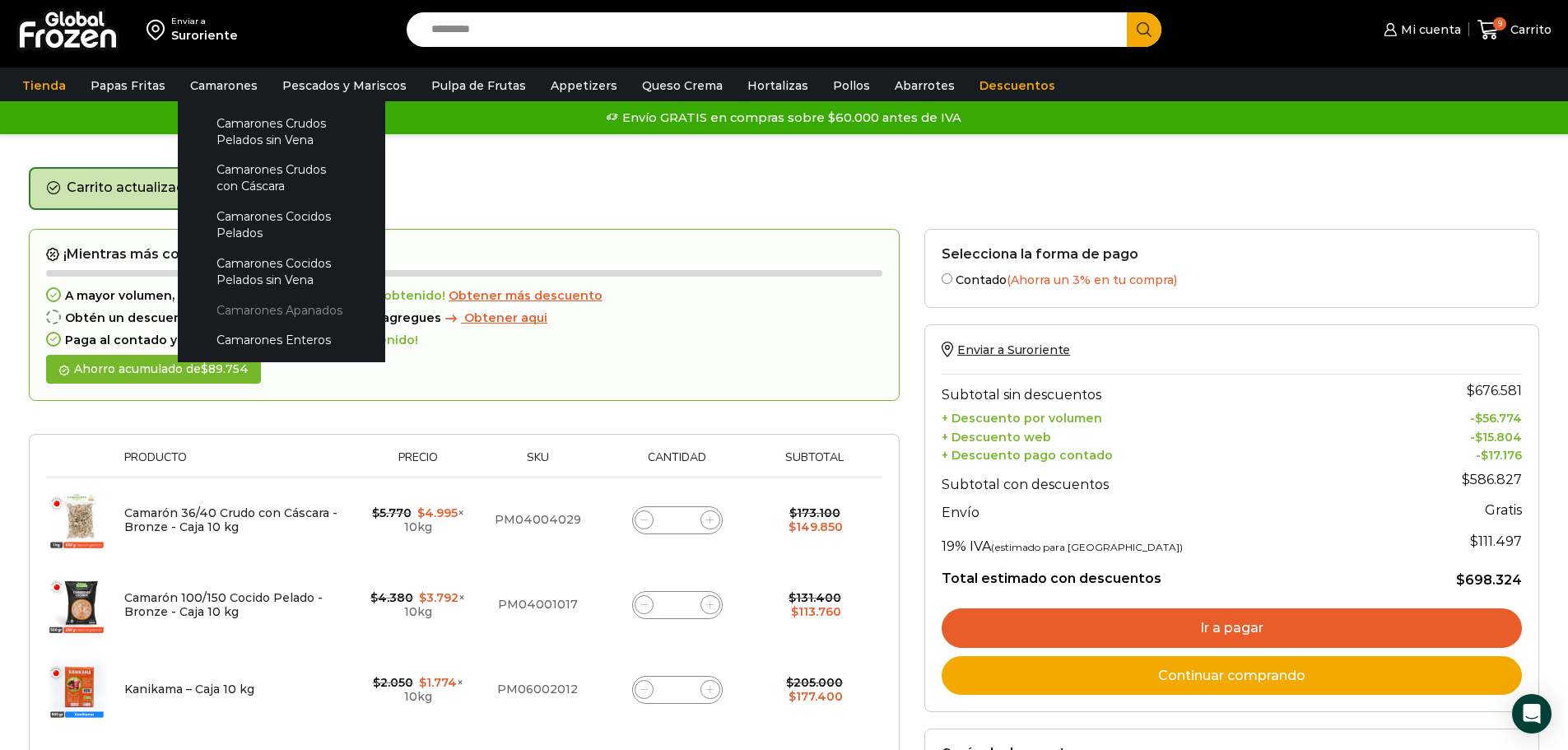
click at [319, 312] on link "Camarones Apanados" at bounding box center [281, 310] width 174 height 30
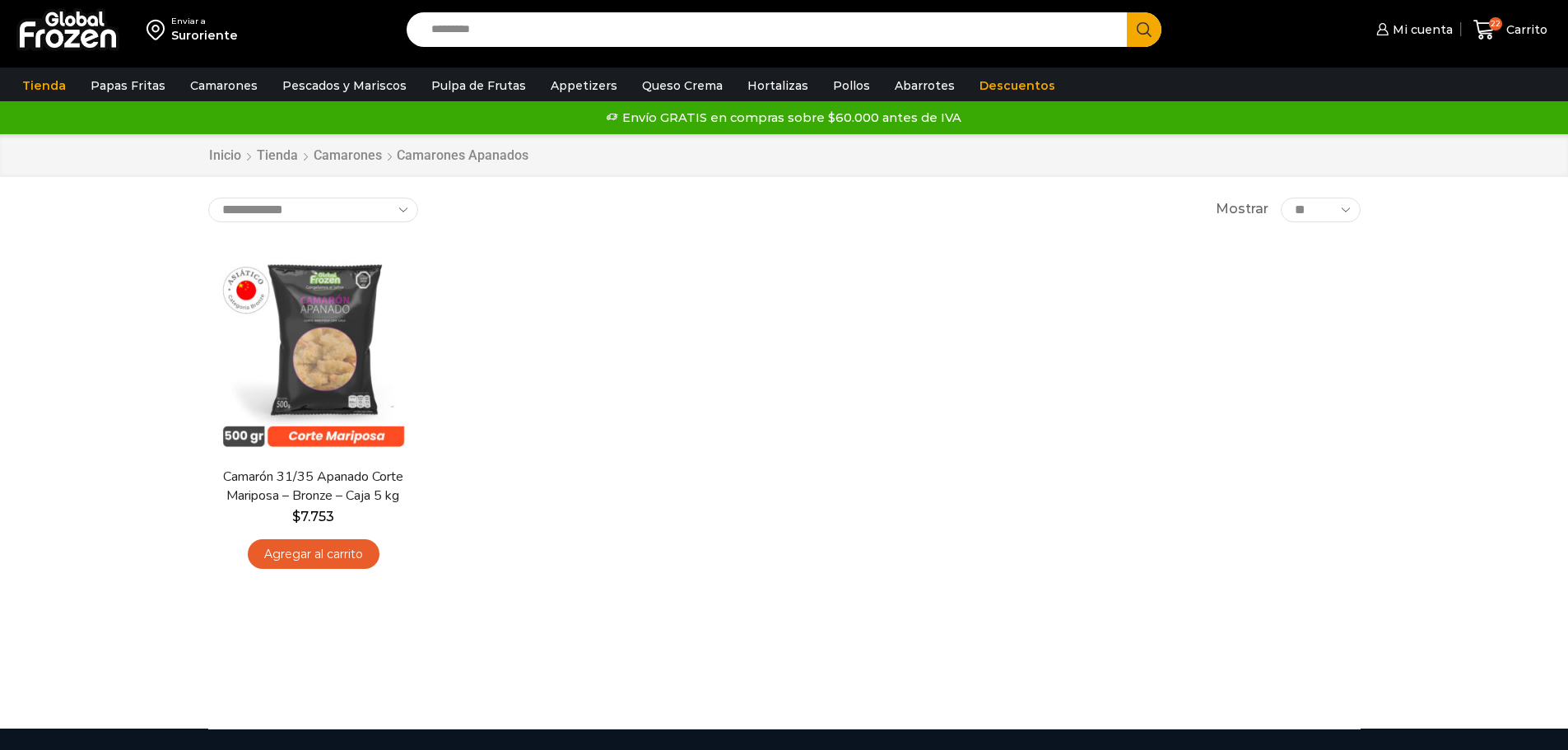
click at [331, 559] on link "Agregar al carrito" at bounding box center [313, 554] width 132 height 30
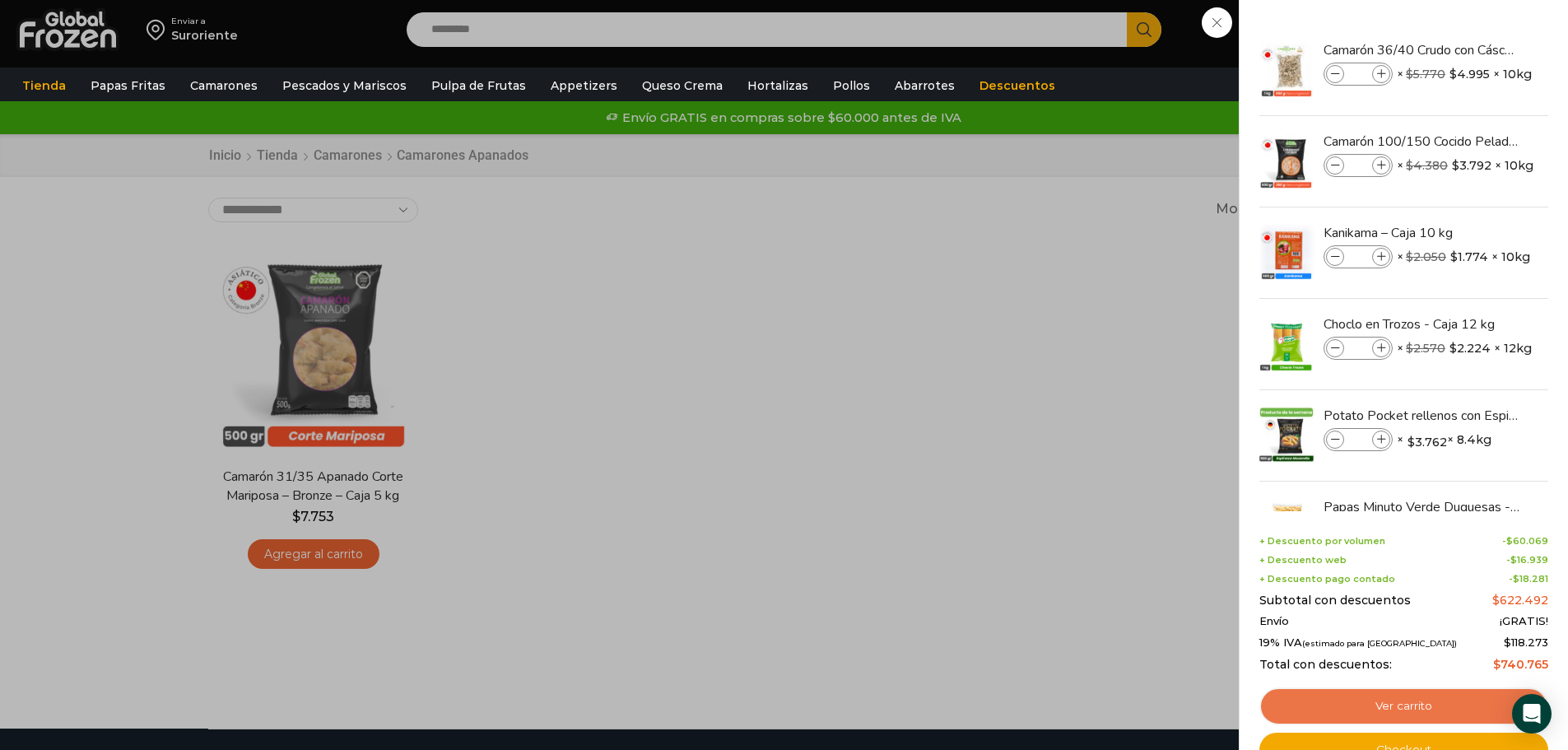
click at [1420, 708] on link "Ver carrito" at bounding box center [1404, 707] width 289 height 38
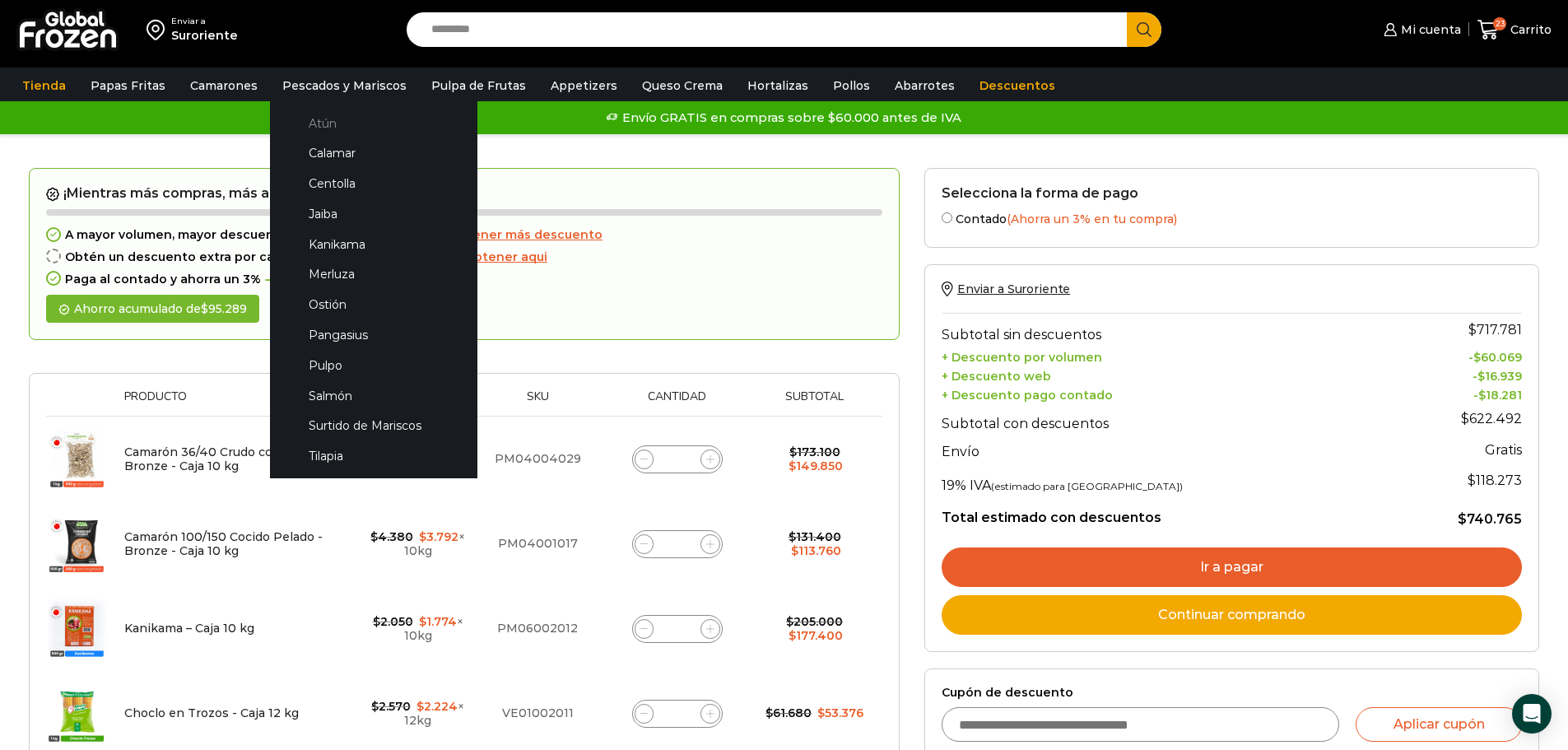
click at [313, 118] on link "Atún" at bounding box center [374, 123] width 174 height 30
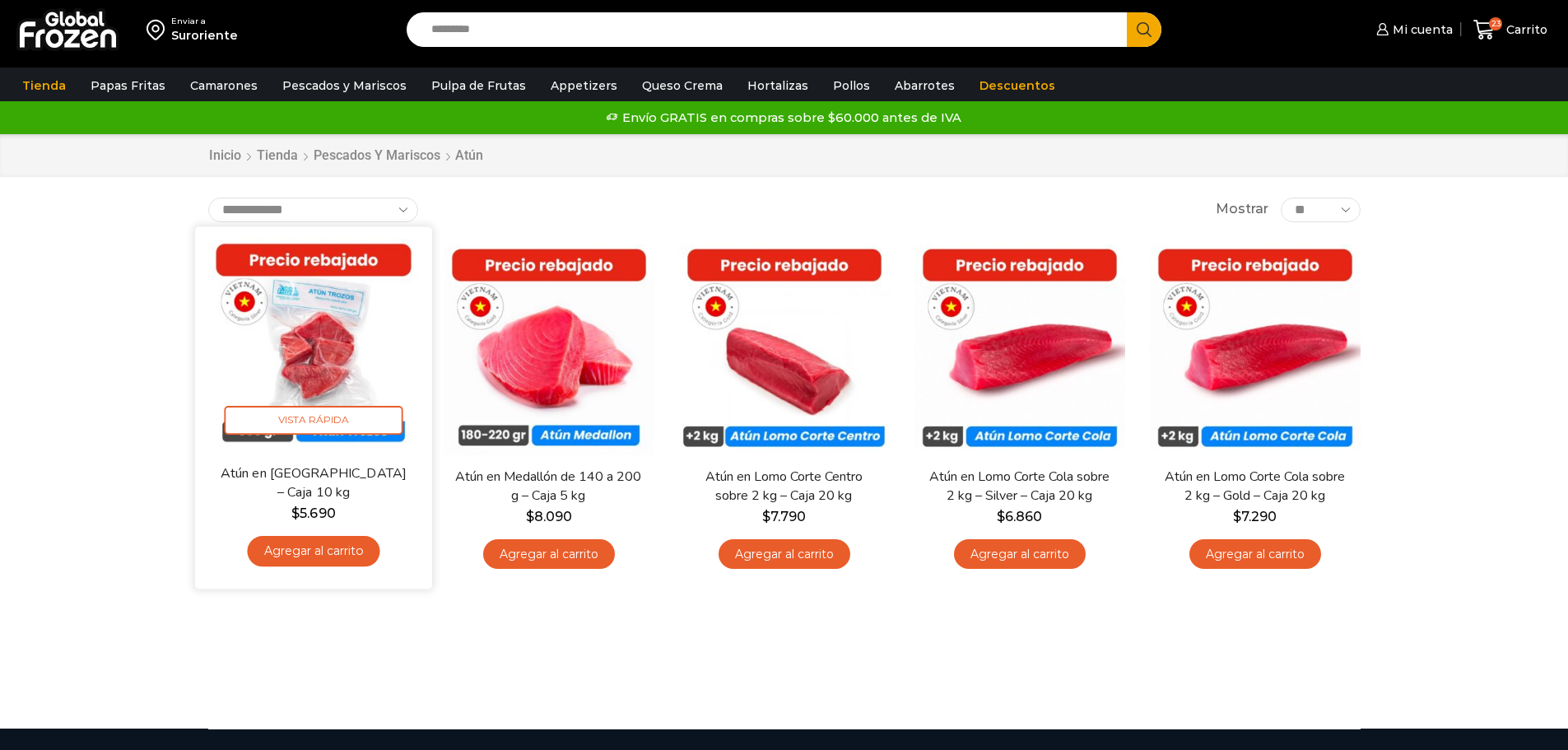
click at [344, 551] on link "Agregar al carrito" at bounding box center [313, 551] width 133 height 30
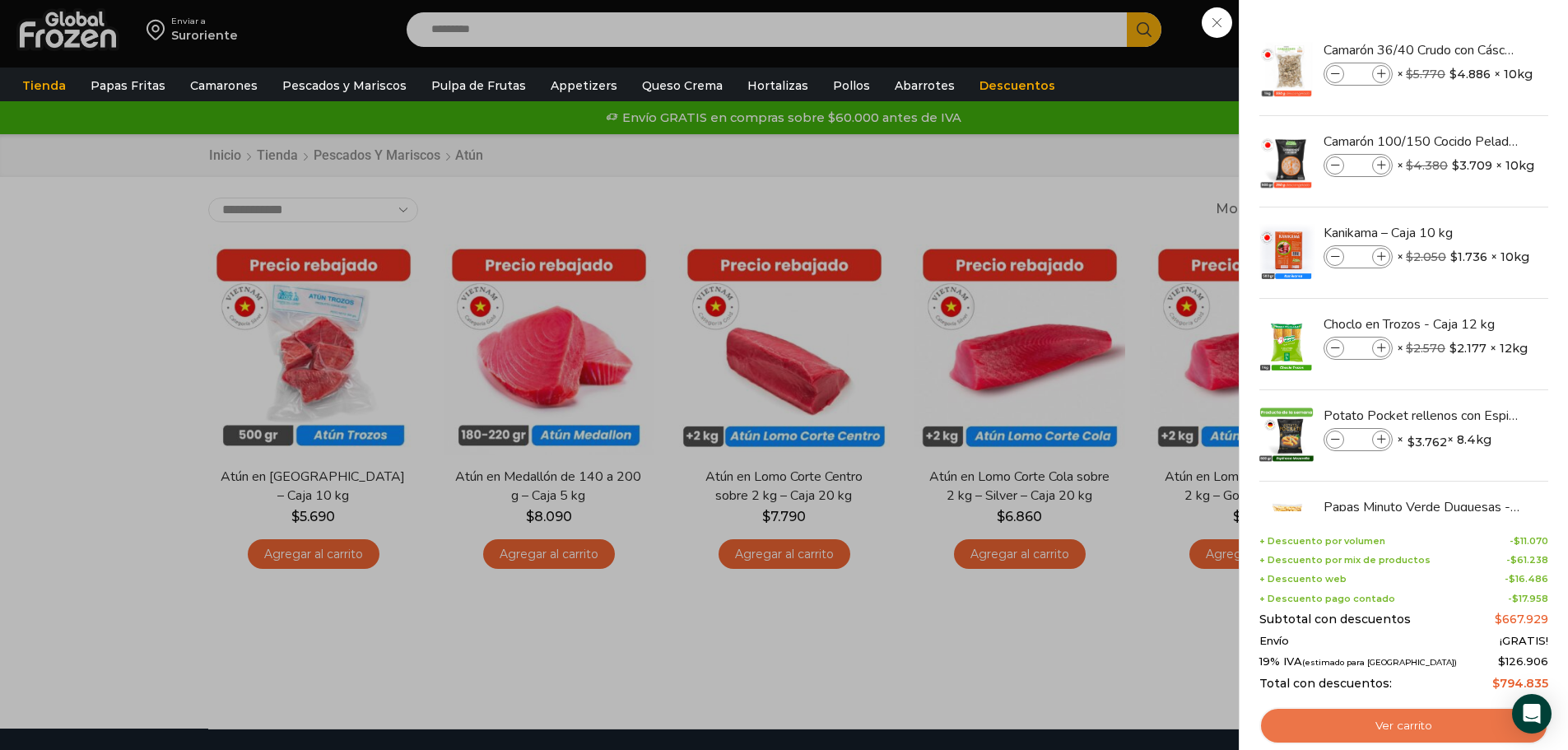
click at [1361, 717] on link "Ver carrito" at bounding box center [1404, 727] width 289 height 38
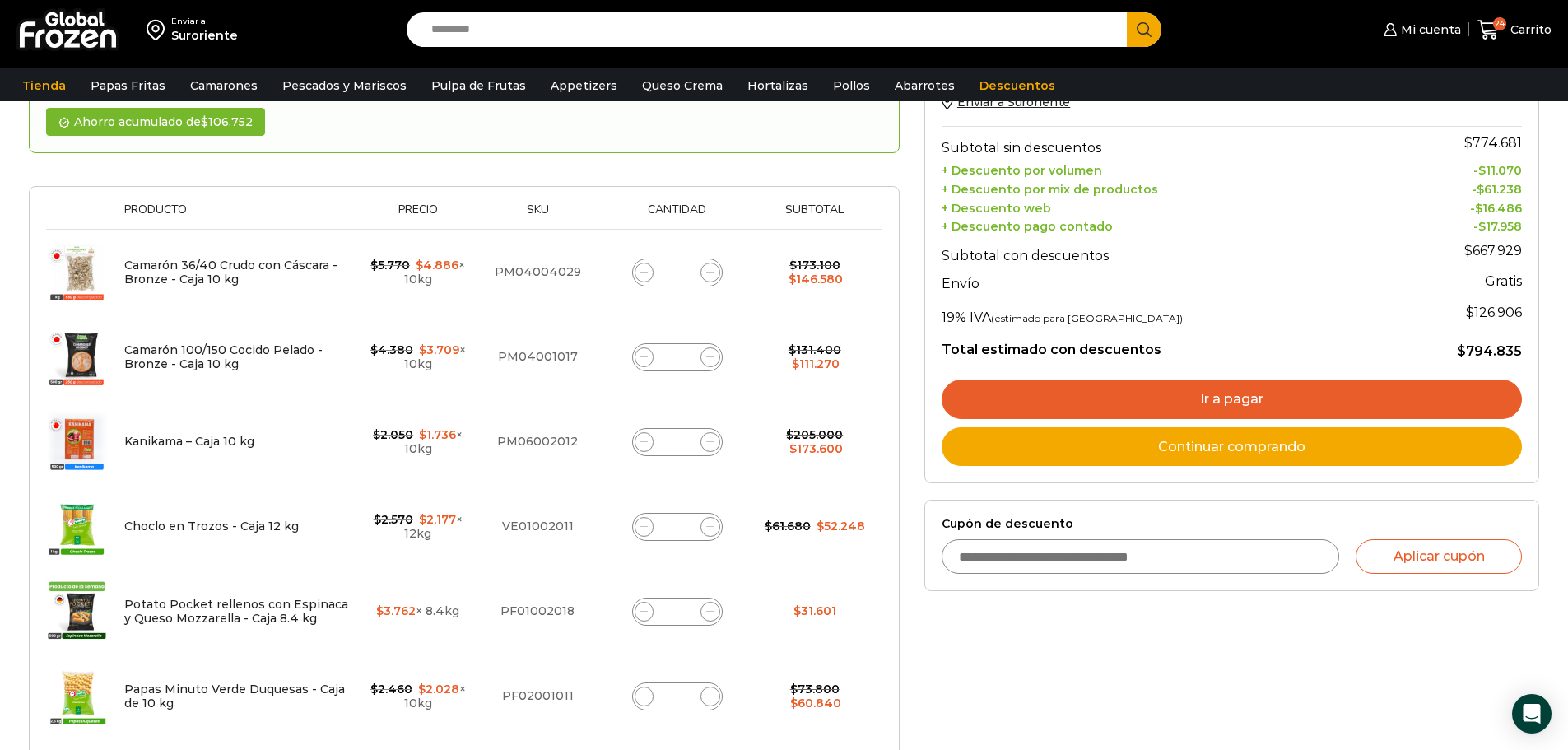
scroll to position [247, 0]
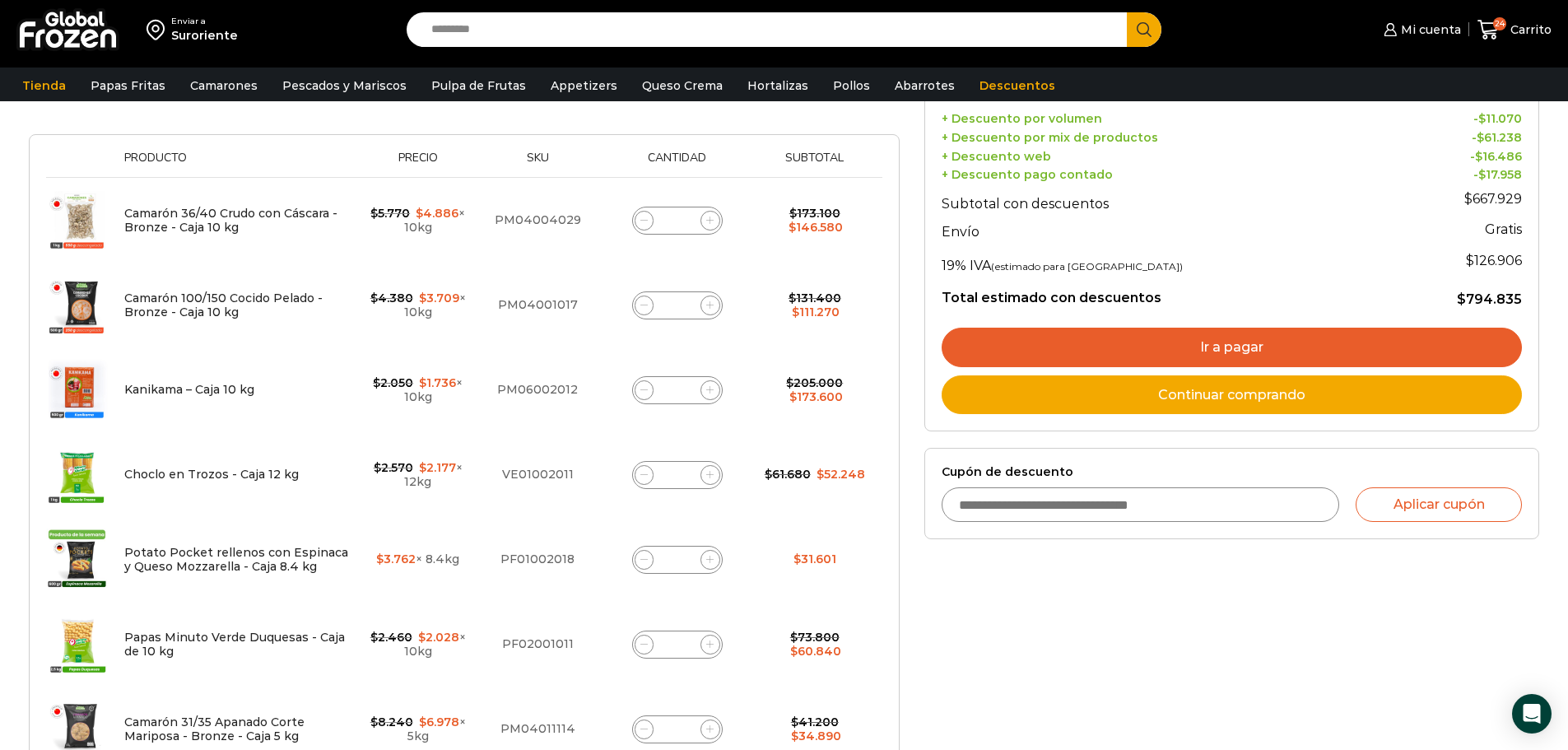
click at [1225, 345] on link "Ir a pagar" at bounding box center [1231, 348] width 581 height 40
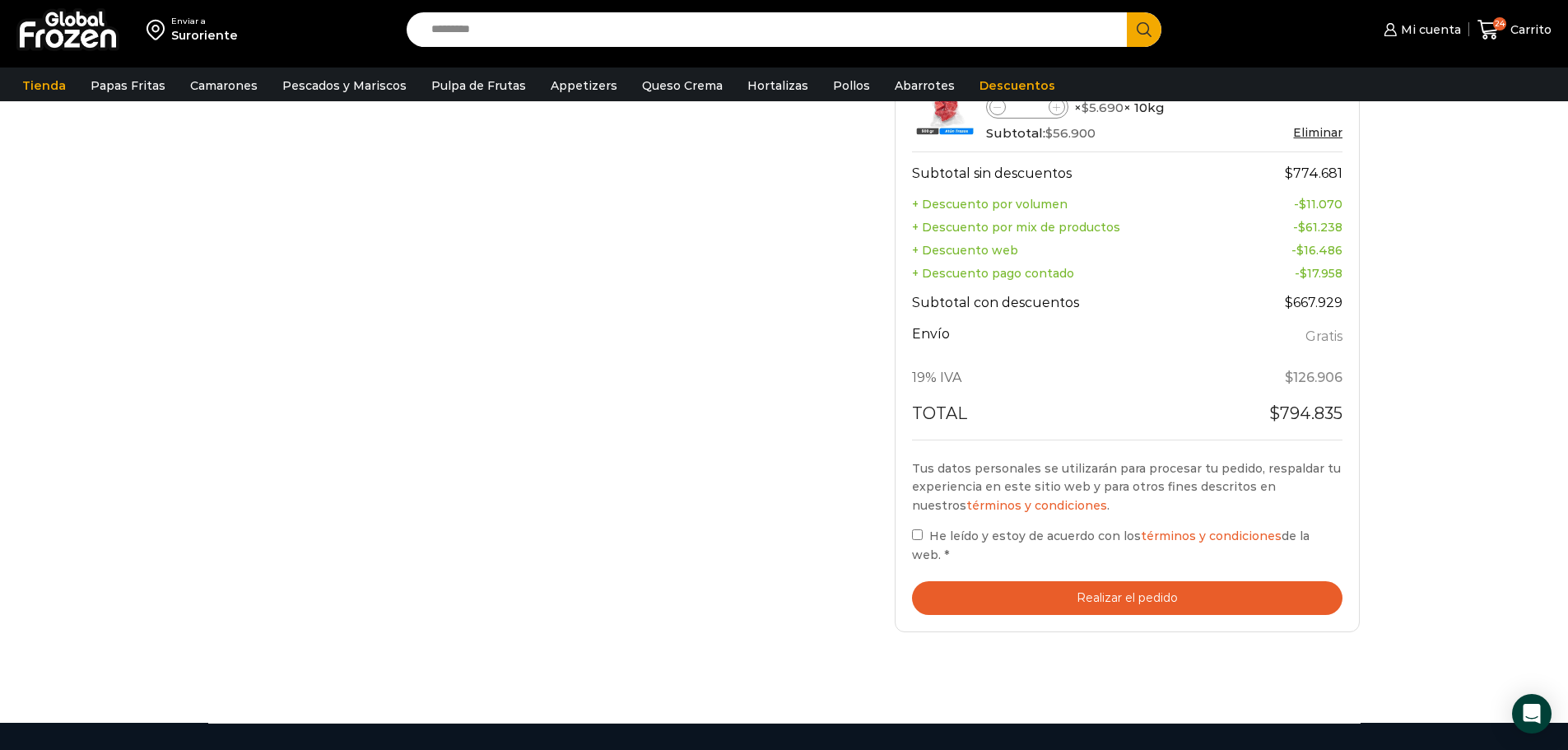
scroll to position [988, 0]
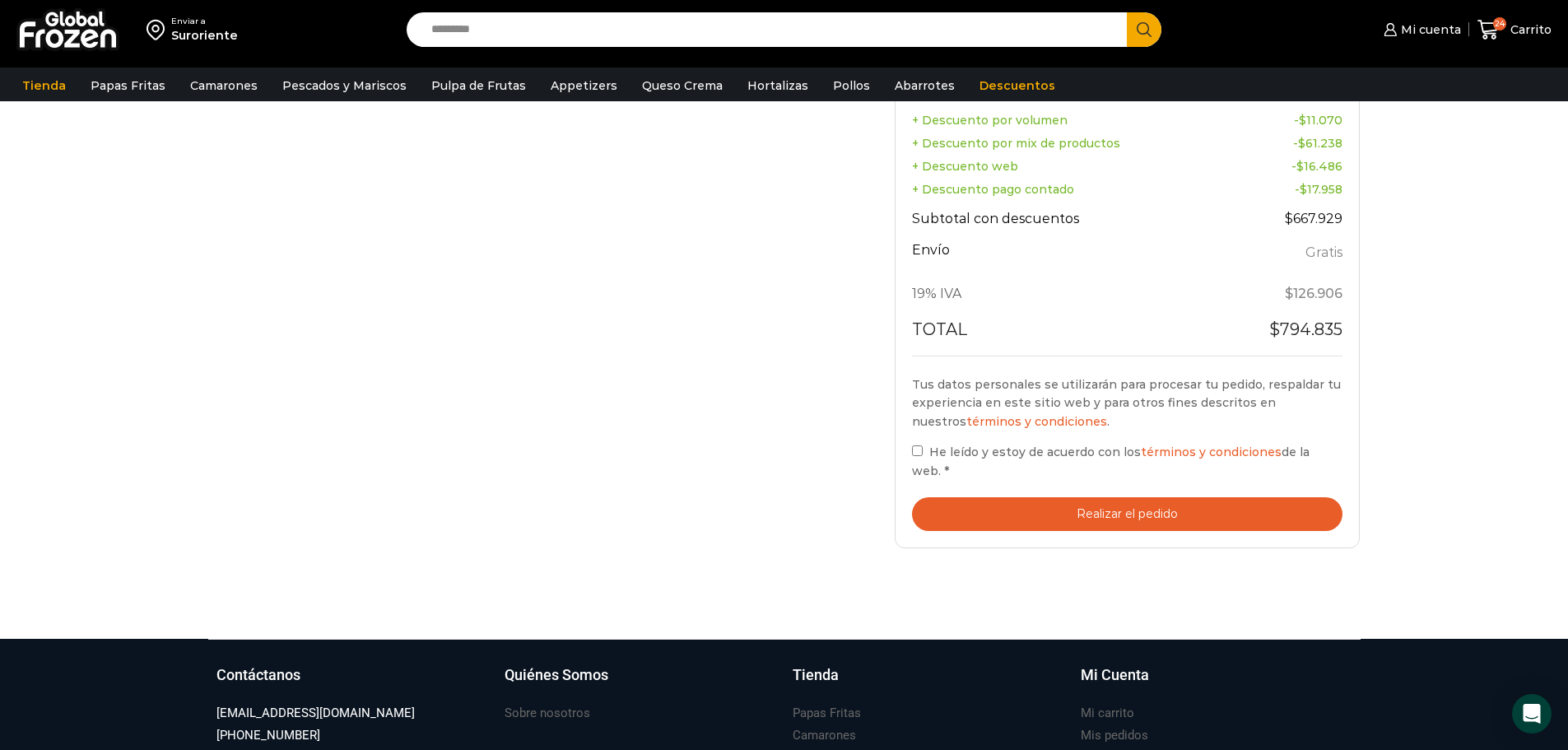
click at [1123, 497] on button "Realizar el pedido" at bounding box center [1128, 514] width 431 height 34
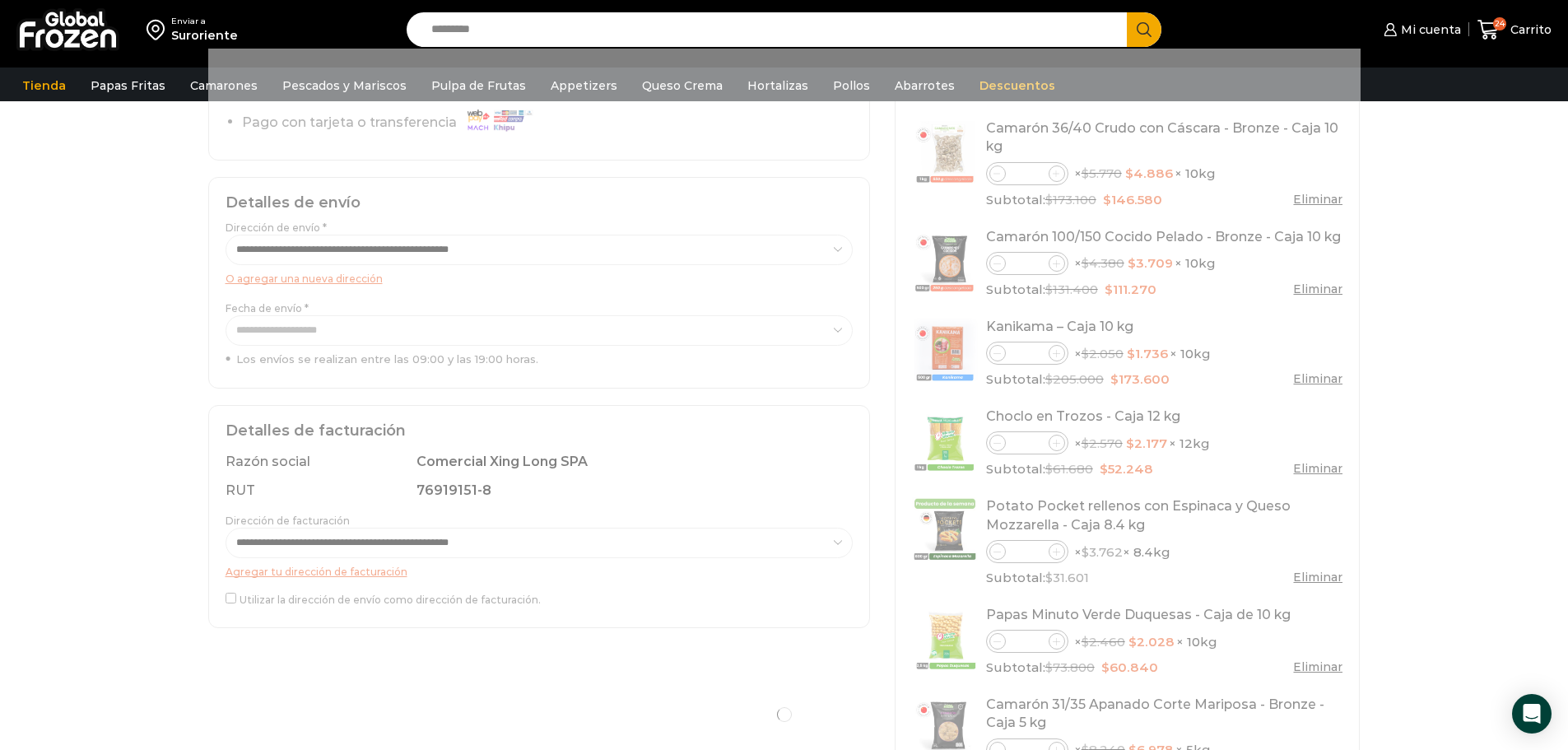
scroll to position [165, 0]
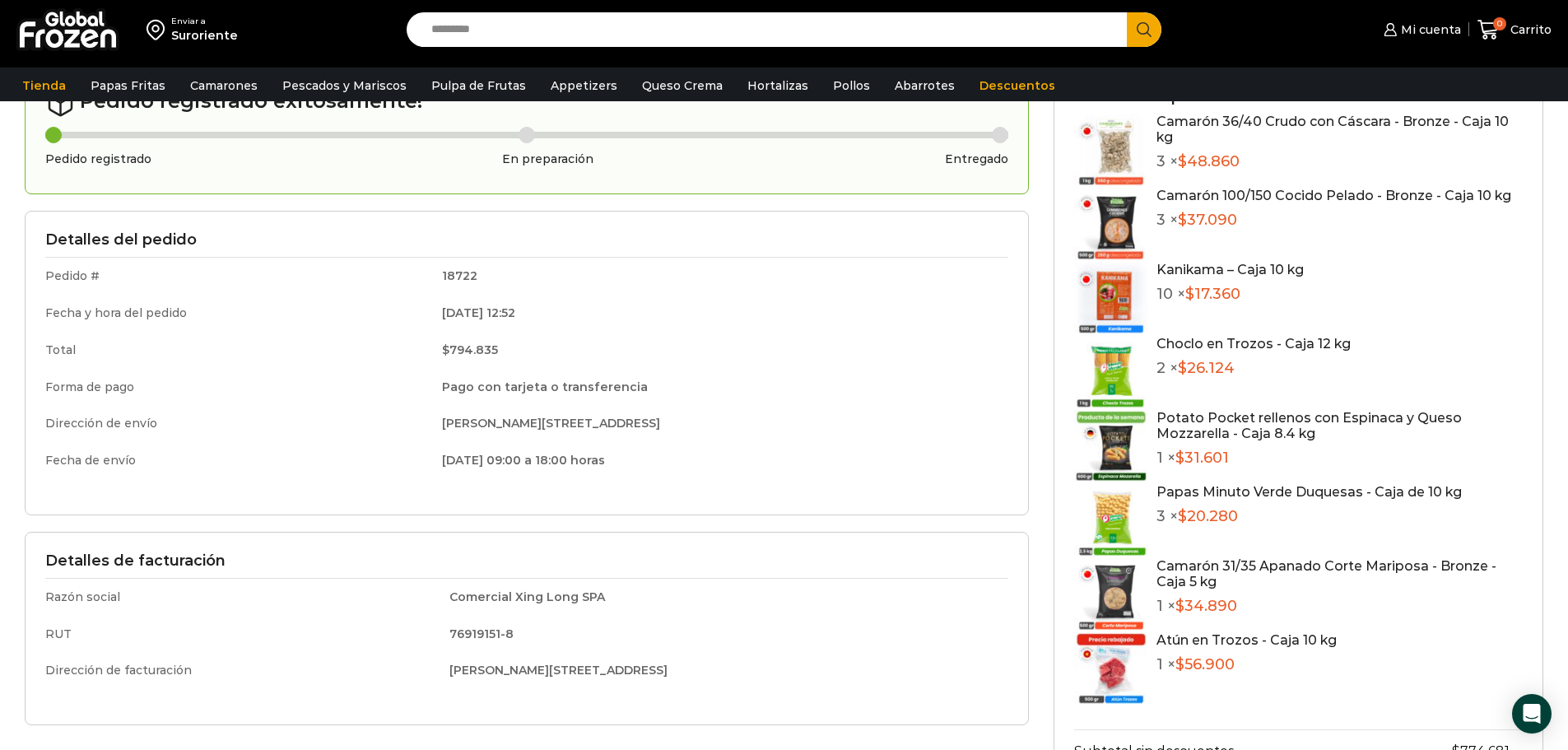
scroll to position [82, 0]
